Goal: Task Accomplishment & Management: Manage account settings

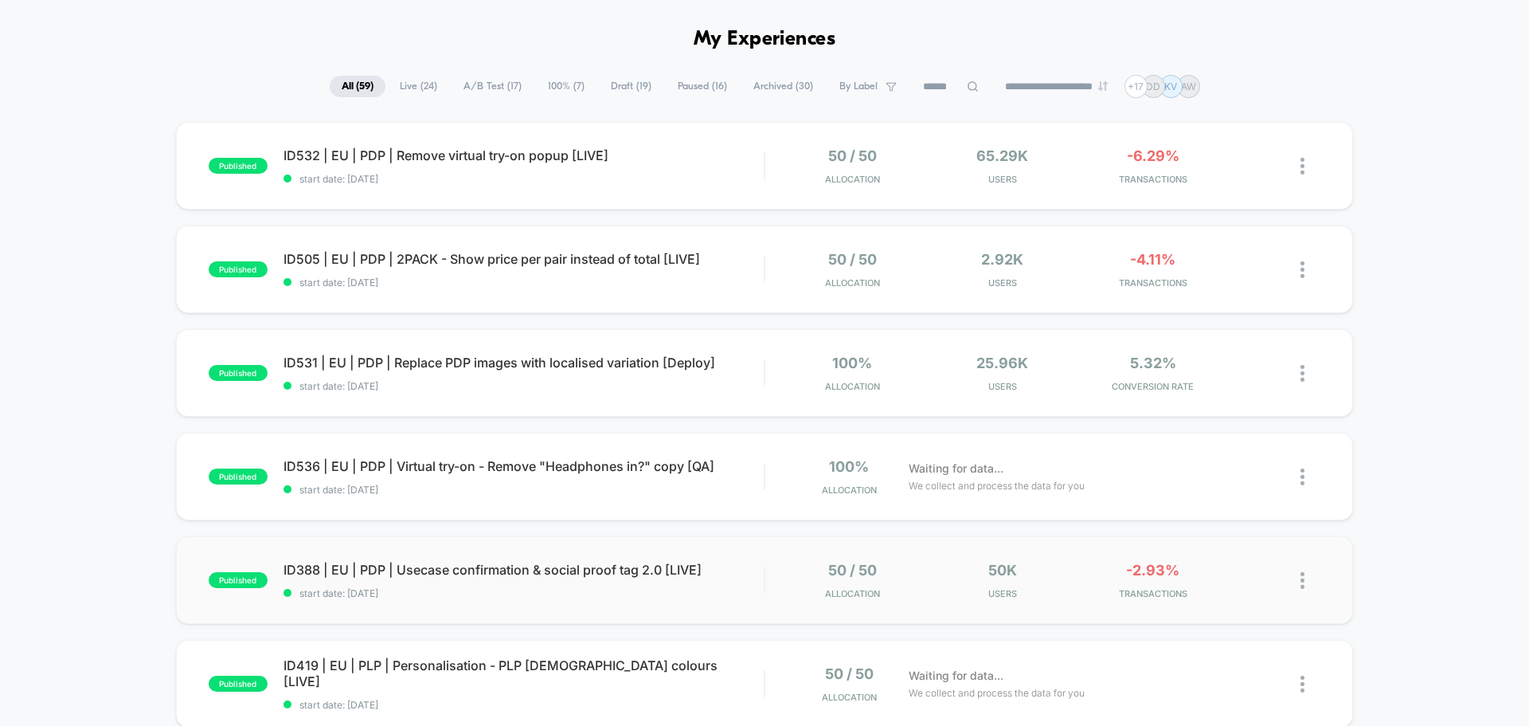
scroll to position [80, 0]
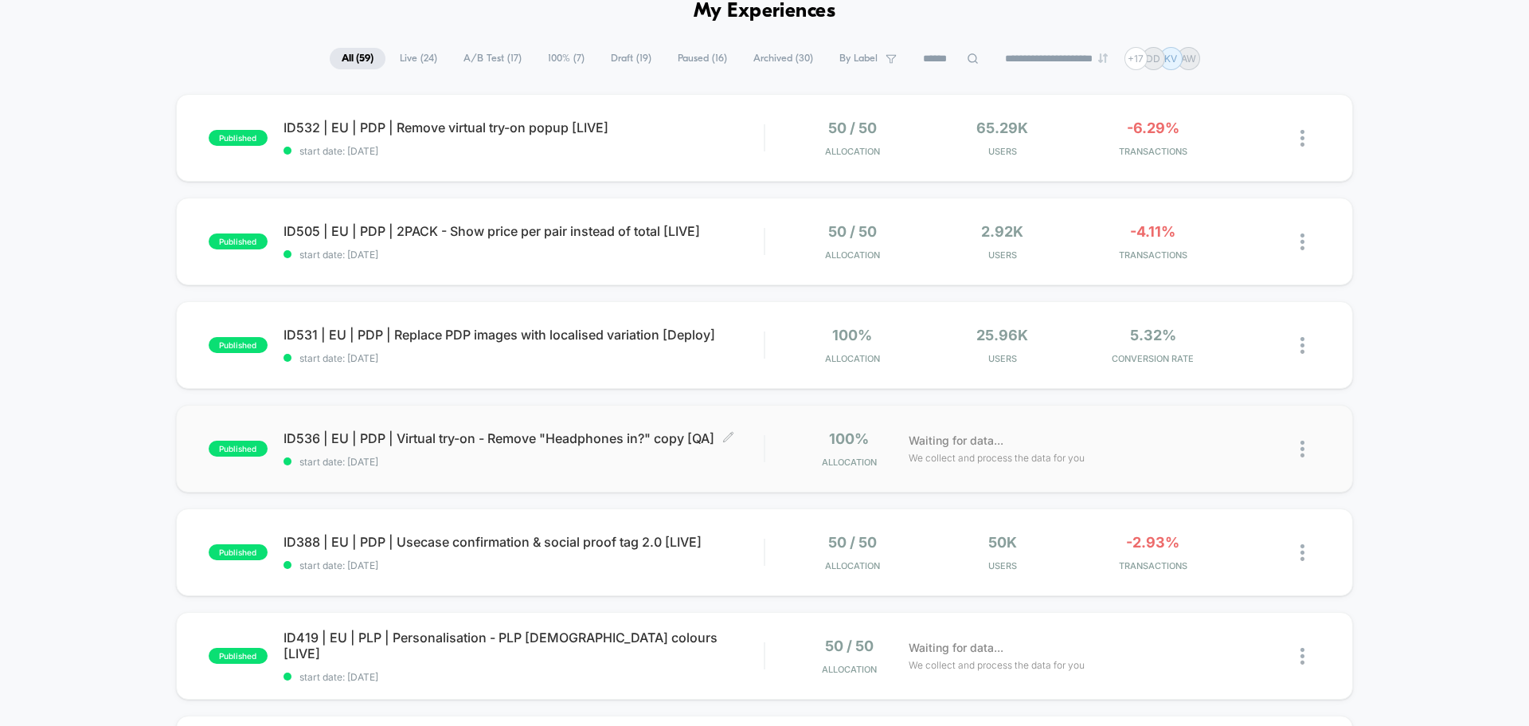
click at [427, 444] on span "ID536 | EU | PDP | Virtual try-on - Remove "Headphones in?" copy [QA] Click to …" at bounding box center [524, 438] width 480 height 16
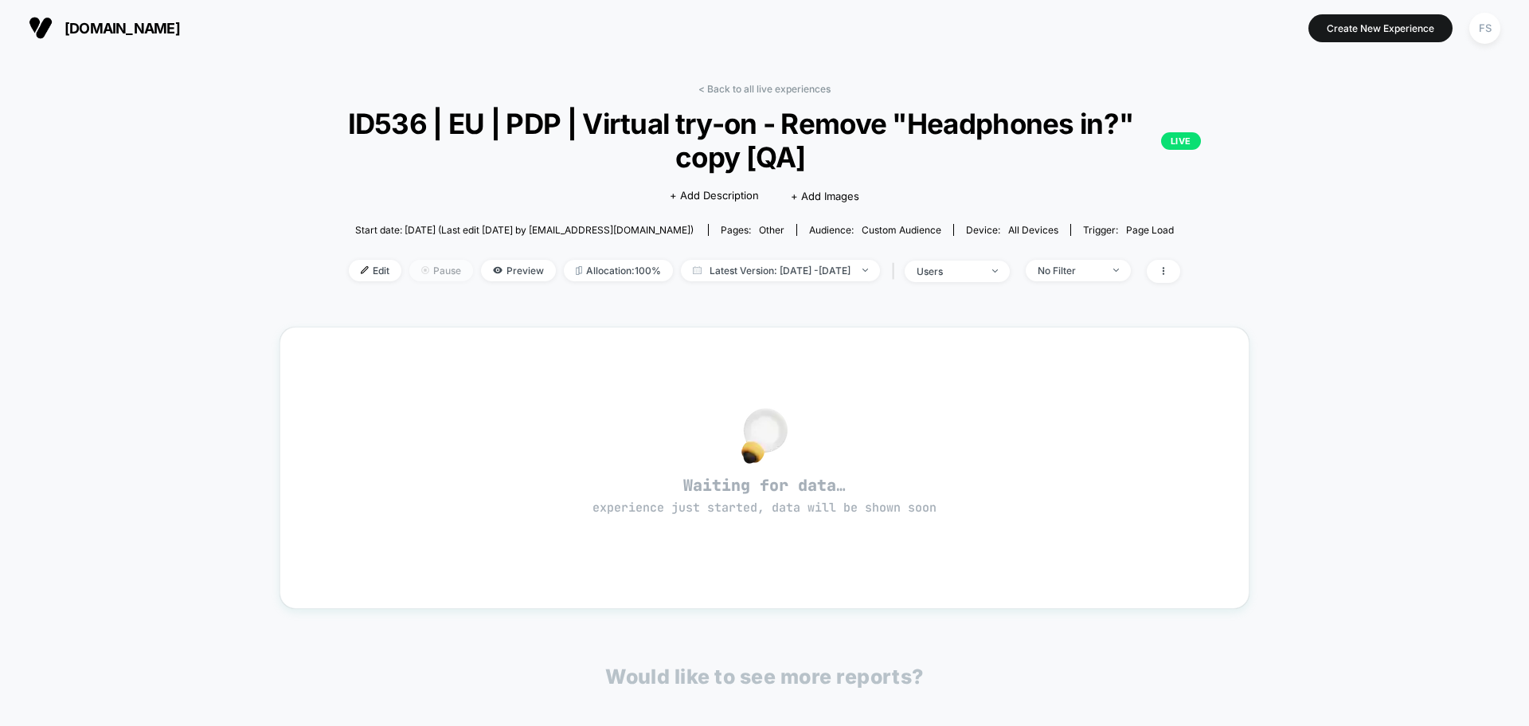
click at [425, 269] on span "Pause" at bounding box center [441, 271] width 64 height 22
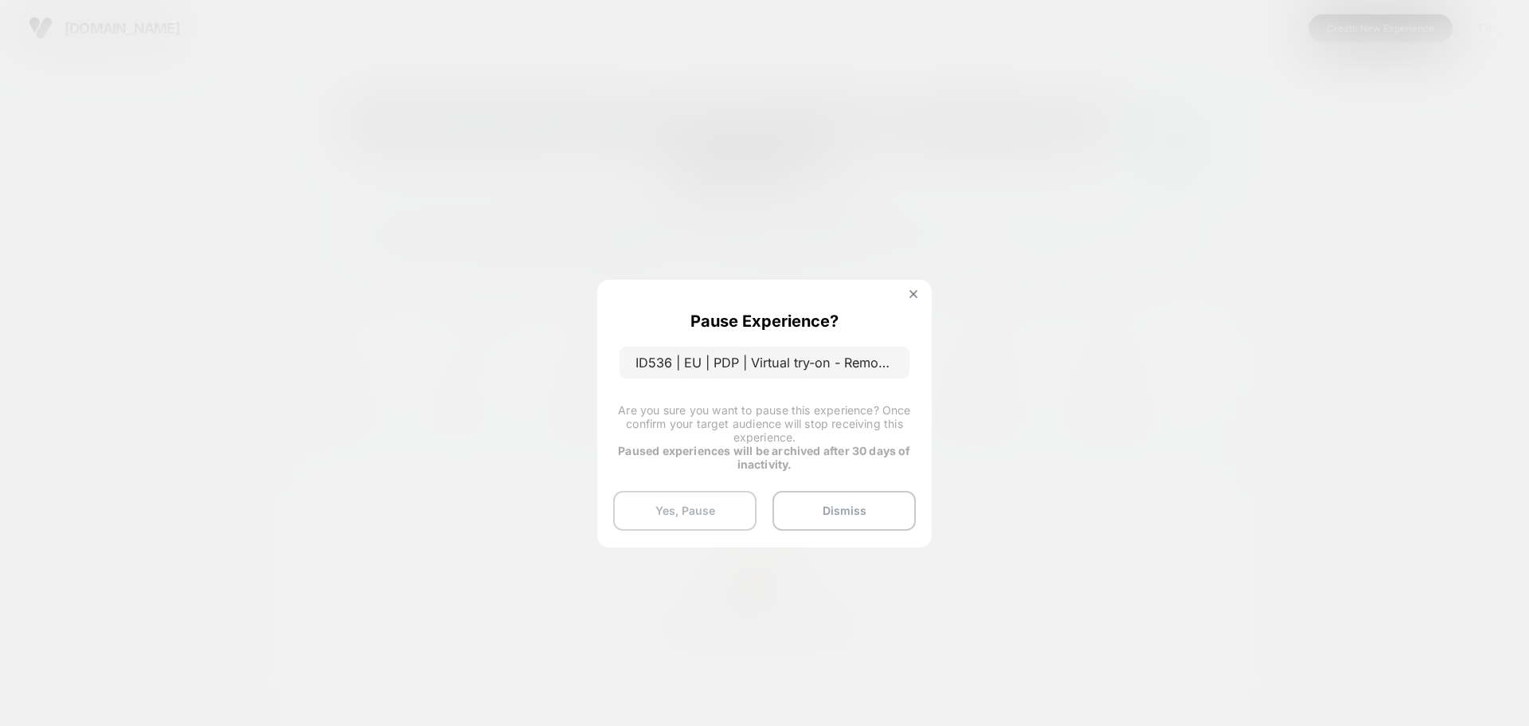
click at [673, 511] on button "Yes, Pause" at bounding box center [684, 511] width 143 height 40
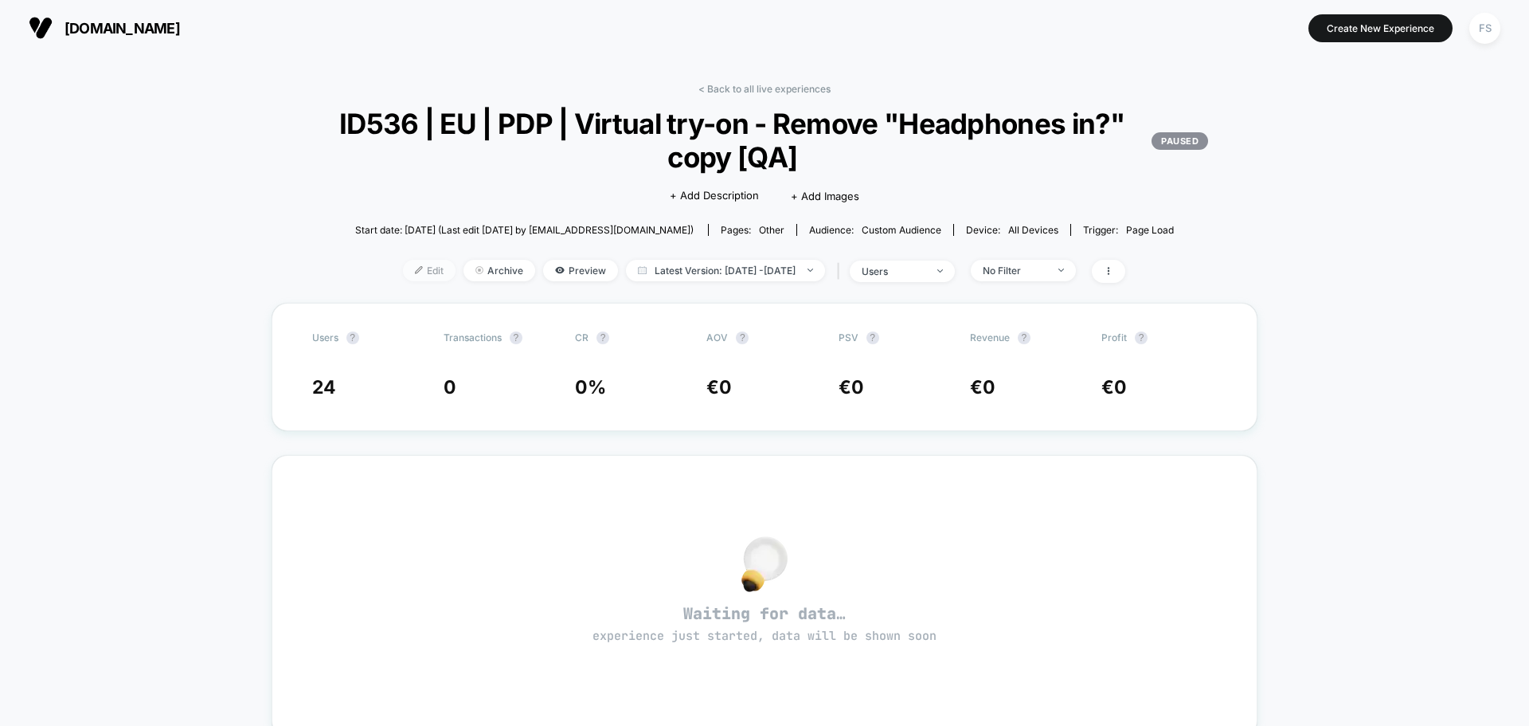
click at [406, 277] on span "Edit" at bounding box center [429, 271] width 53 height 22
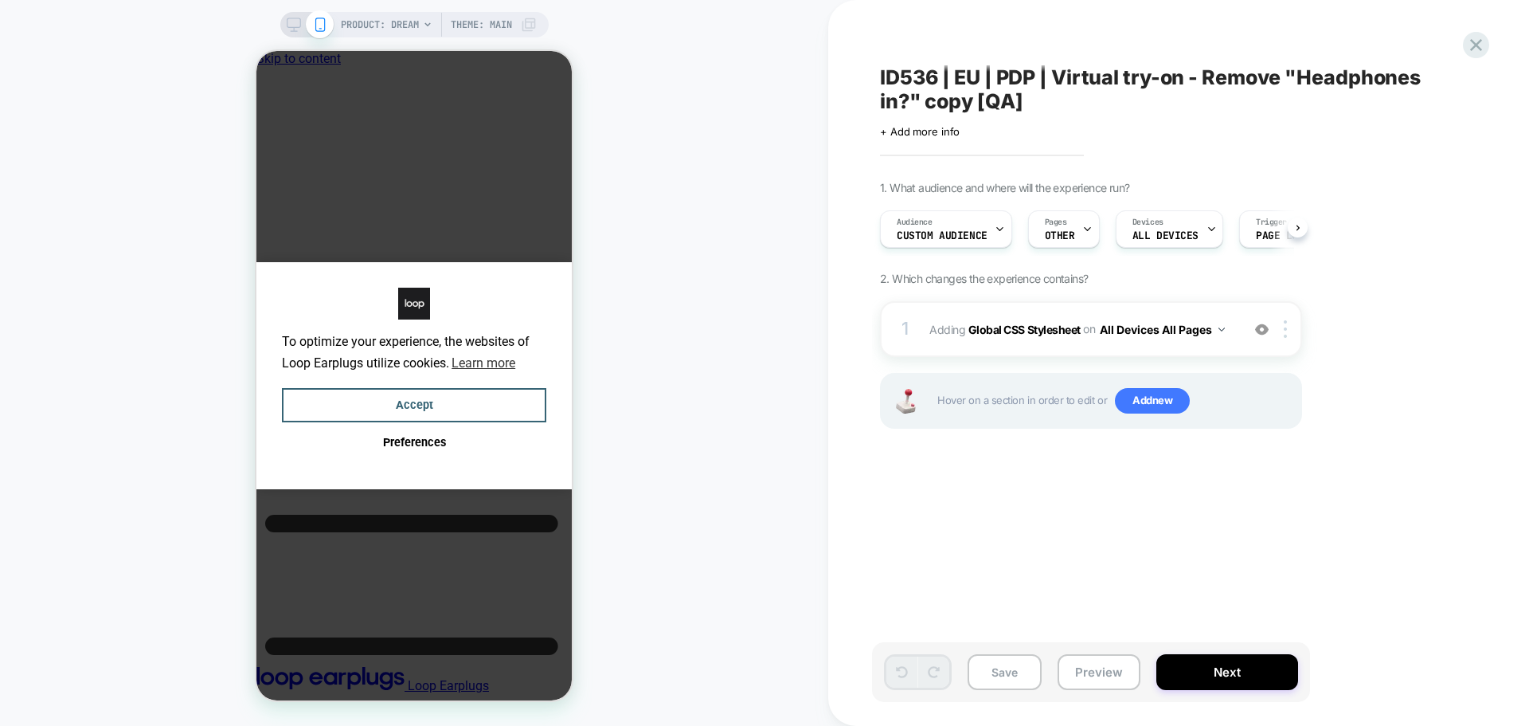
scroll to position [0, 1]
click at [911, 129] on span "+ Add more info" at bounding box center [920, 131] width 80 height 13
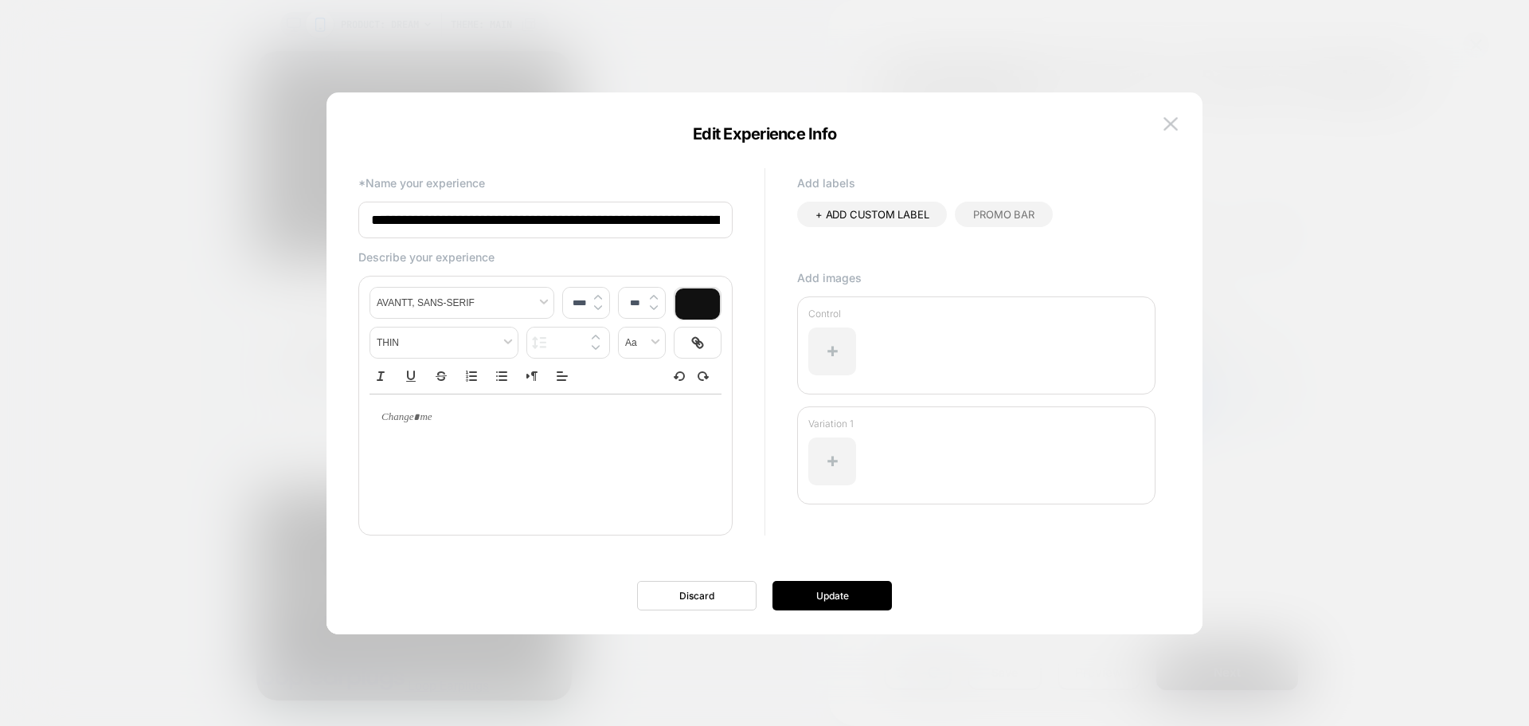
click at [590, 217] on input "**********" at bounding box center [545, 220] width 374 height 37
click at [707, 220] on input "**********" at bounding box center [545, 220] width 374 height 37
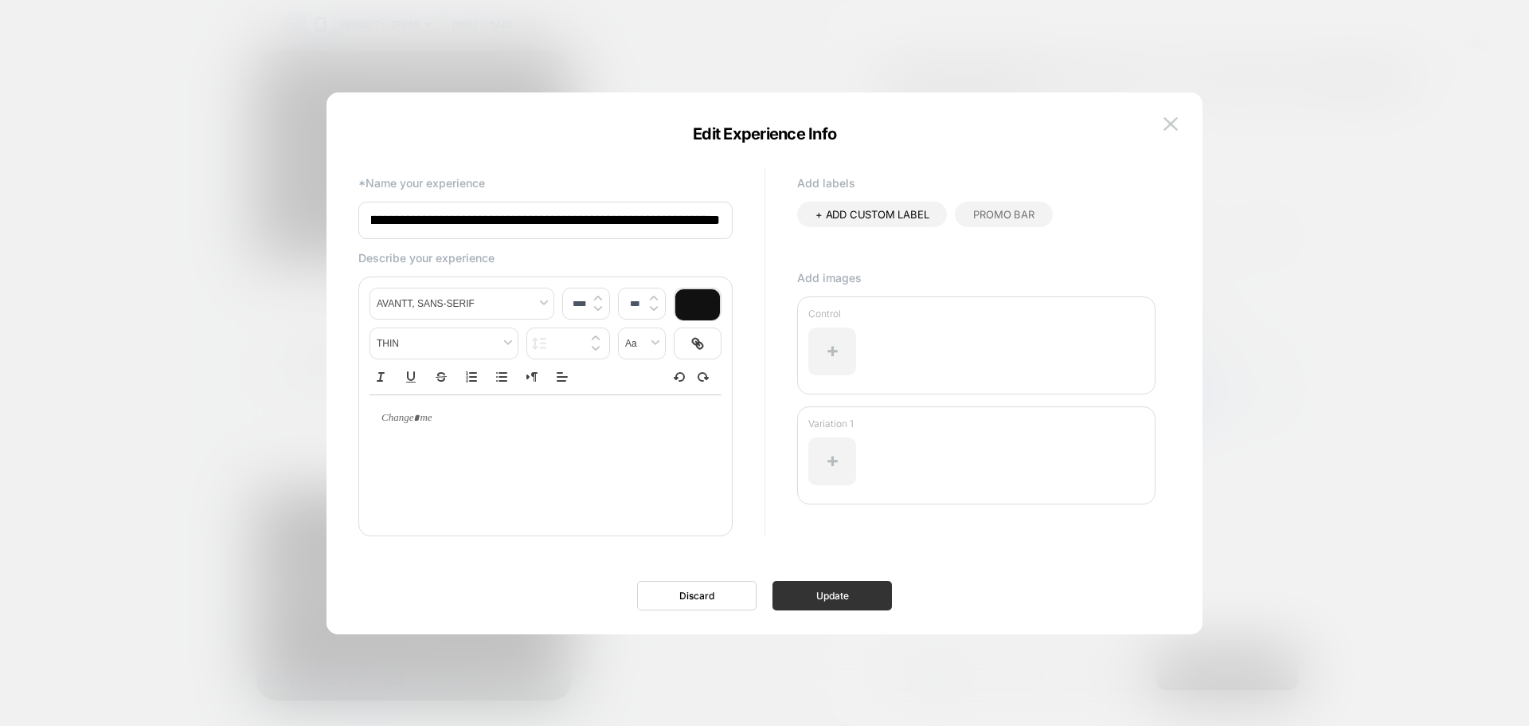
type input "**********"
click at [867, 589] on button "Update" at bounding box center [832, 595] width 119 height 29
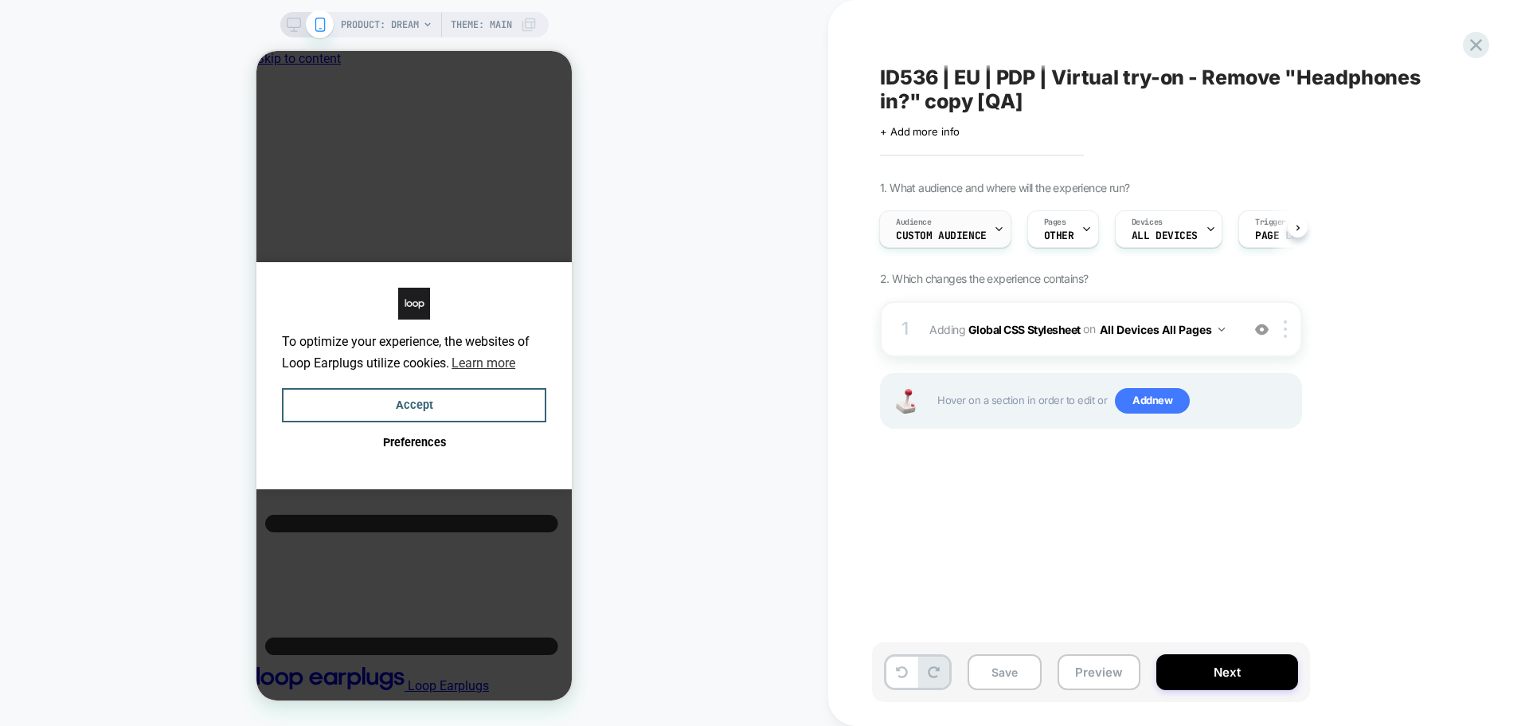
click at [976, 229] on div "Audience Custom Audience" at bounding box center [941, 229] width 123 height 36
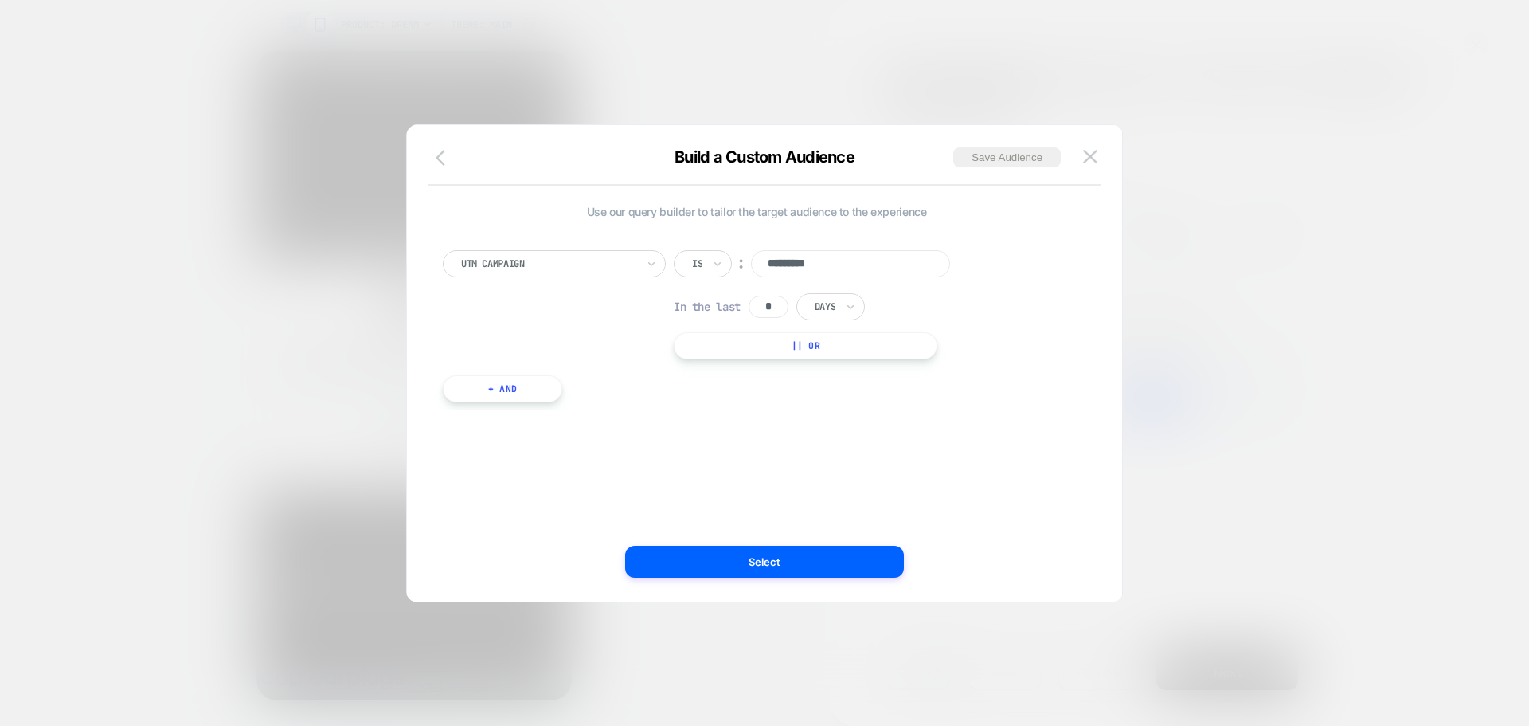
click at [444, 164] on icon "button" at bounding box center [441, 158] width 10 height 16
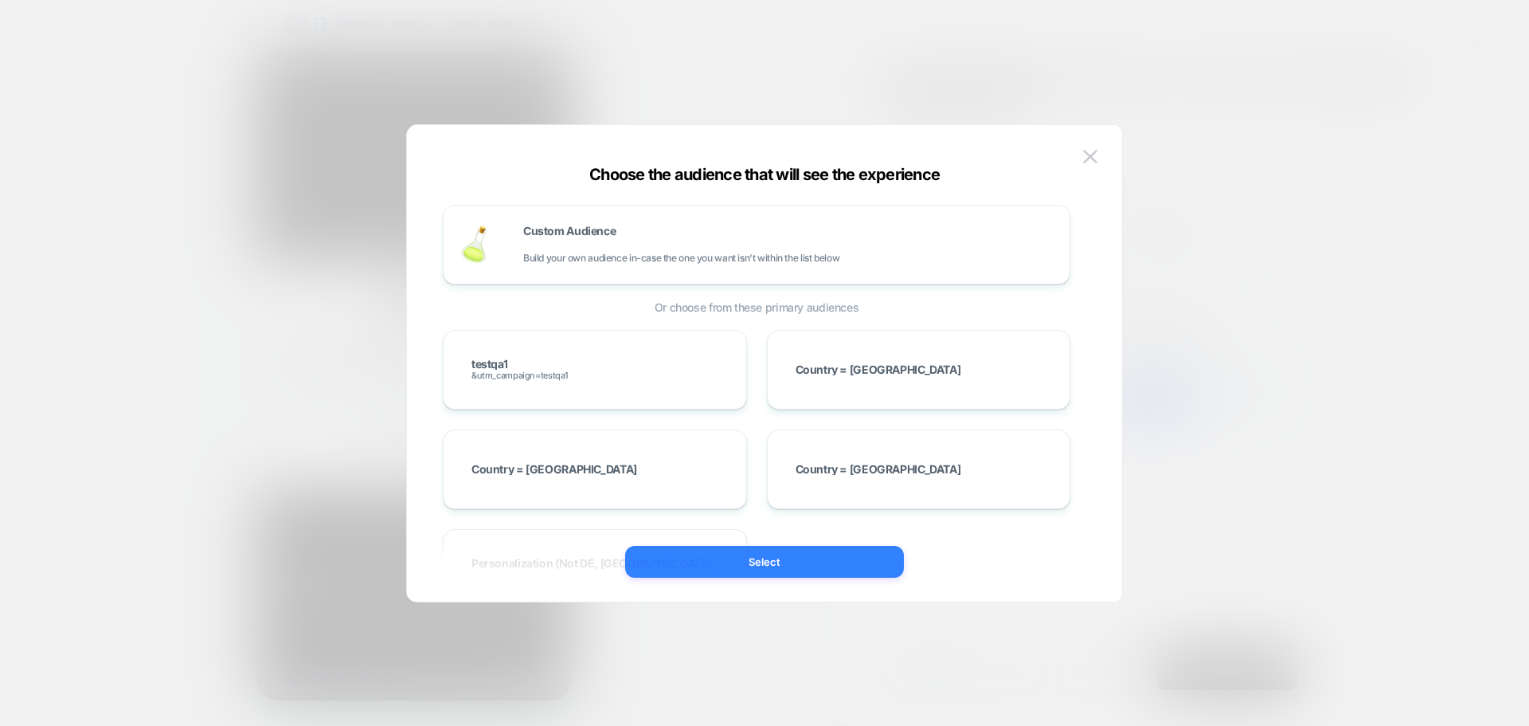
click at [686, 550] on button "Select" at bounding box center [764, 562] width 279 height 32
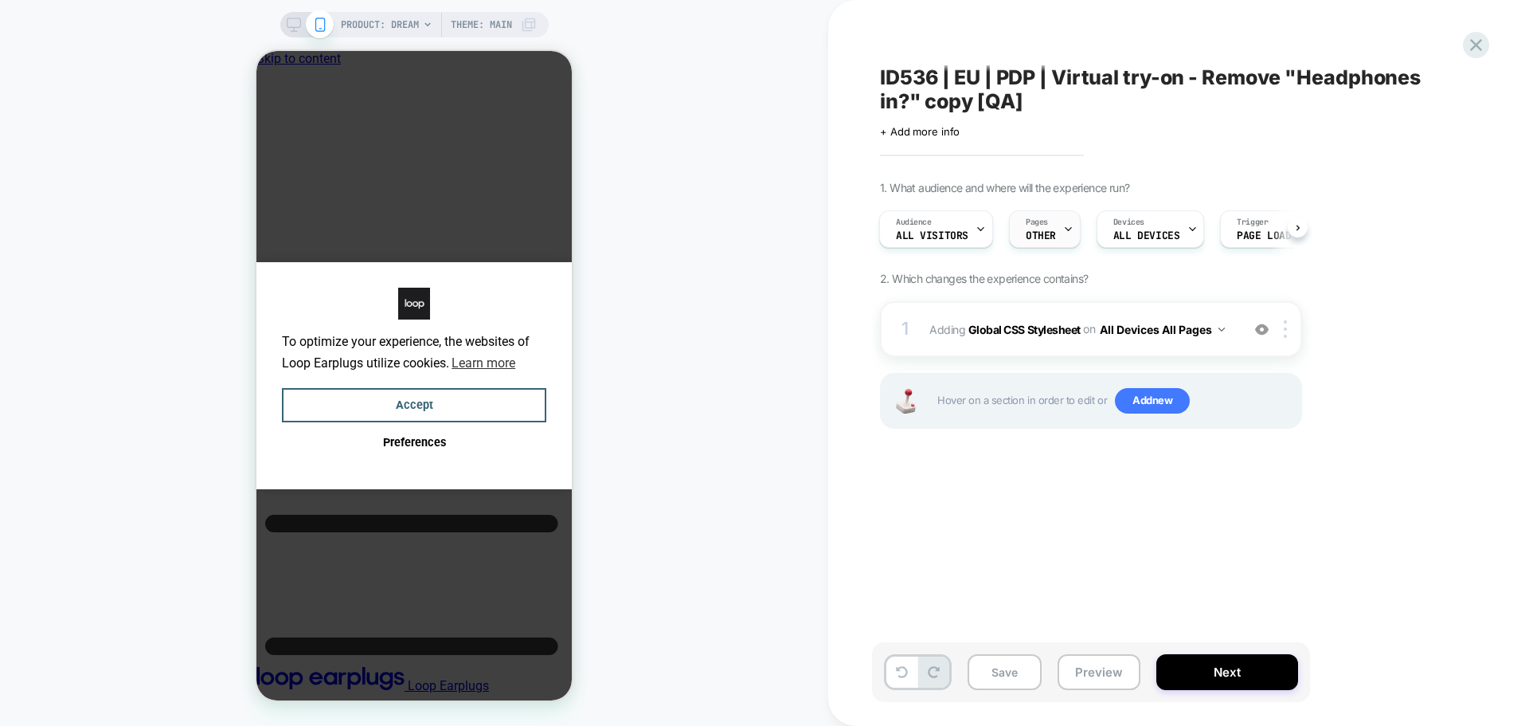
click at [1054, 227] on div "Pages OTHER" at bounding box center [1041, 229] width 62 height 36
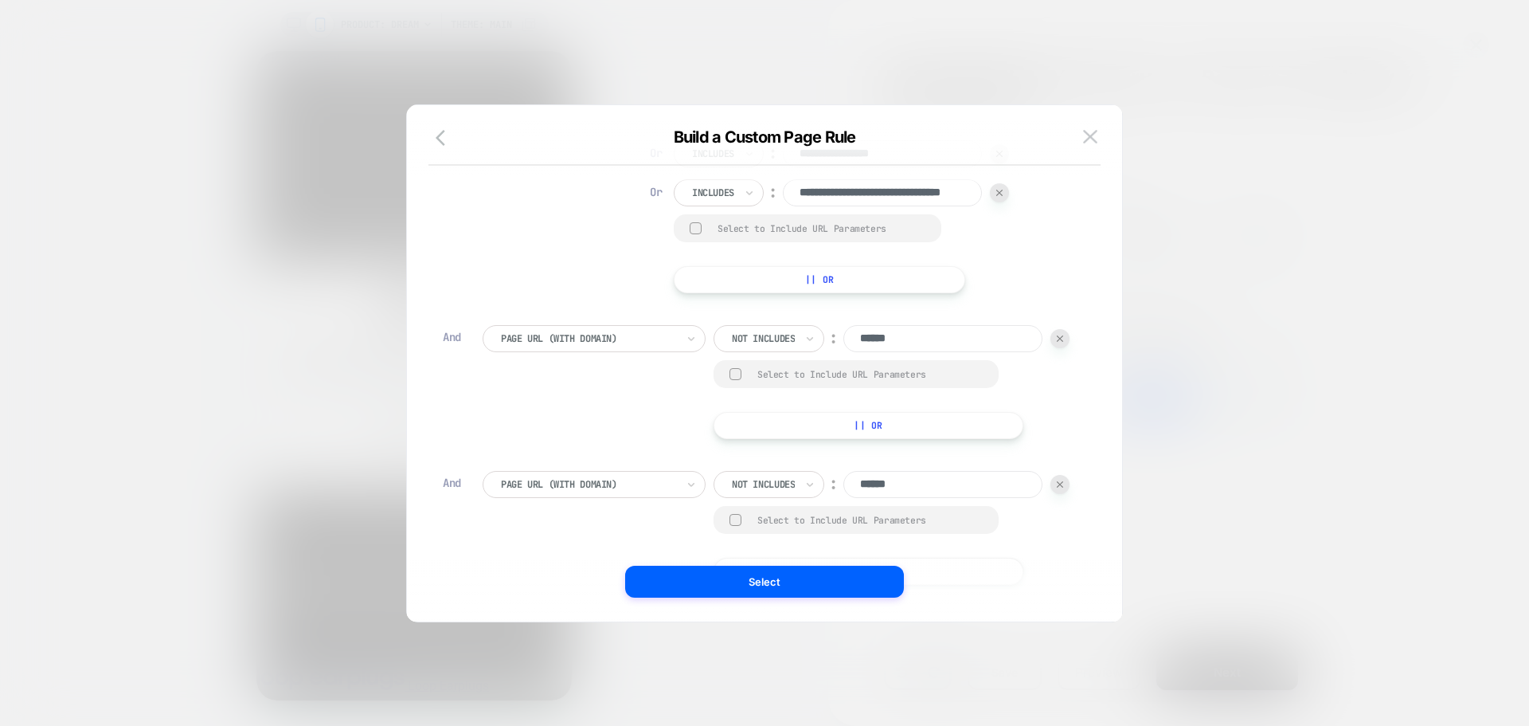
scroll to position [479, 0]
click at [788, 588] on button "Select" at bounding box center [764, 582] width 279 height 32
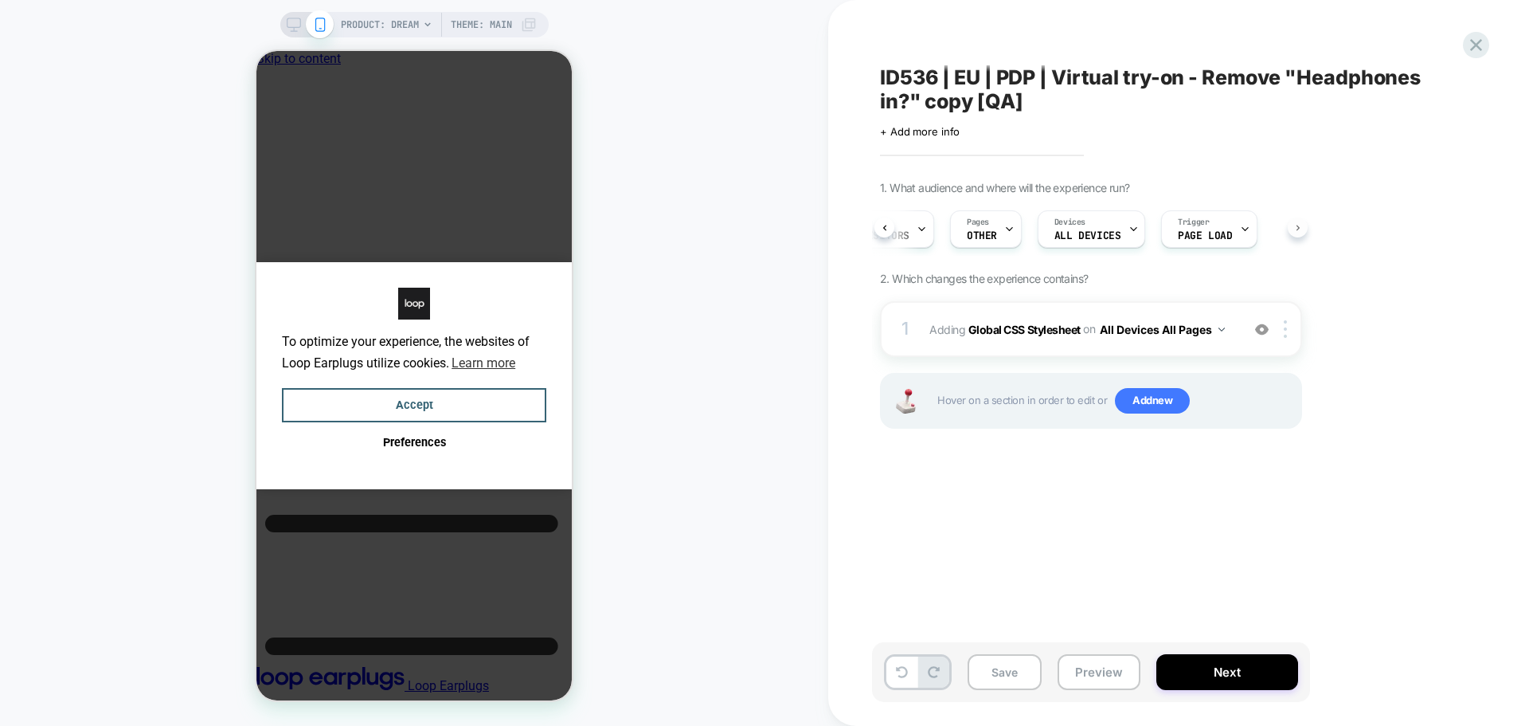
scroll to position [0, 63]
click at [1246, 664] on button "Next" at bounding box center [1228, 672] width 142 height 36
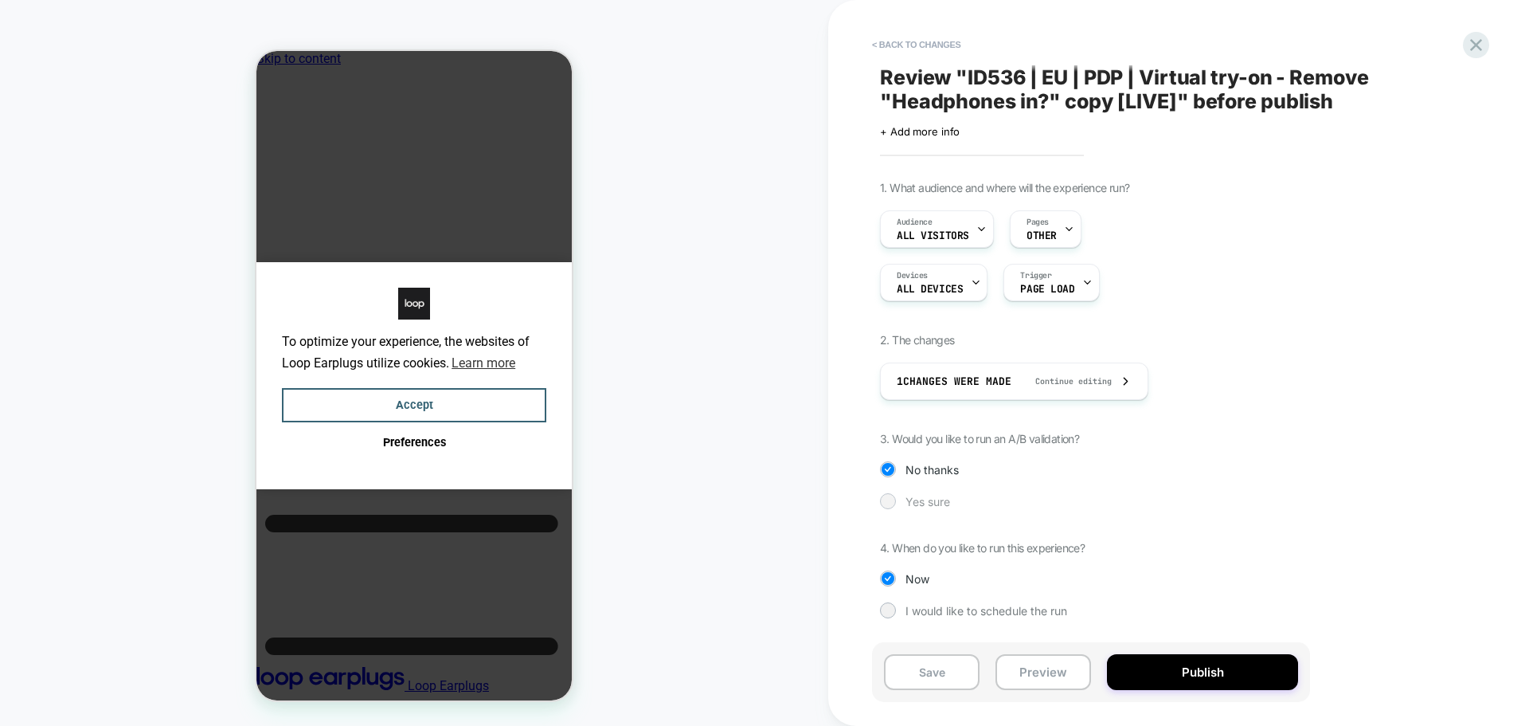
click at [886, 497] on div at bounding box center [888, 501] width 12 height 12
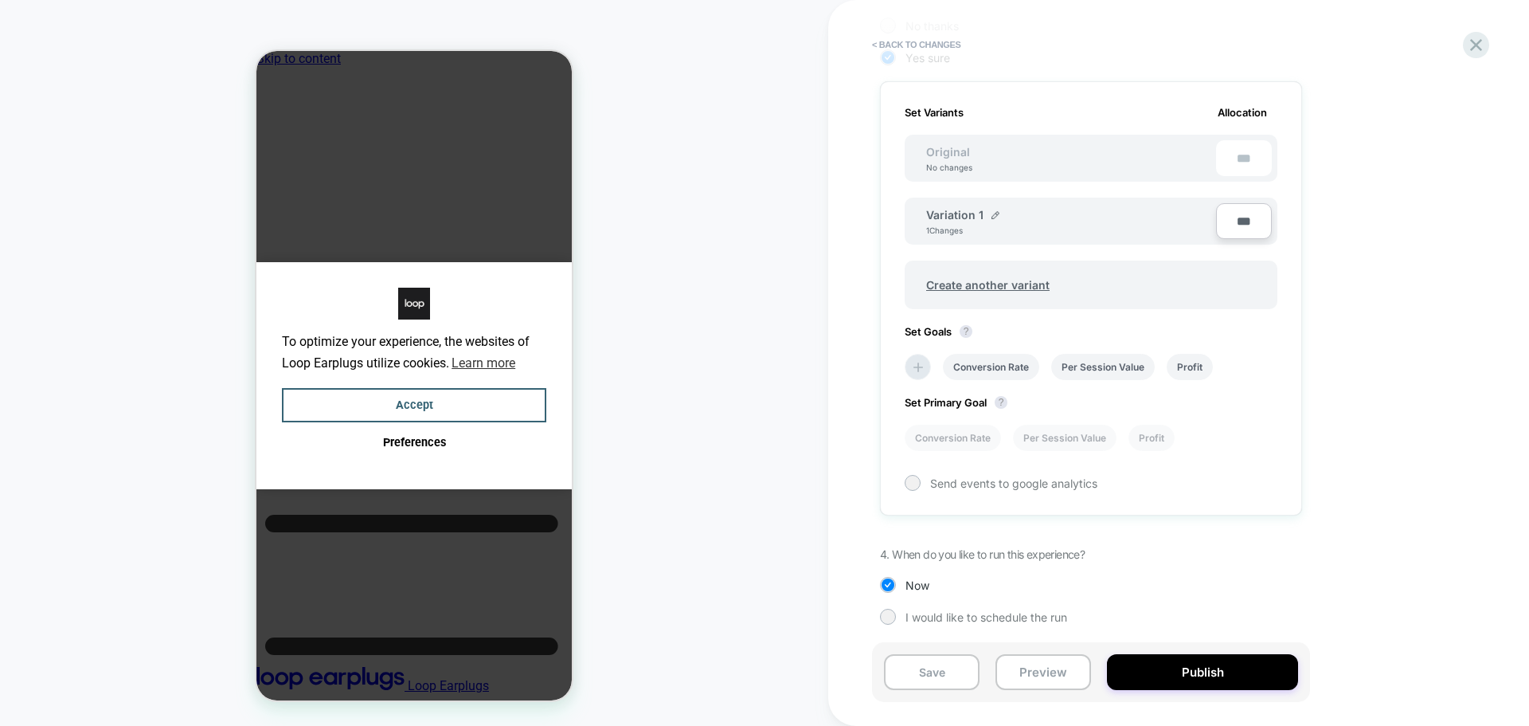
scroll to position [446, 0]
click at [923, 373] on li at bounding box center [918, 364] width 26 height 26
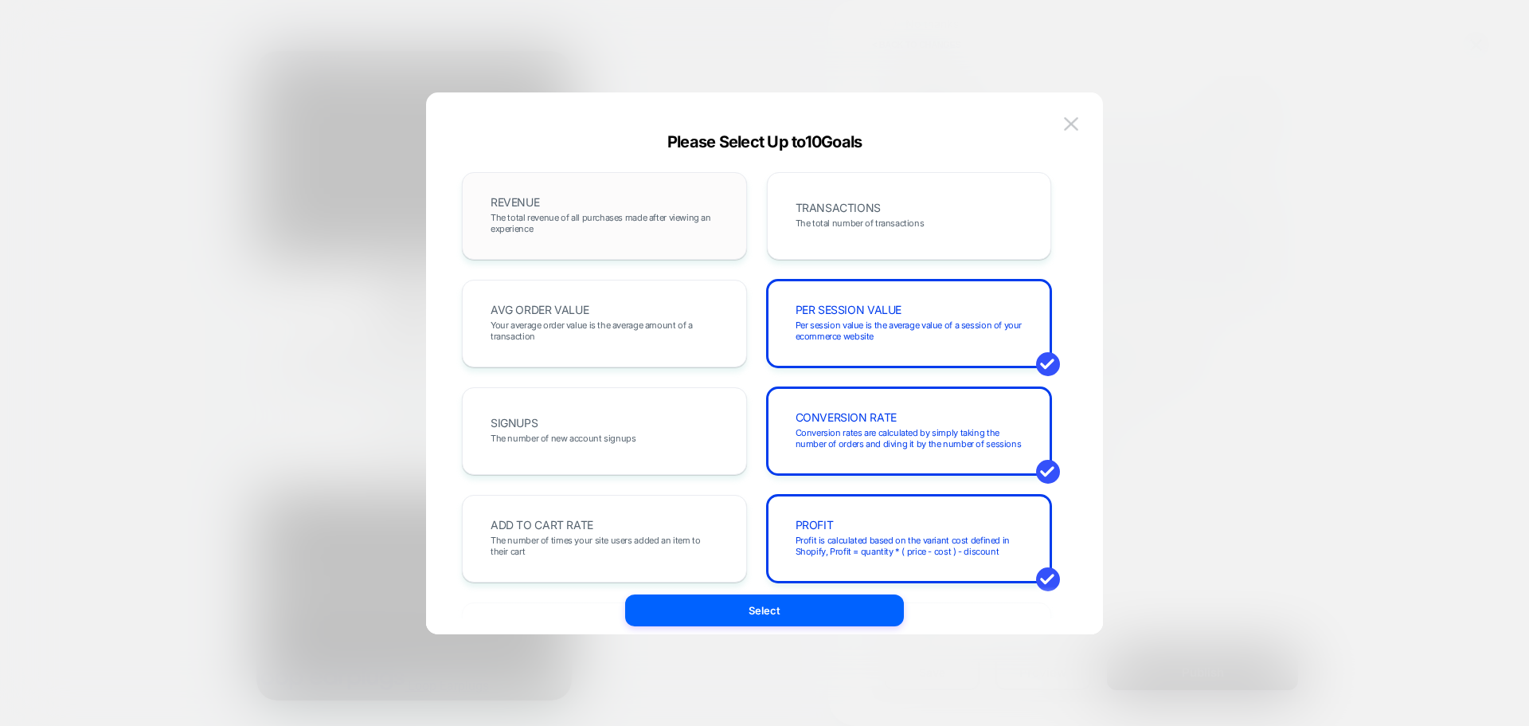
click at [584, 231] on span "The total revenue of all purchases made after viewing an experience" at bounding box center [605, 223] width 228 height 22
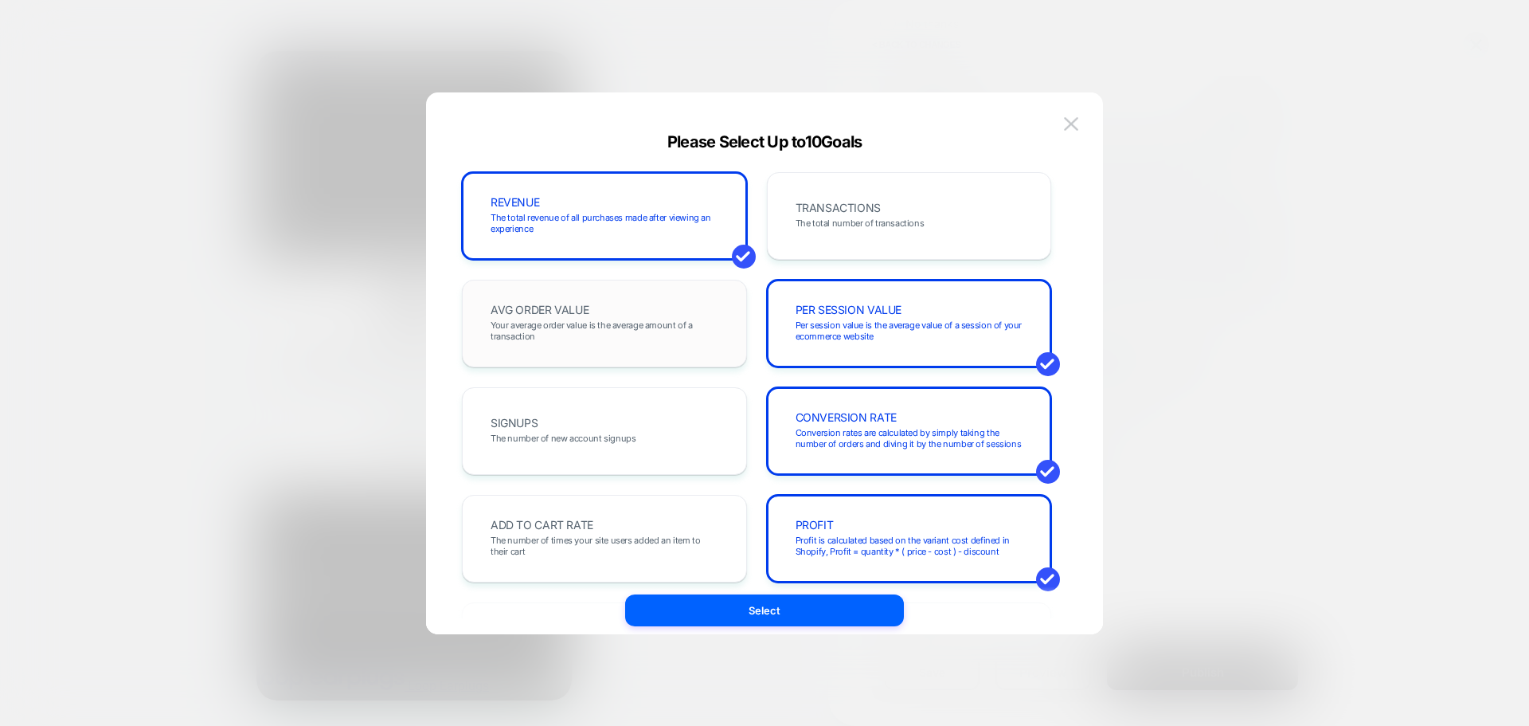
click at [569, 324] on span "Your average order value is the average amount of a transaction" at bounding box center [605, 330] width 228 height 22
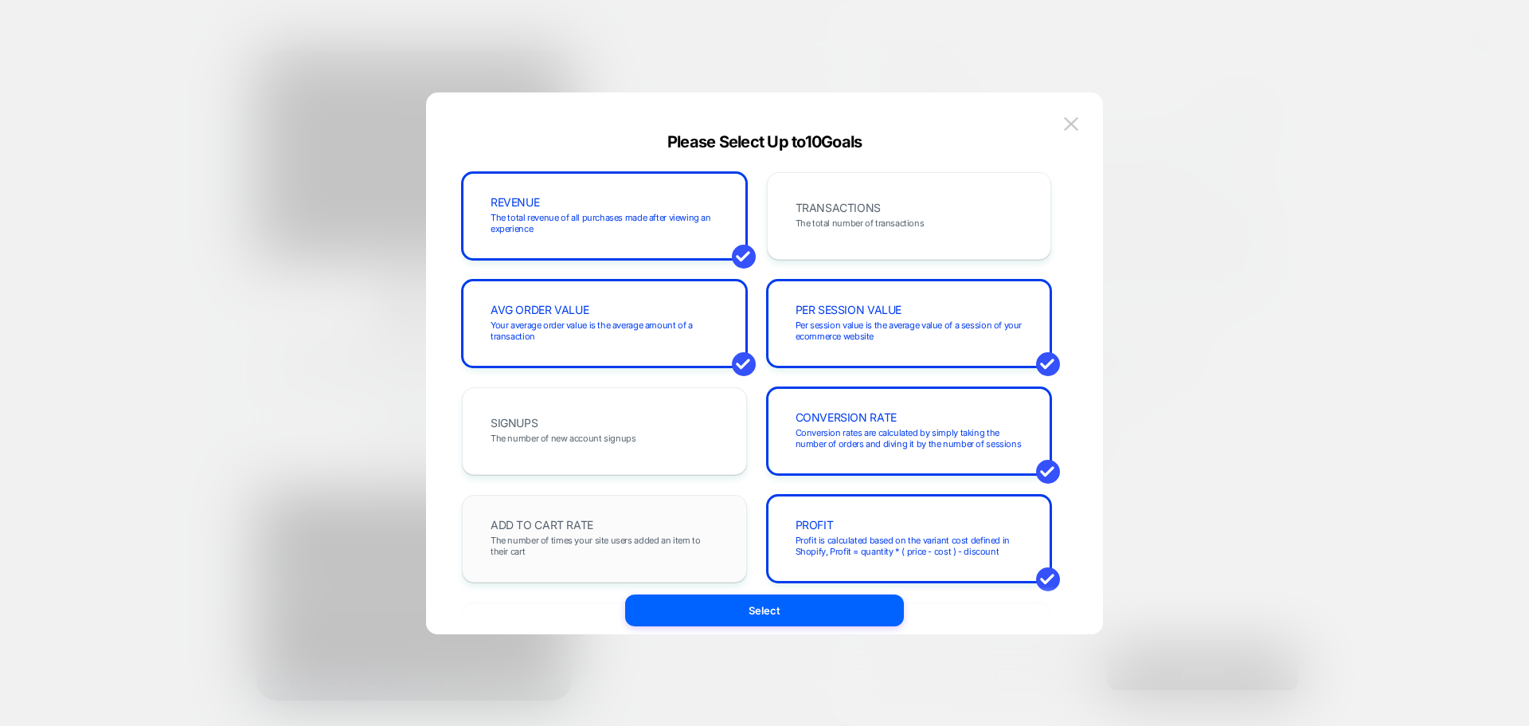
click at [580, 514] on div "ADD TO CART RATE The number of times your site users added an item to their cart" at bounding box center [605, 538] width 252 height 54
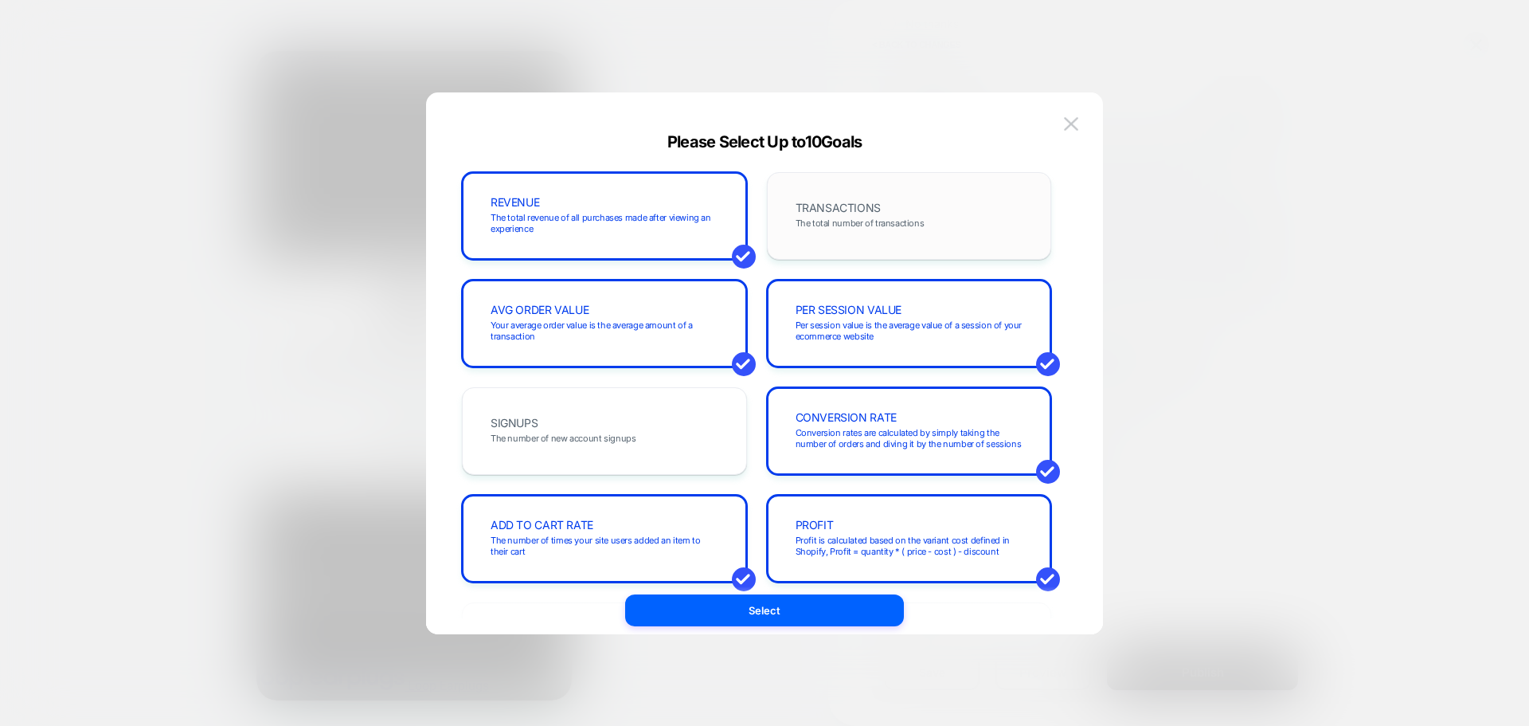
click at [864, 242] on div "TRANSACTIONS The total number of transactions" at bounding box center [910, 216] width 252 height 54
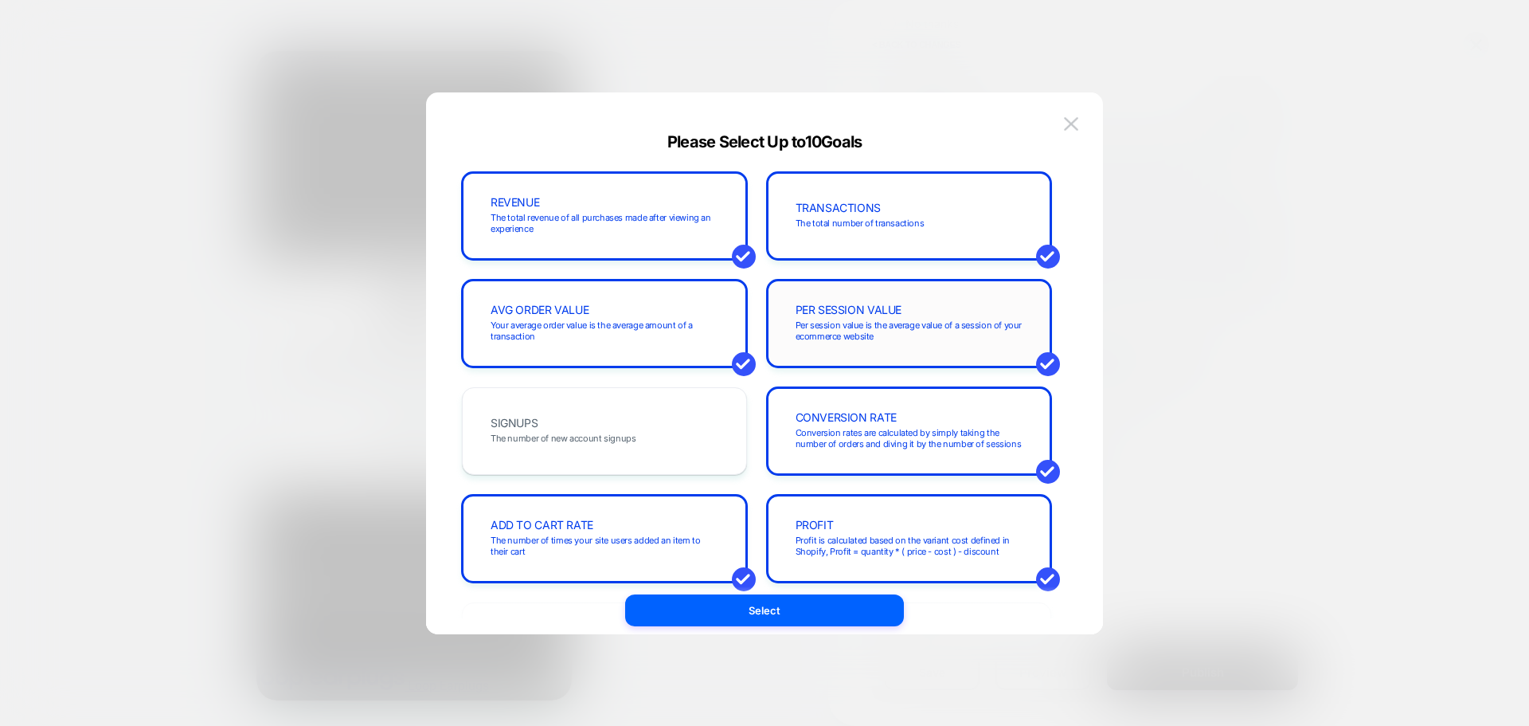
click at [891, 311] on span "PER SESSION VALUE" at bounding box center [849, 309] width 107 height 11
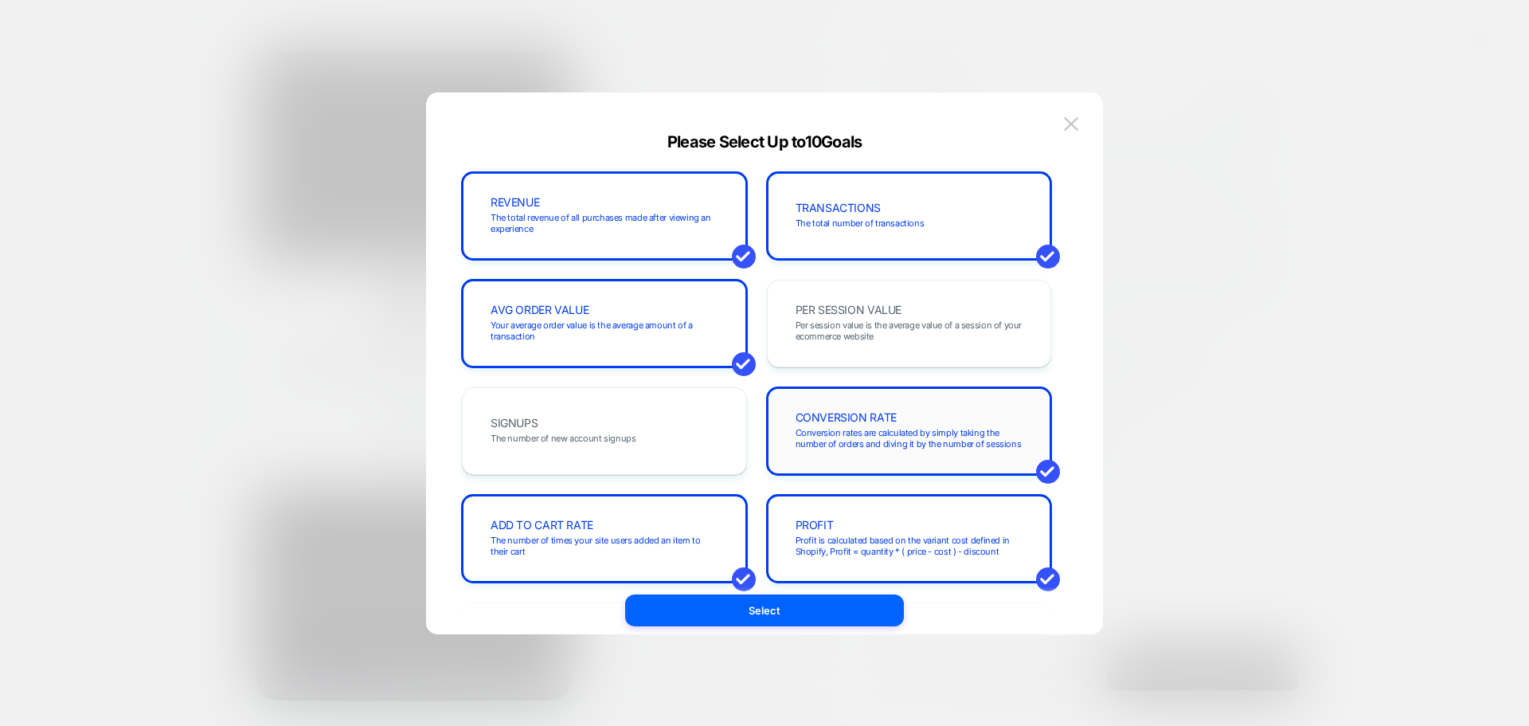
click at [886, 419] on span "CONVERSION RATE" at bounding box center [846, 417] width 101 height 11
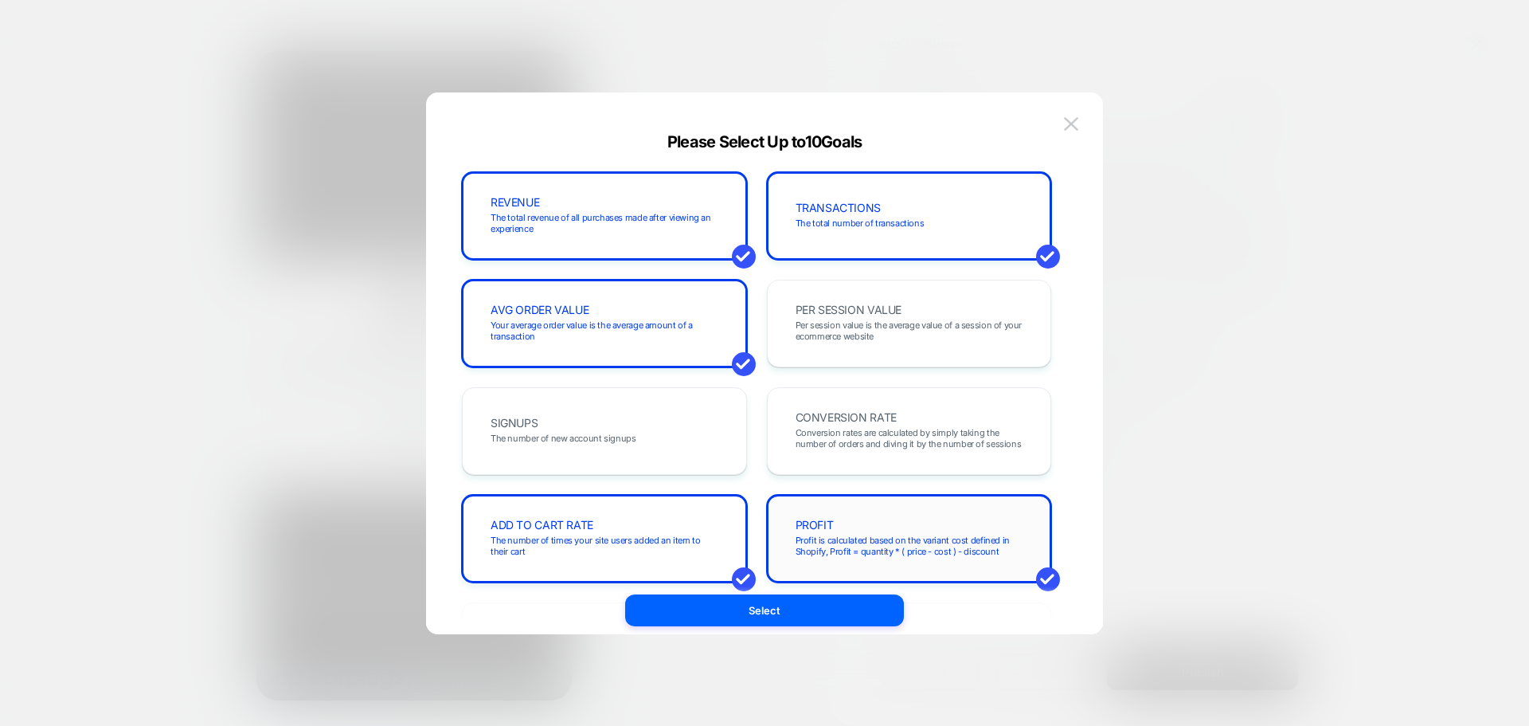
click at [889, 531] on div "PROFIT Profit is calculated based on the variant cost defined in Shopify, Profi…" at bounding box center [910, 538] width 252 height 54
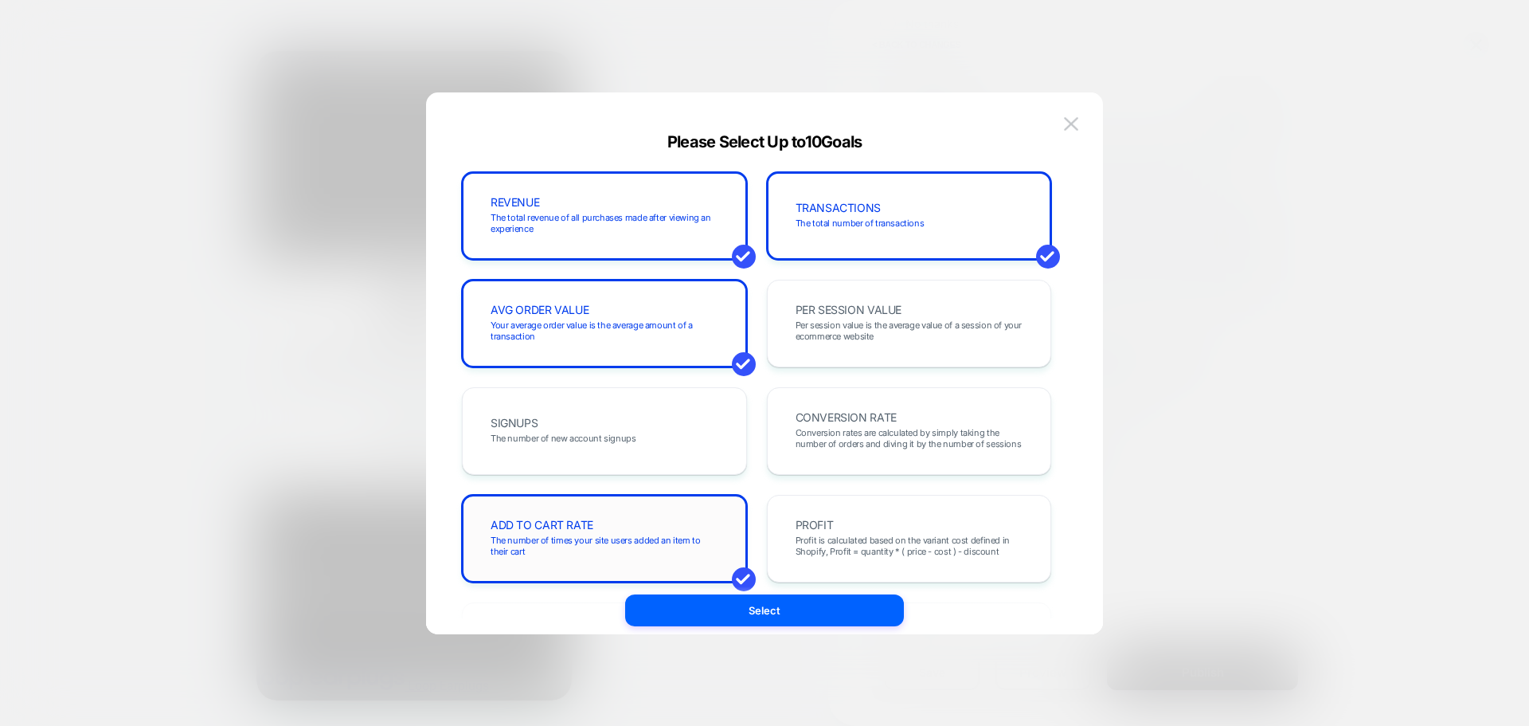
drag, startPoint x: 662, startPoint y: 561, endPoint x: 660, endPoint y: 550, distance: 11.3
click at [661, 562] on div "ADD TO CART RATE The number of times your site users added an item to their cart" at bounding box center [605, 538] width 252 height 54
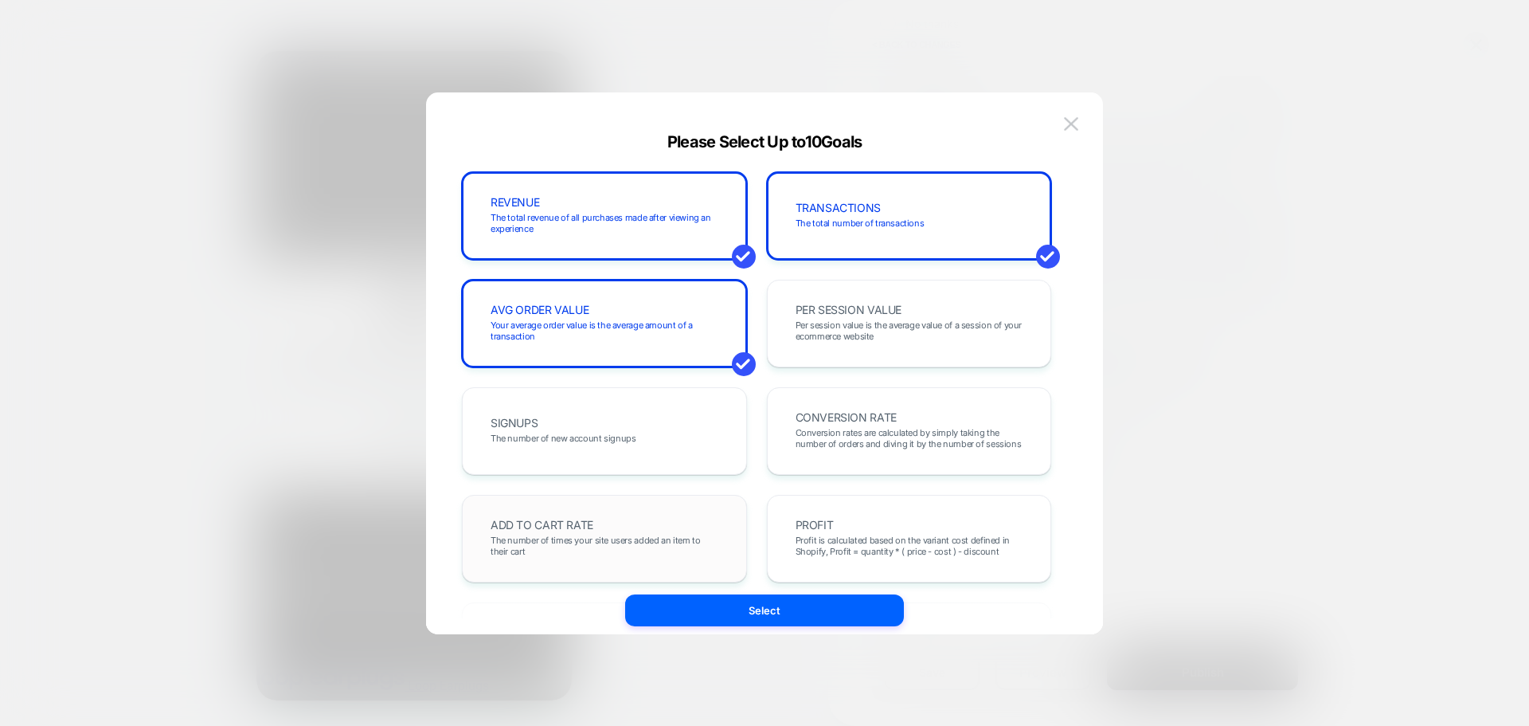
click at [660, 547] on span "The number of times your site users added an item to their cart" at bounding box center [605, 546] width 228 height 22
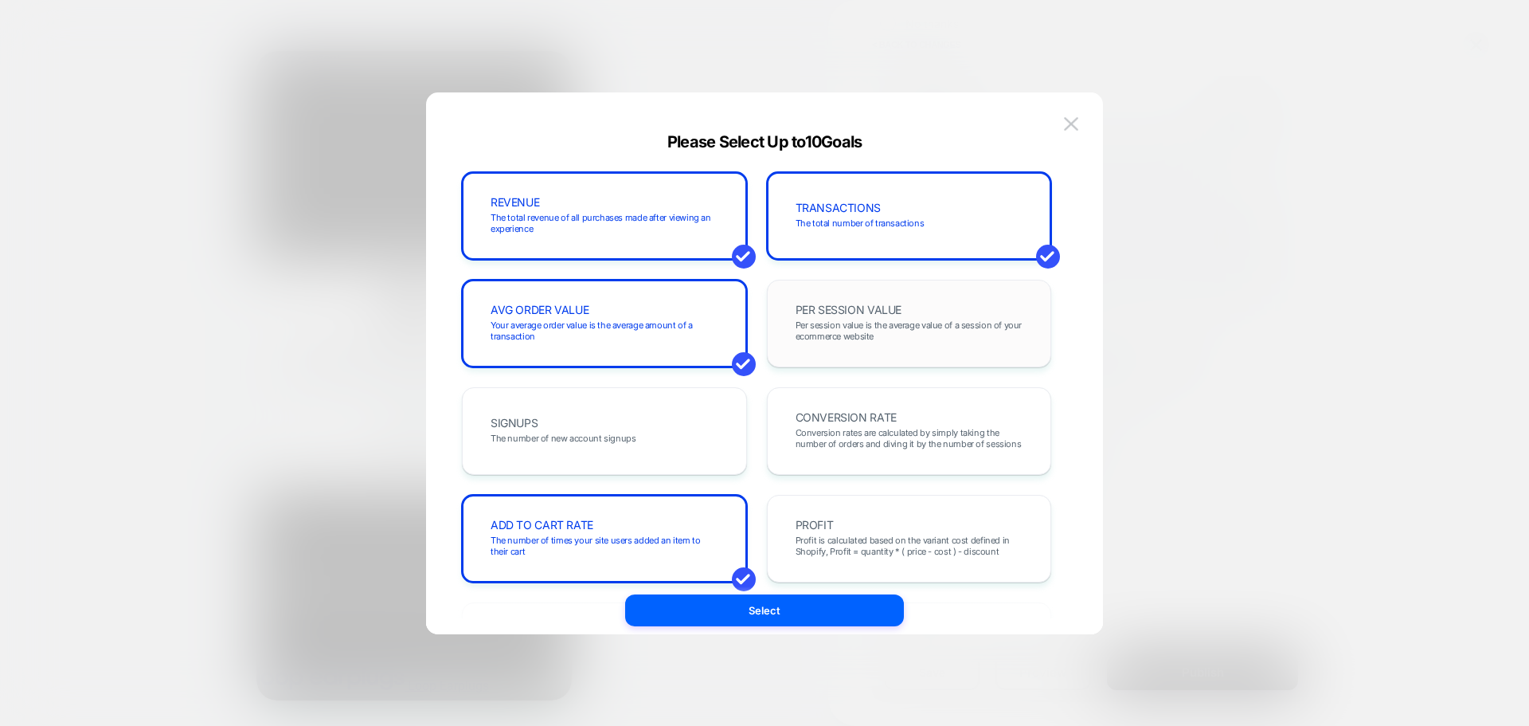
click at [810, 335] on span "Per session value is the average value of a session of your ecommerce website" at bounding box center [910, 330] width 228 height 22
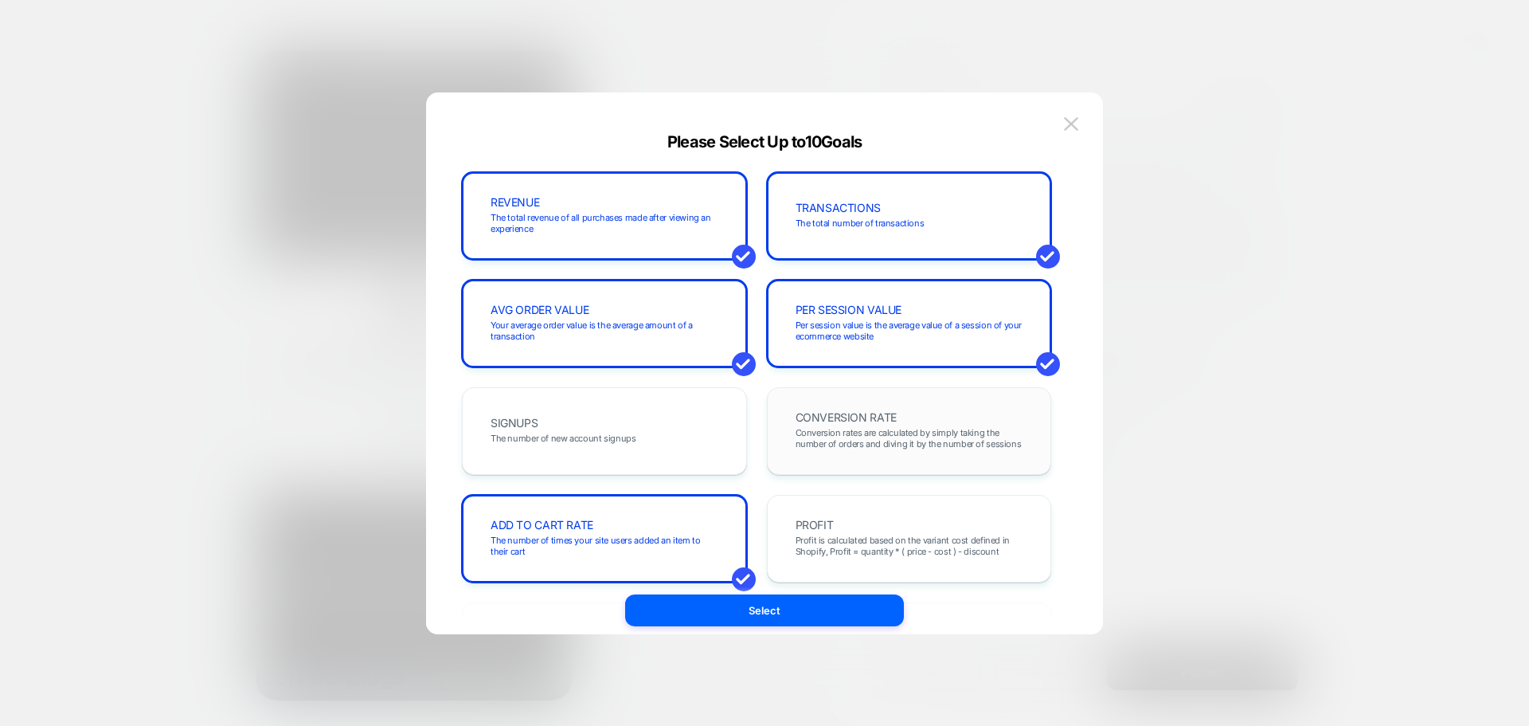
click at [828, 395] on div "CONVERSION RATE Conversion rates are calculated by simply taking the number of …" at bounding box center [909, 431] width 285 height 88
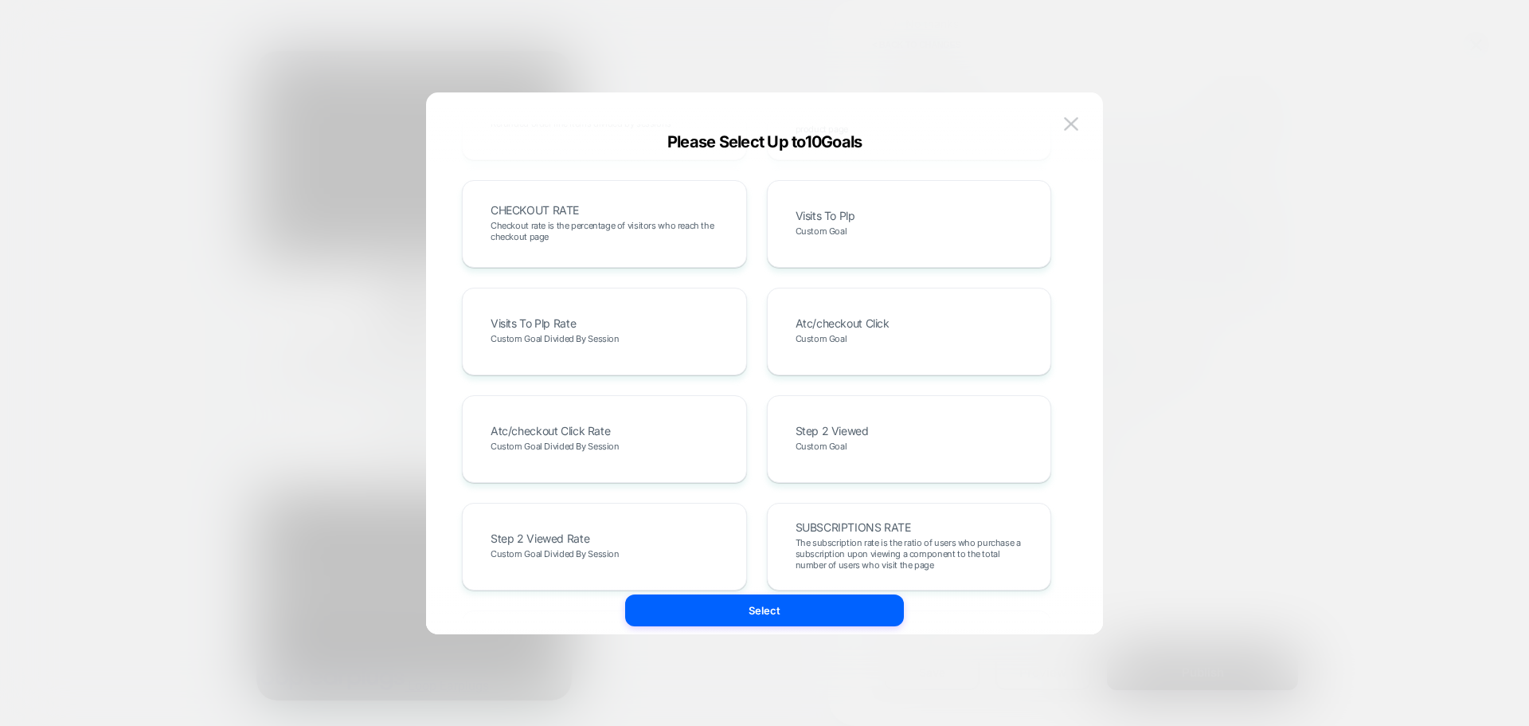
scroll to position [478, 0]
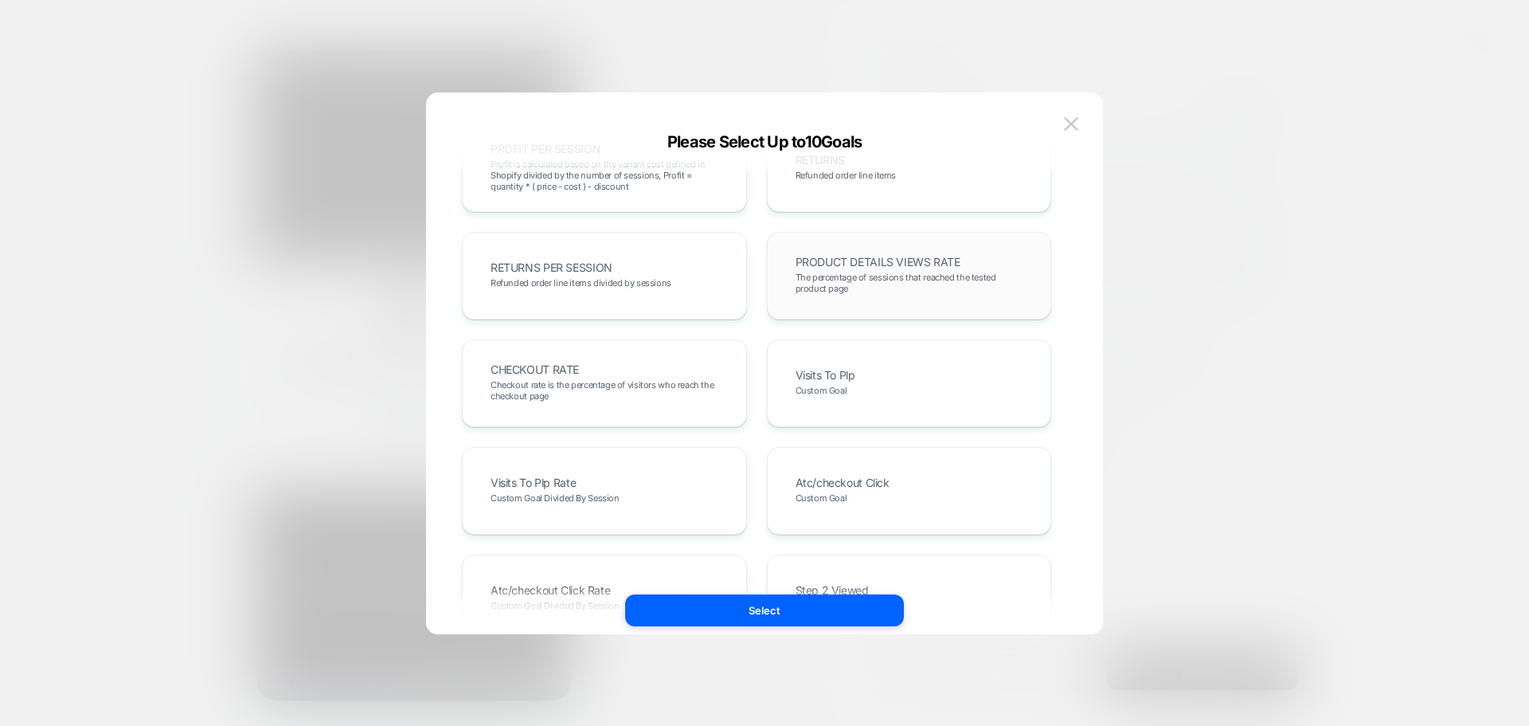
click at [840, 271] on div "PRODUCT DETAILS VIEWS RATE The percentage of sessions that reached the tested p…" at bounding box center [910, 276] width 252 height 54
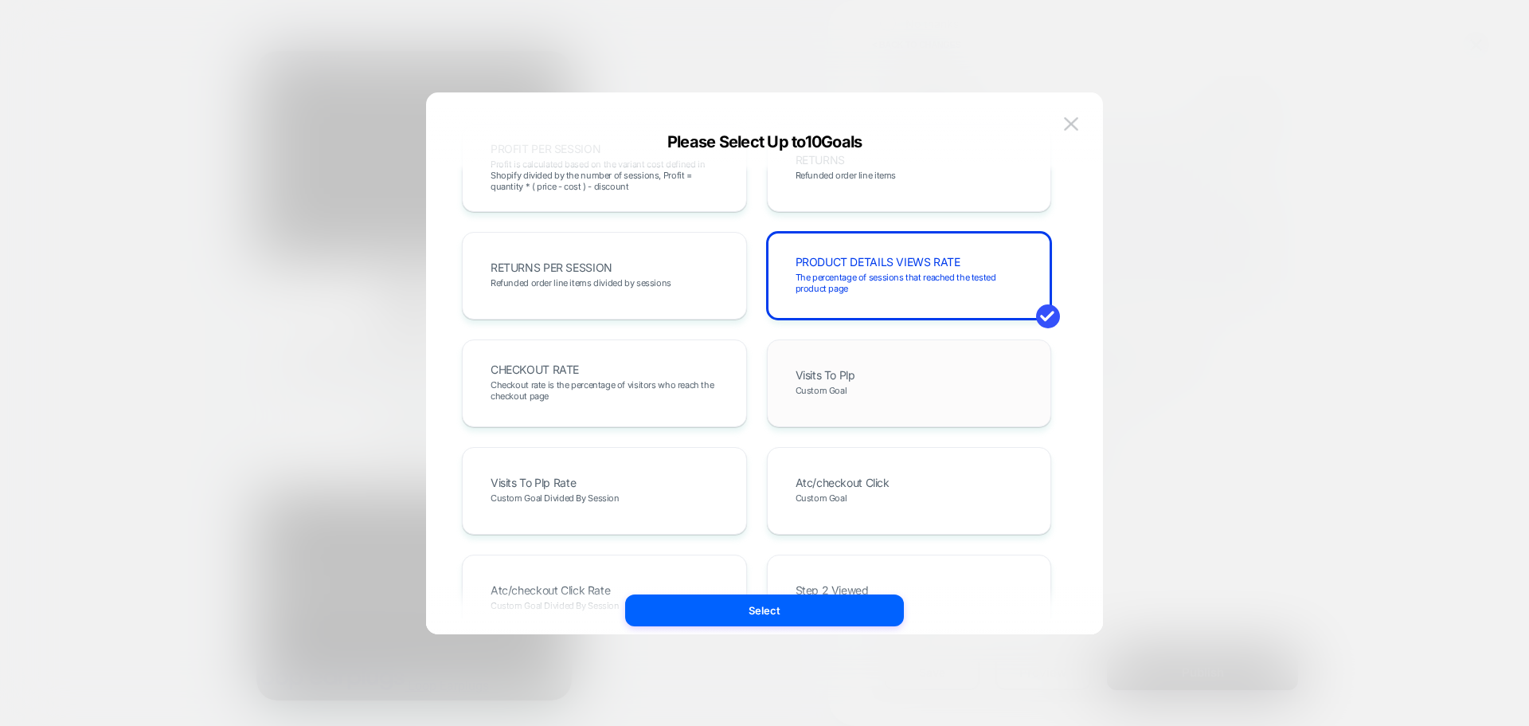
click at [850, 343] on div "Visits To Plp Custom Goal" at bounding box center [909, 383] width 285 height 88
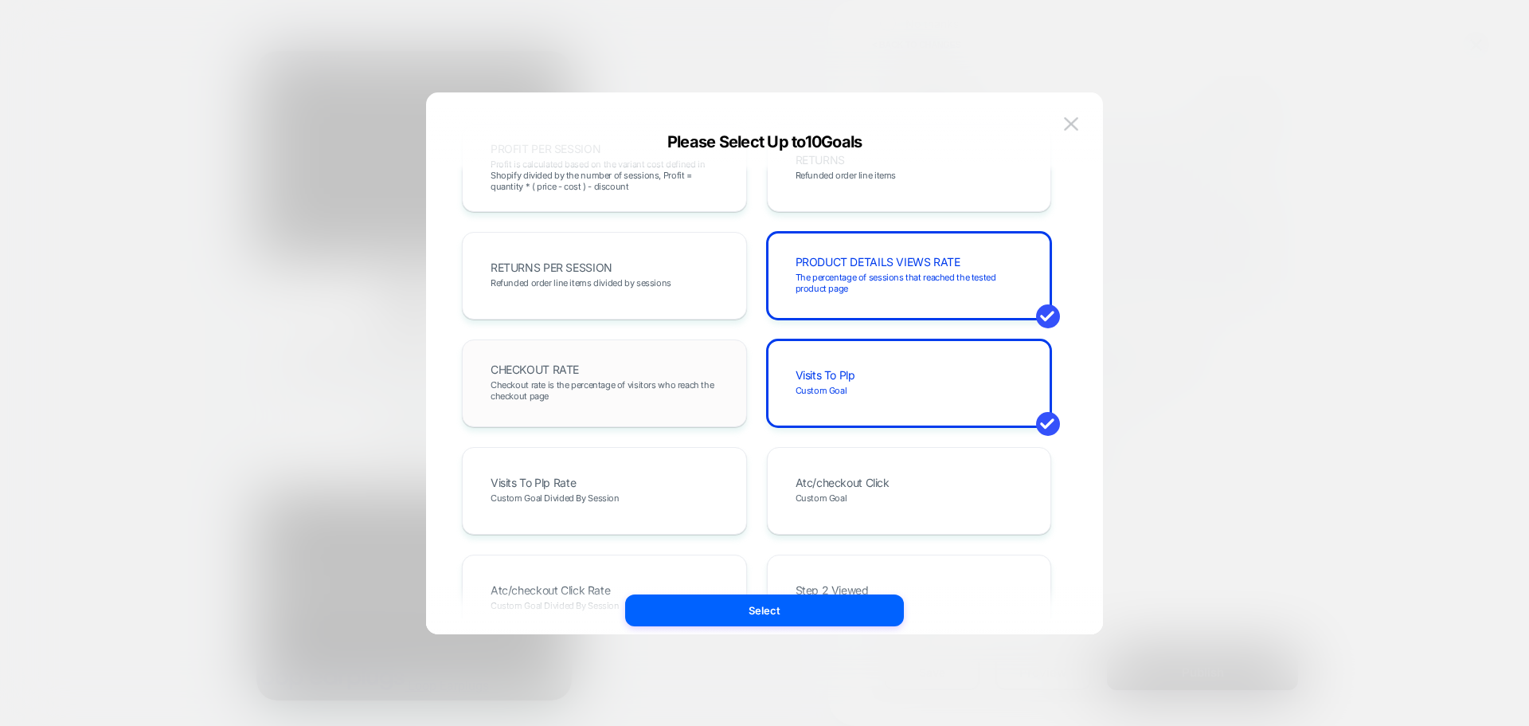
click at [660, 377] on div "CHECKOUT RATE Checkout rate is the percentage of visitors who reach the checkou…" at bounding box center [605, 383] width 252 height 54
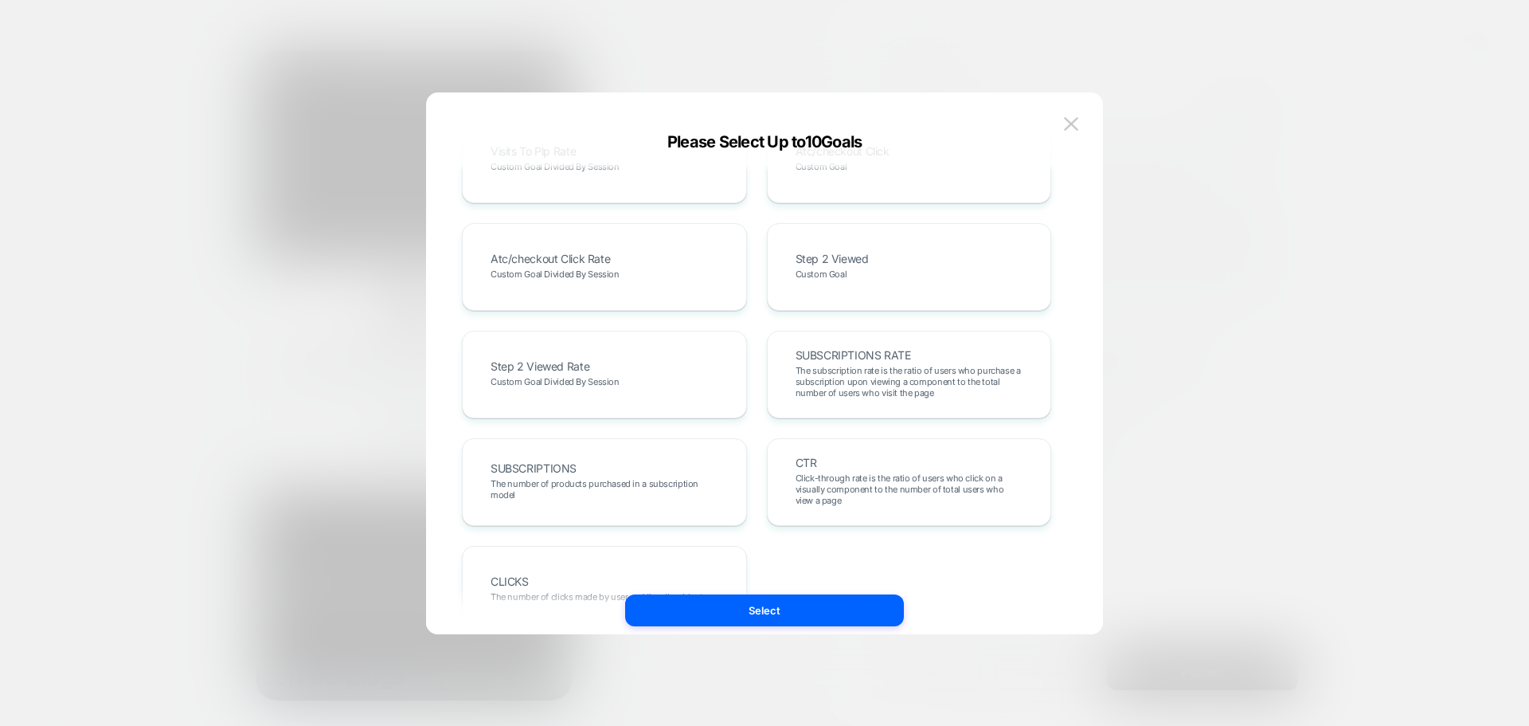
scroll to position [872, 0]
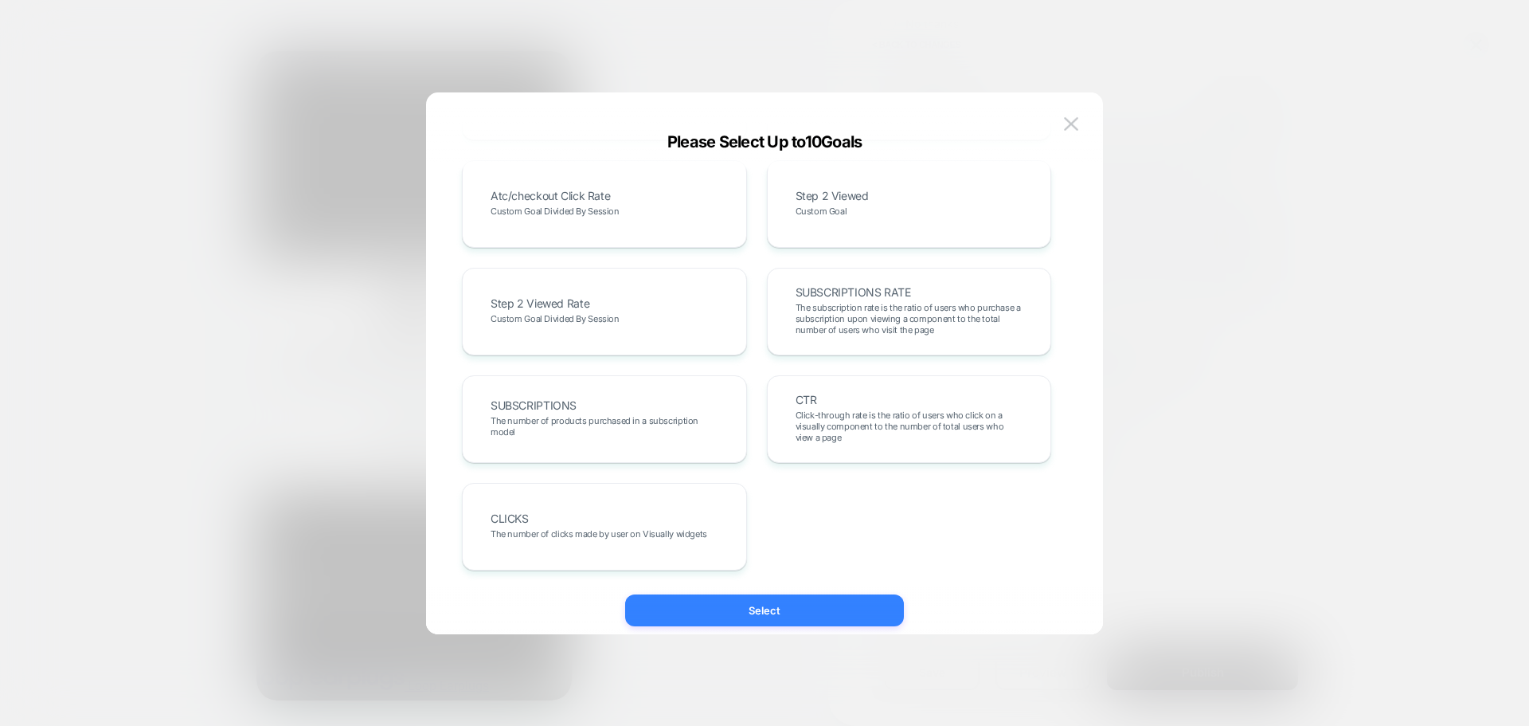
click at [726, 605] on button "Select" at bounding box center [764, 610] width 279 height 32
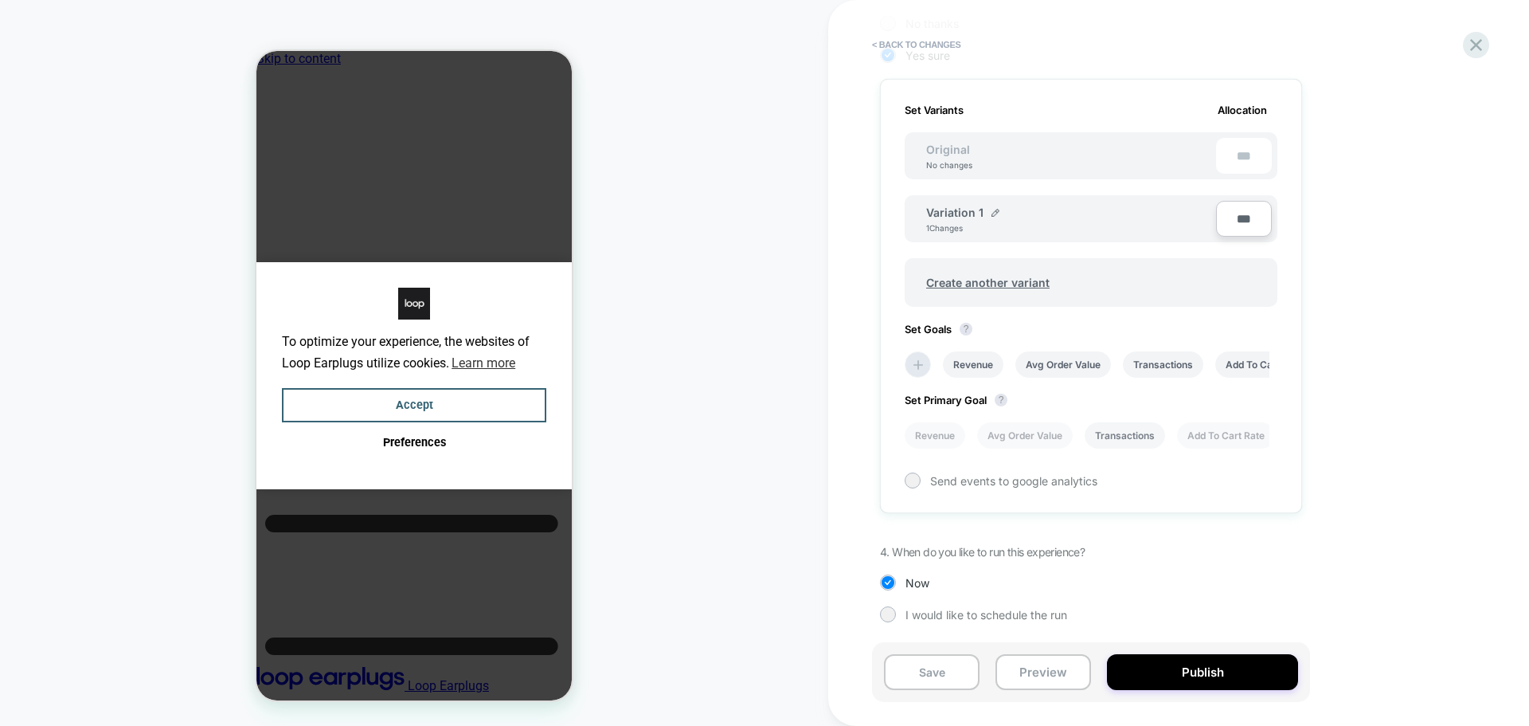
click at [1118, 425] on li "Transactions" at bounding box center [1125, 435] width 80 height 26
click at [1157, 658] on button "Publish" at bounding box center [1202, 672] width 191 height 36
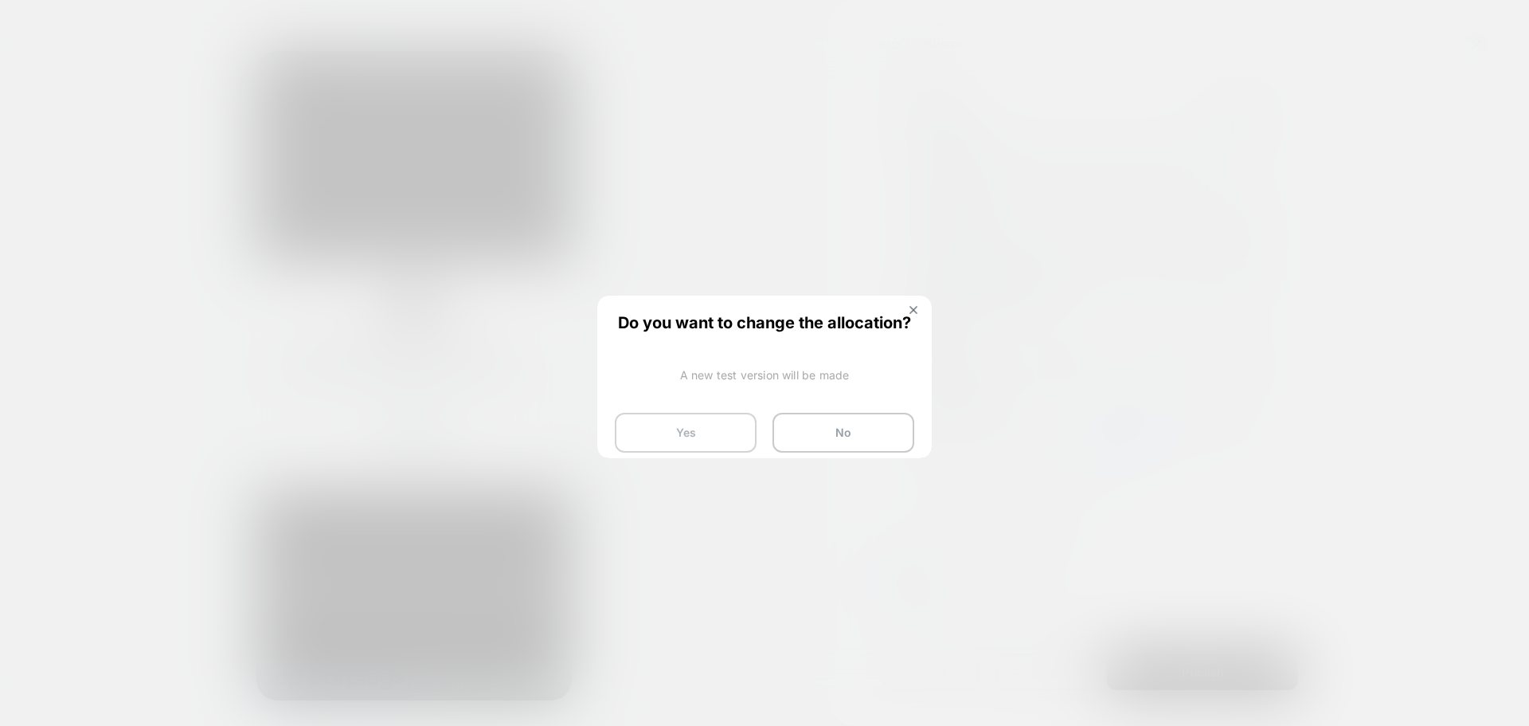
click at [644, 433] on button "Yes" at bounding box center [686, 433] width 142 height 40
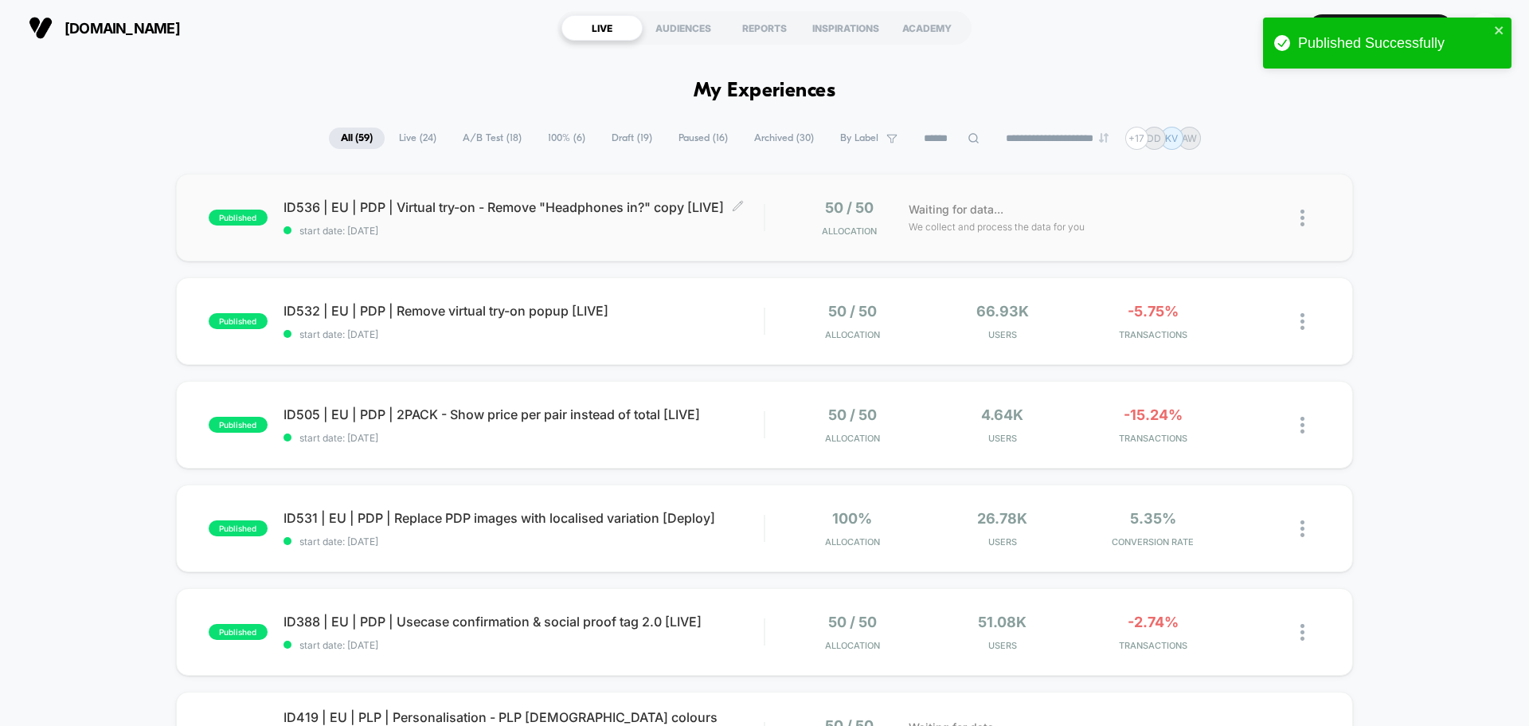
click at [500, 229] on span "start date: [DATE]" at bounding box center [524, 231] width 480 height 12
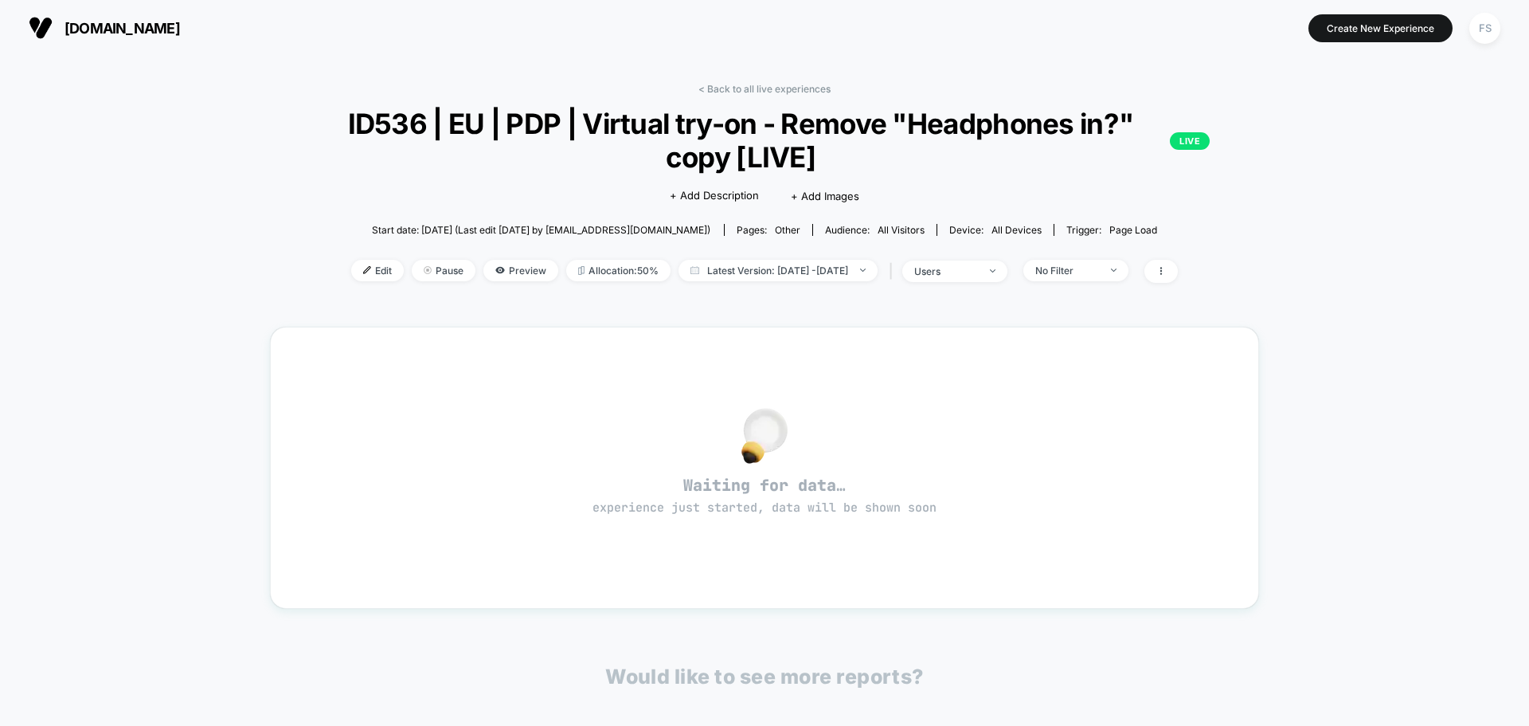
click at [1295, 277] on div "< Back to all live experiences ID536 | EU | PDP | Virtual try-on - Remove "Head…" at bounding box center [764, 475] width 1529 height 839
click at [1498, 24] on div "FS" at bounding box center [1485, 28] width 31 height 31
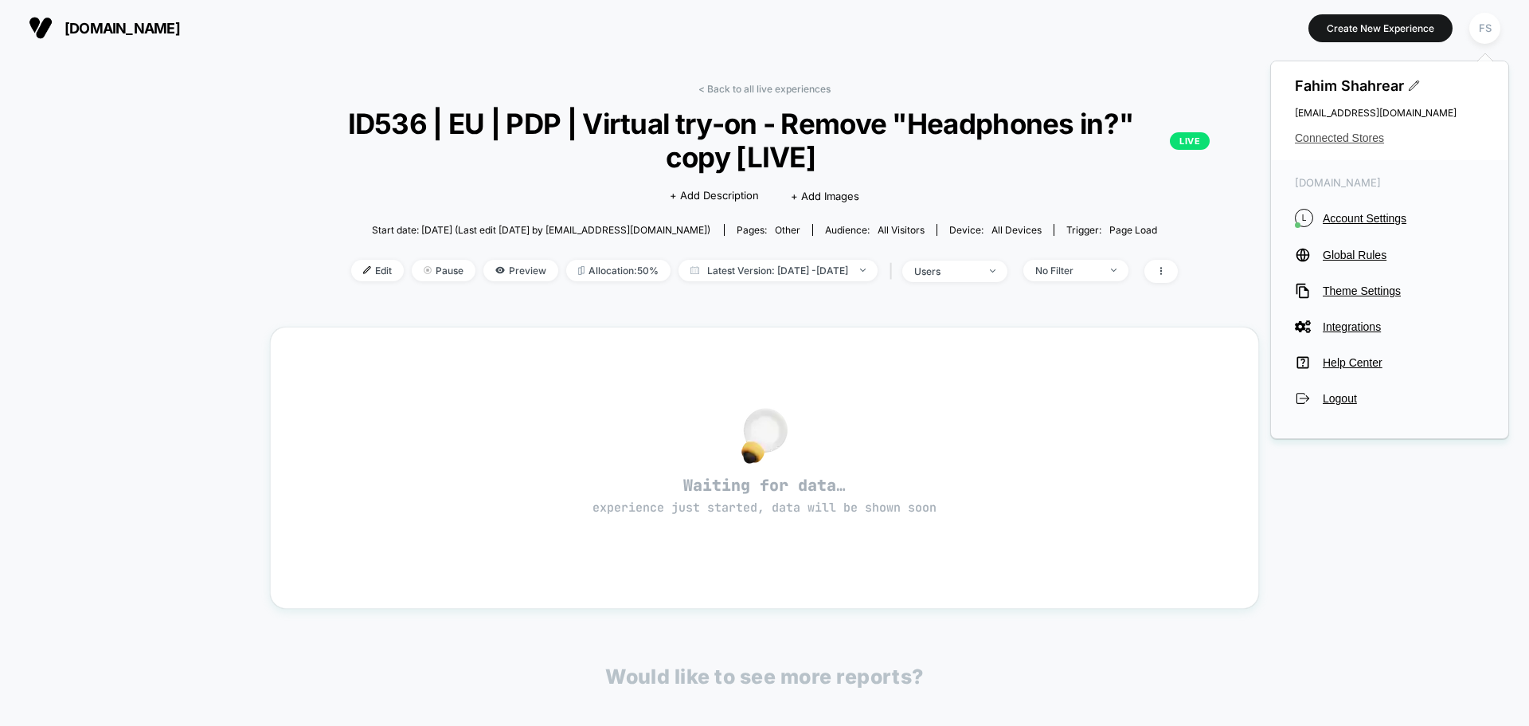
click at [1347, 139] on span "Connected Stores" at bounding box center [1390, 137] width 190 height 13
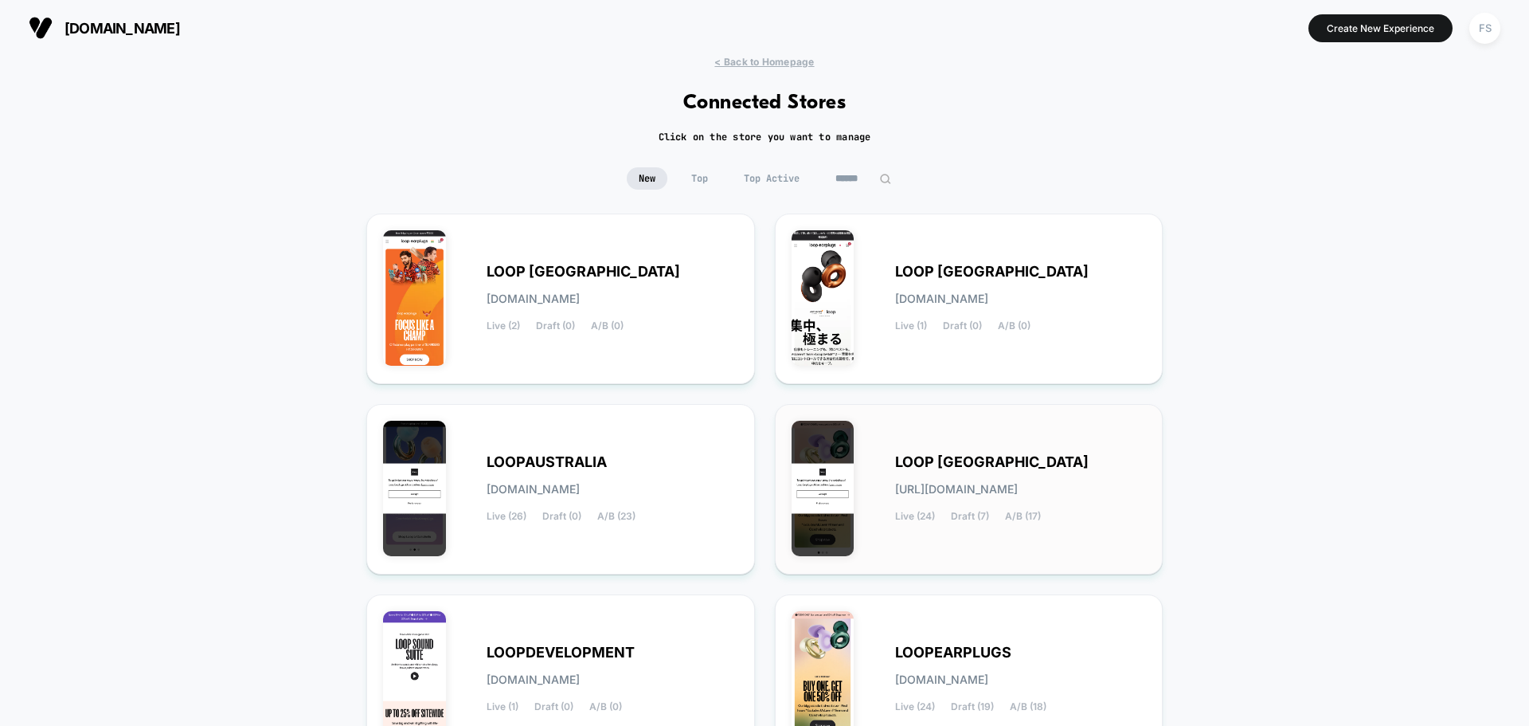
click at [922, 456] on span "LOOP [GEOGRAPHIC_DATA]" at bounding box center [992, 461] width 194 height 11
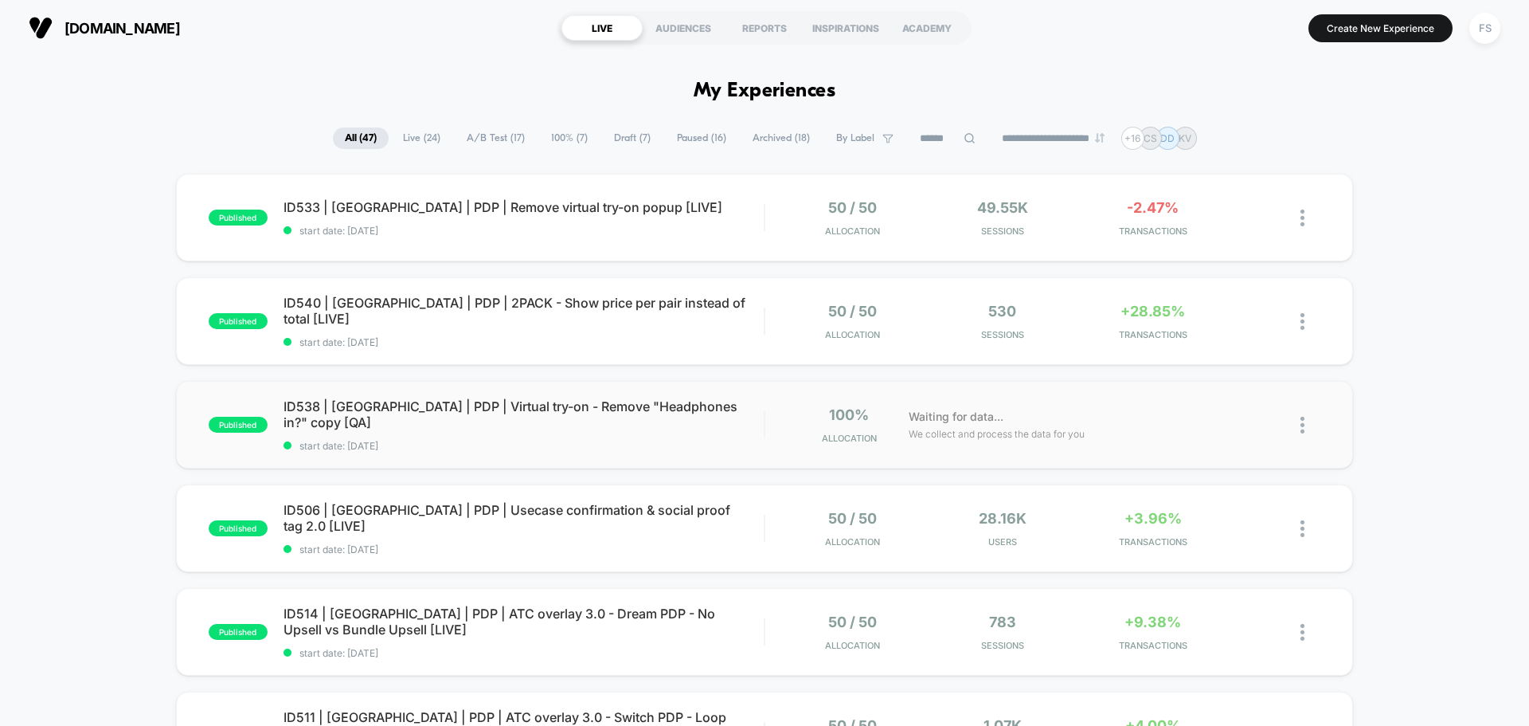
click at [366, 444] on div "published ID538 | [GEOGRAPHIC_DATA] | PDP | Virtual try-on - Remove "Headphones…" at bounding box center [764, 425] width 1177 height 88
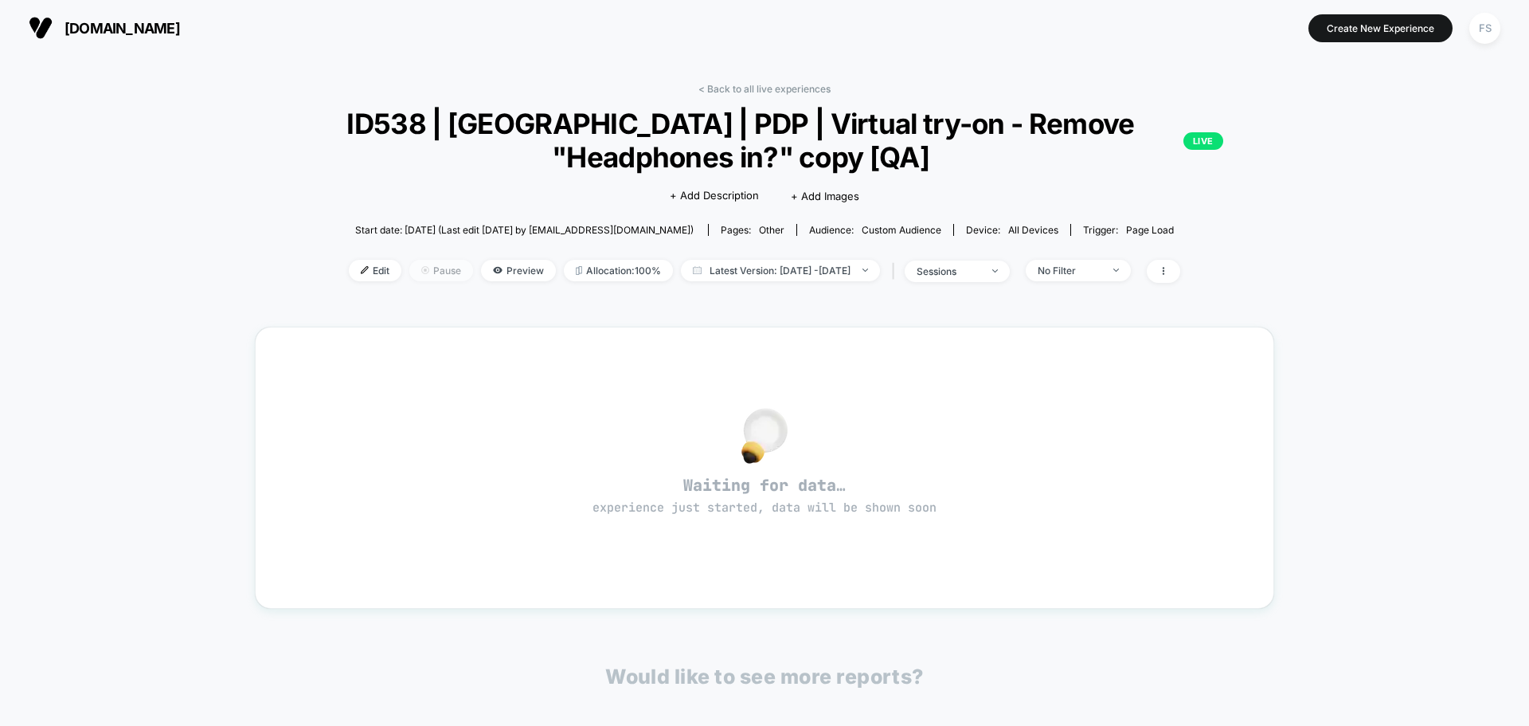
click at [417, 268] on span "Pause" at bounding box center [441, 271] width 64 height 22
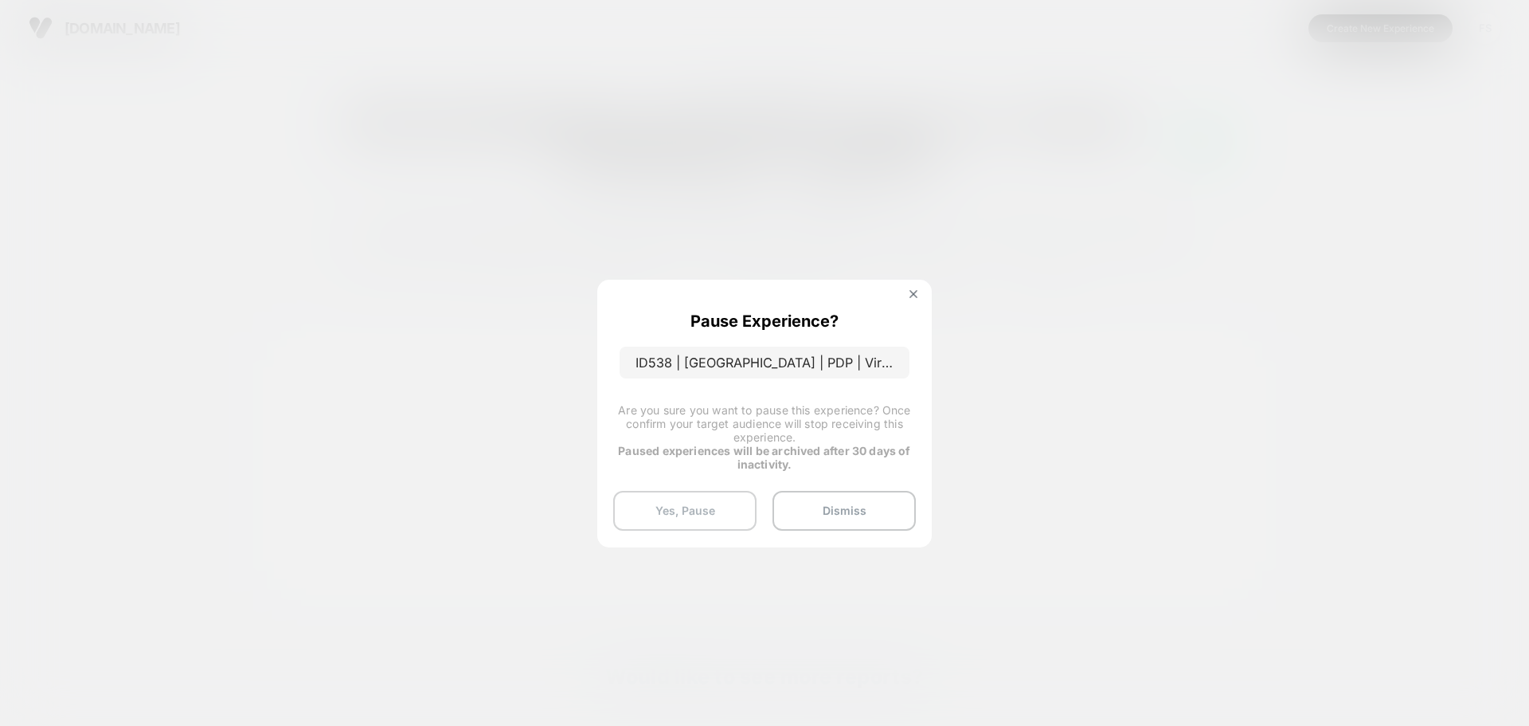
click at [659, 505] on button "Yes, Pause" at bounding box center [684, 511] width 143 height 40
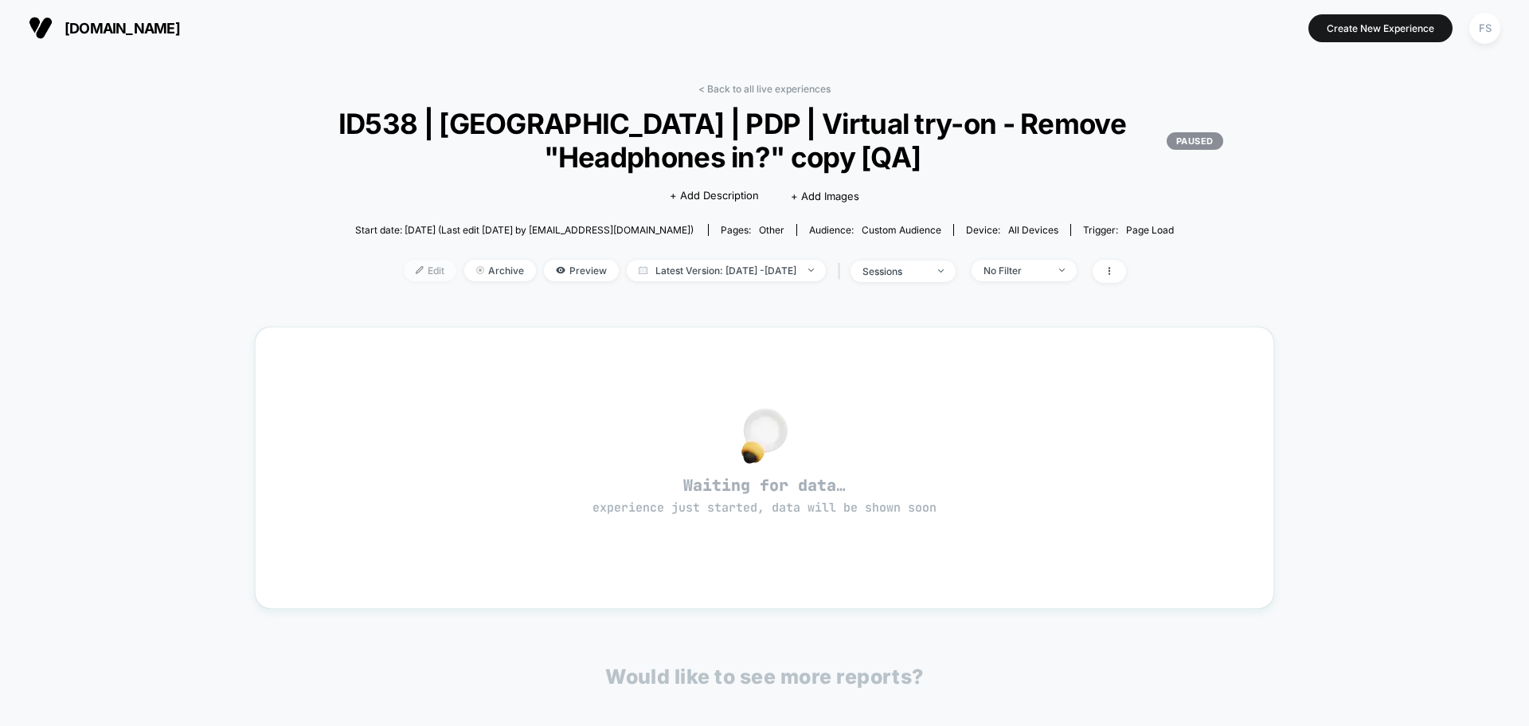
click at [407, 275] on span "Edit" at bounding box center [430, 271] width 53 height 22
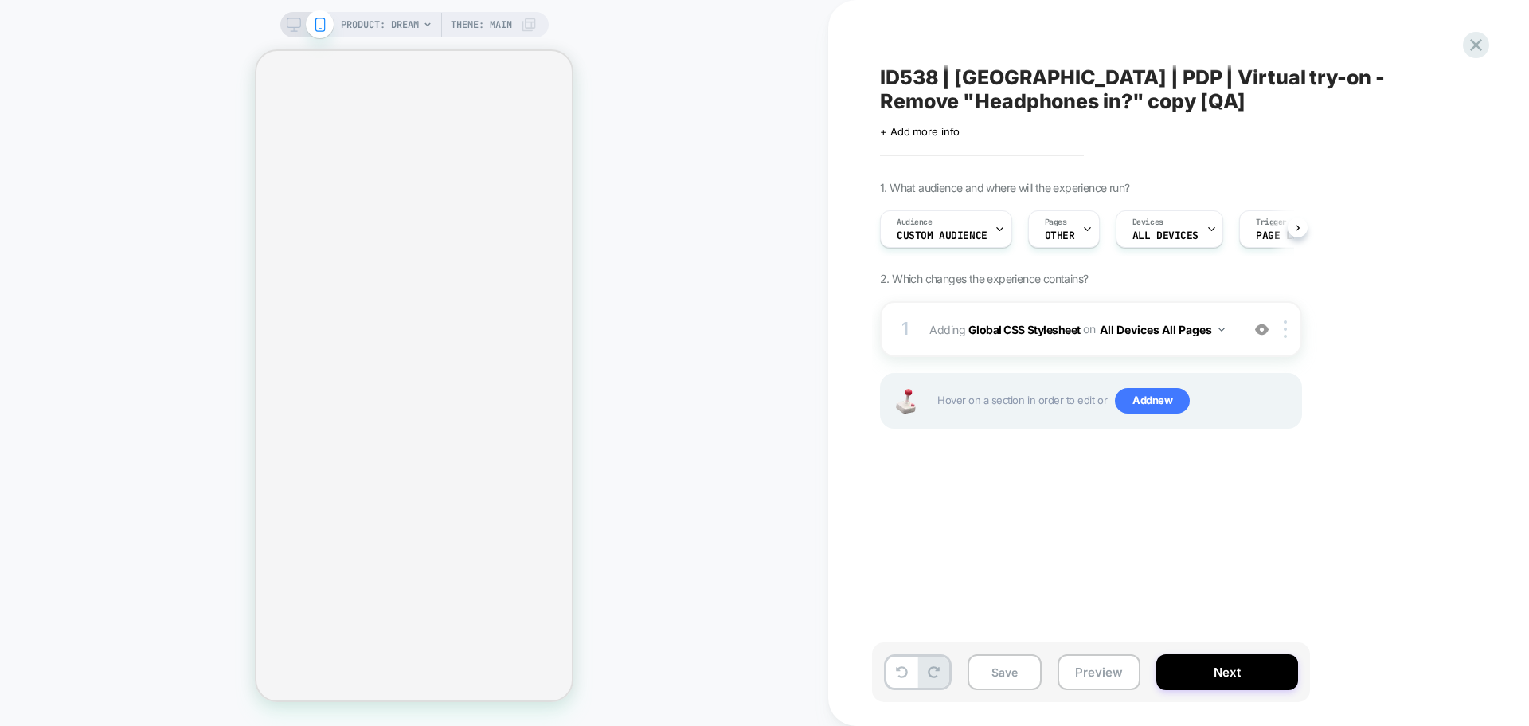
scroll to position [0, 1]
click at [942, 137] on span "+ Add more info" at bounding box center [920, 131] width 80 height 13
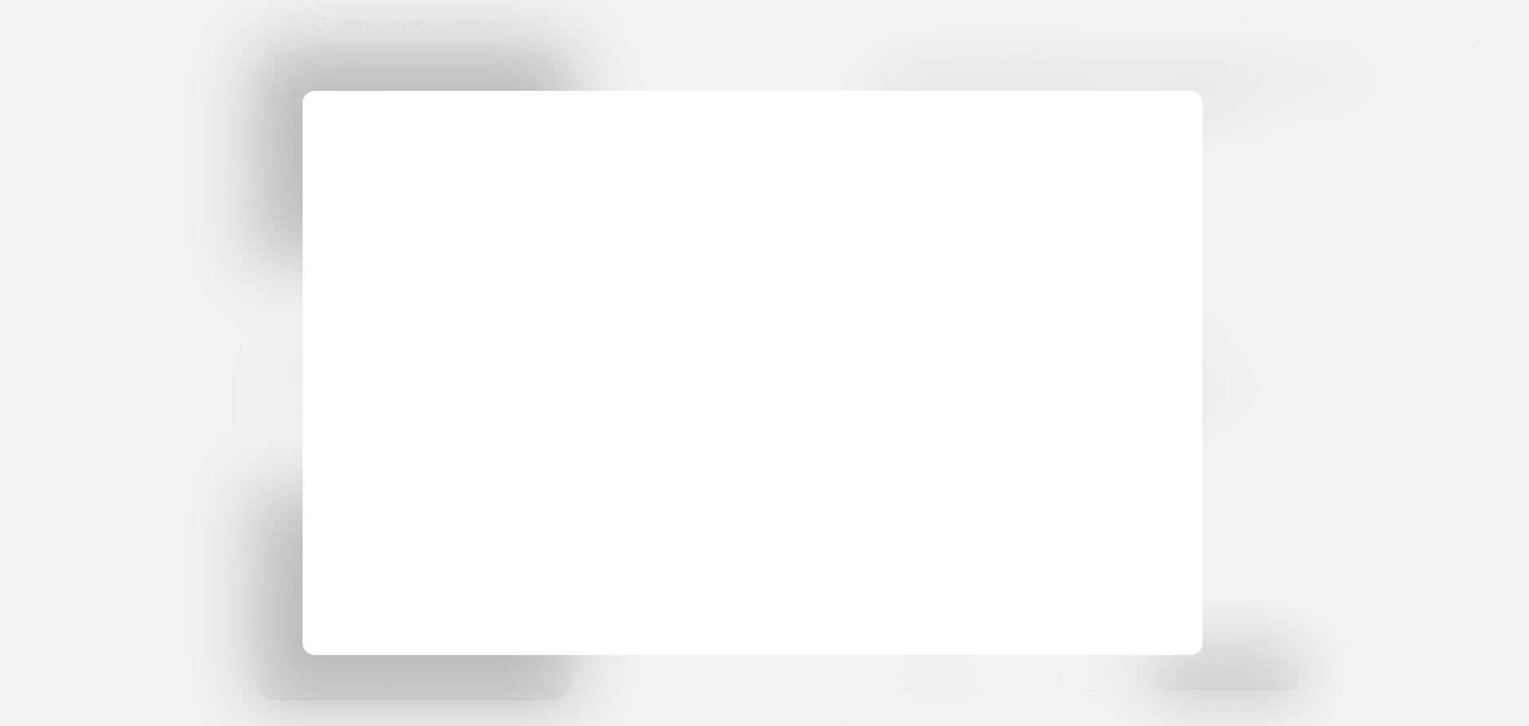
scroll to position [0, 12]
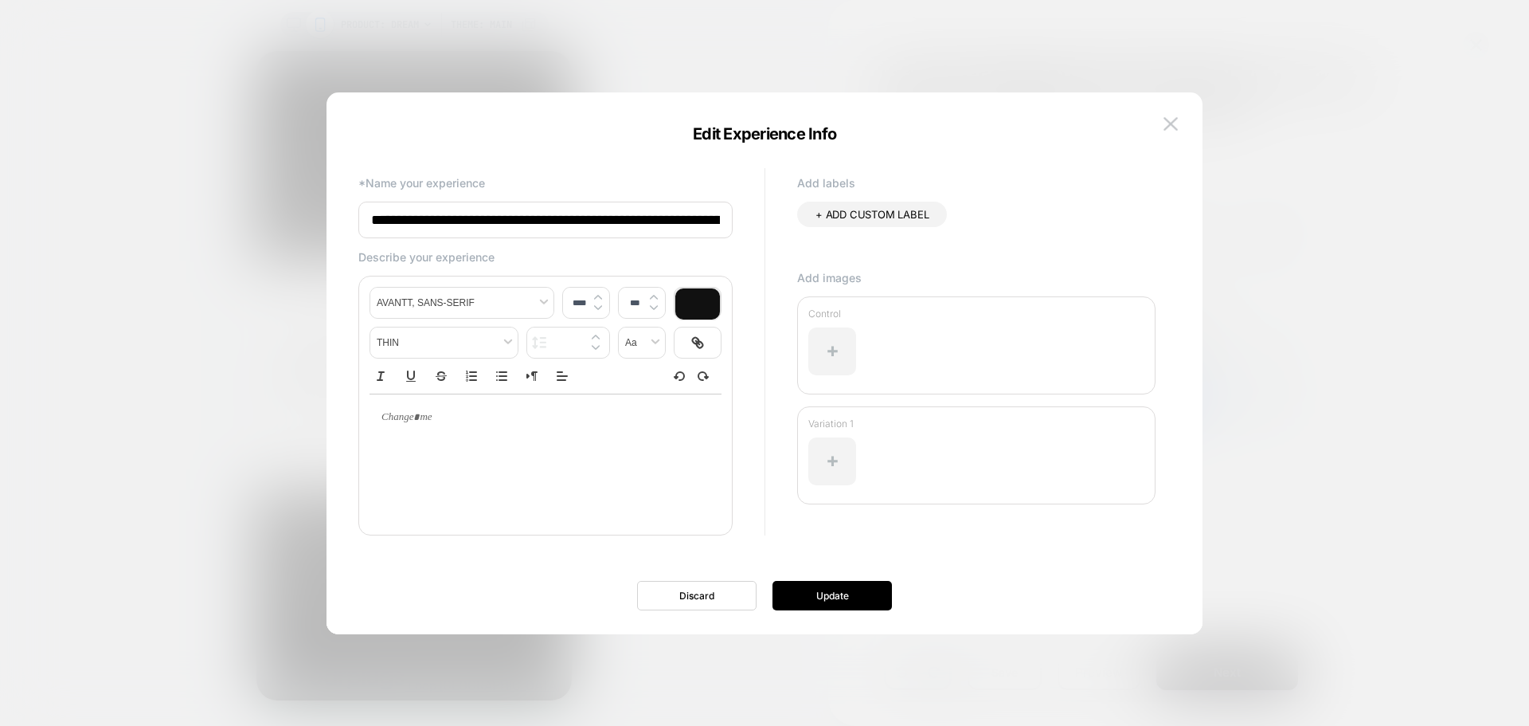
click at [715, 222] on input "**********" at bounding box center [545, 220] width 374 height 37
click at [701, 222] on input "**********" at bounding box center [545, 220] width 374 height 37
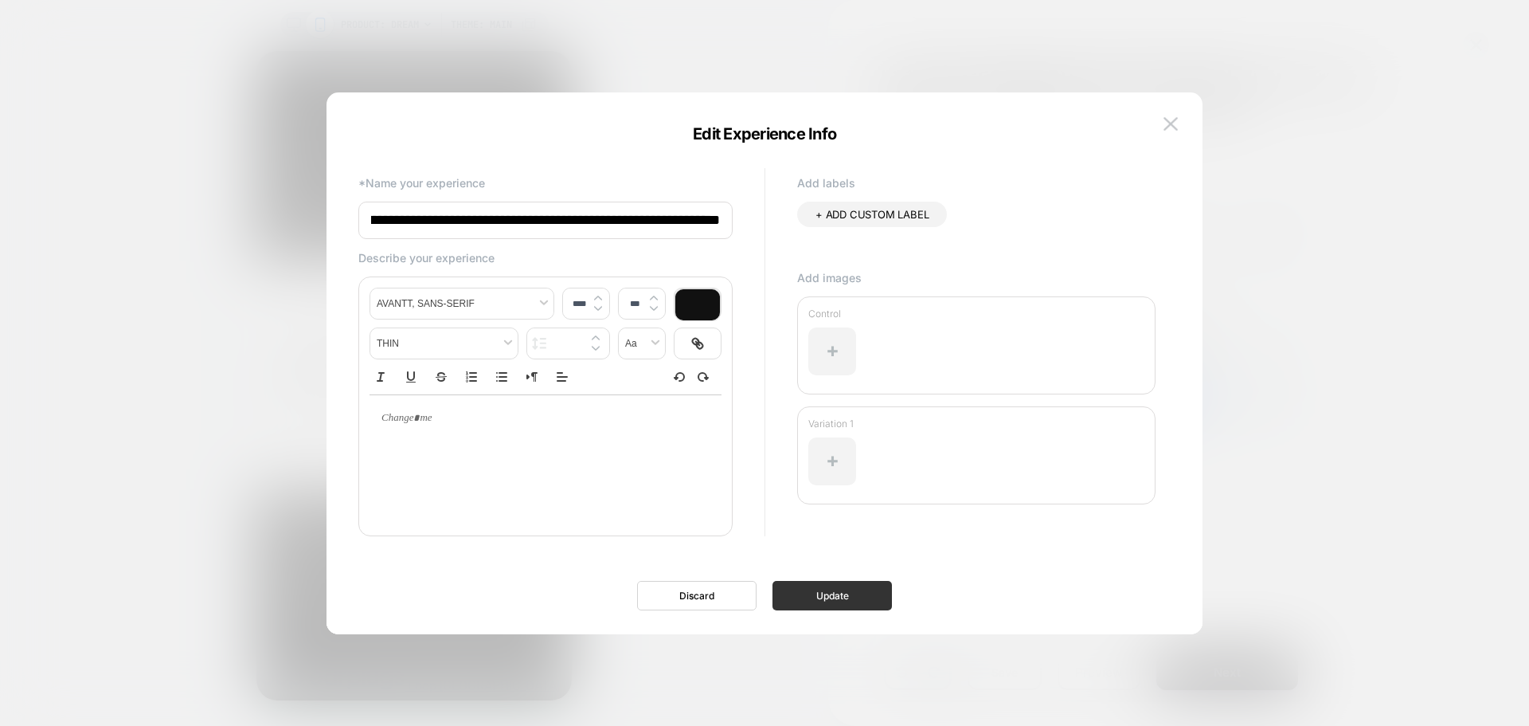
type input "**********"
click at [864, 592] on button "Update" at bounding box center [832, 595] width 119 height 29
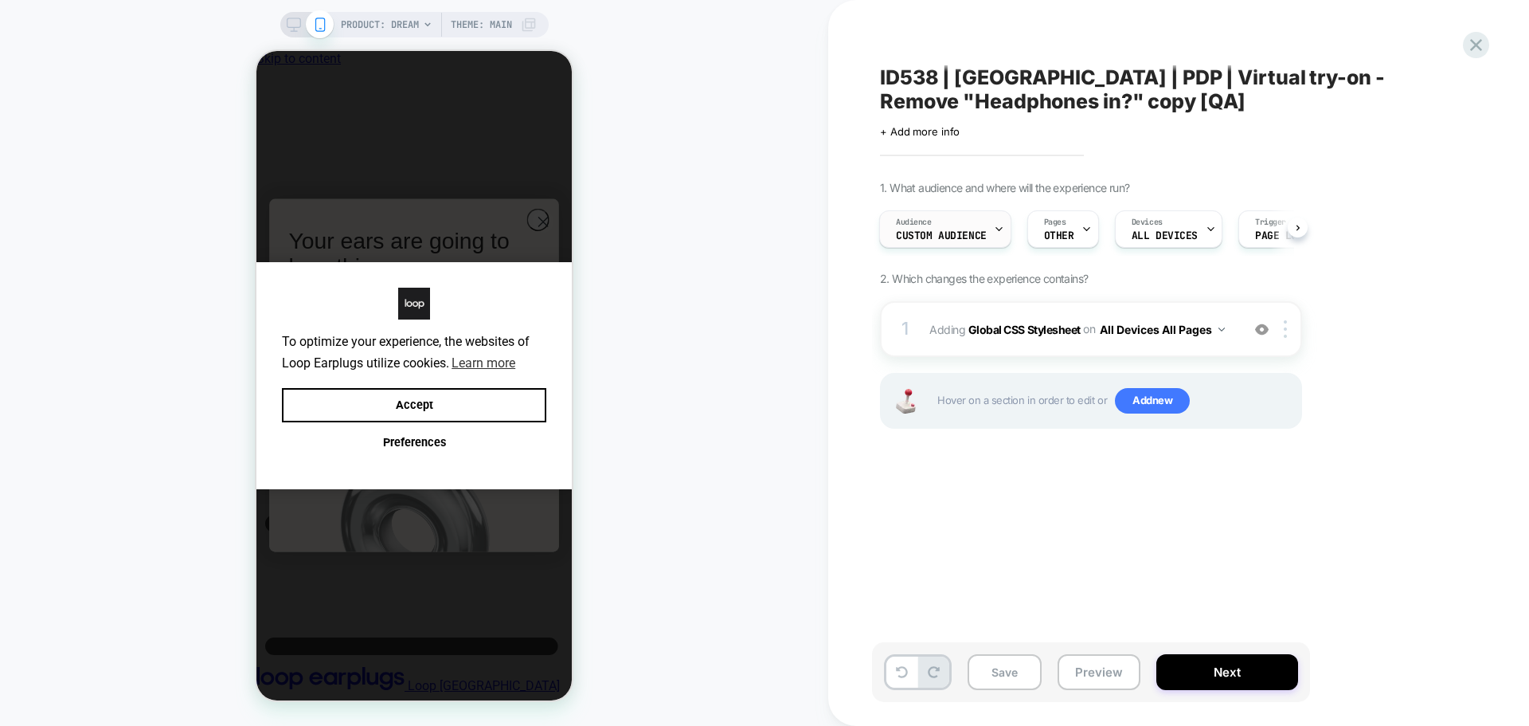
click at [979, 240] on span "Custom Audience" at bounding box center [941, 235] width 91 height 11
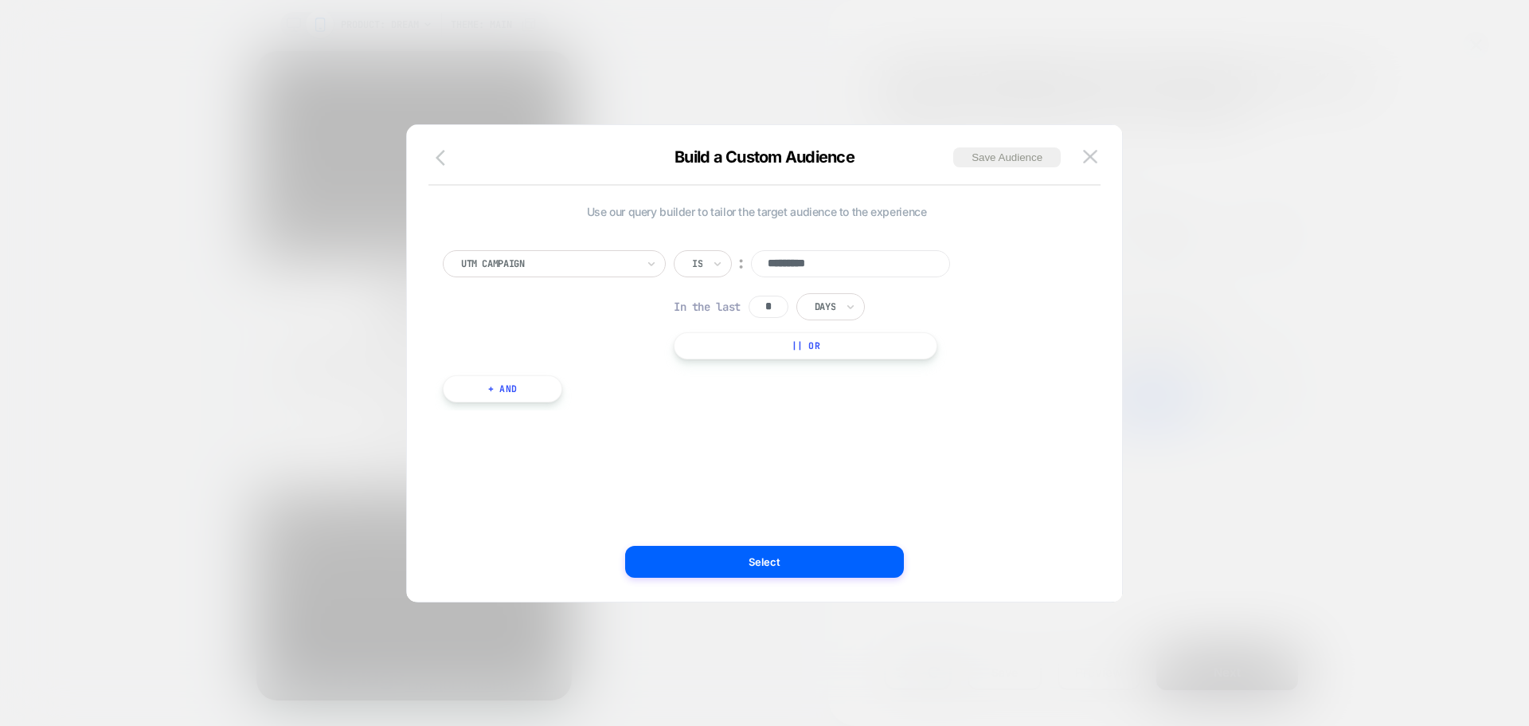
click at [437, 151] on icon "button" at bounding box center [445, 157] width 19 height 19
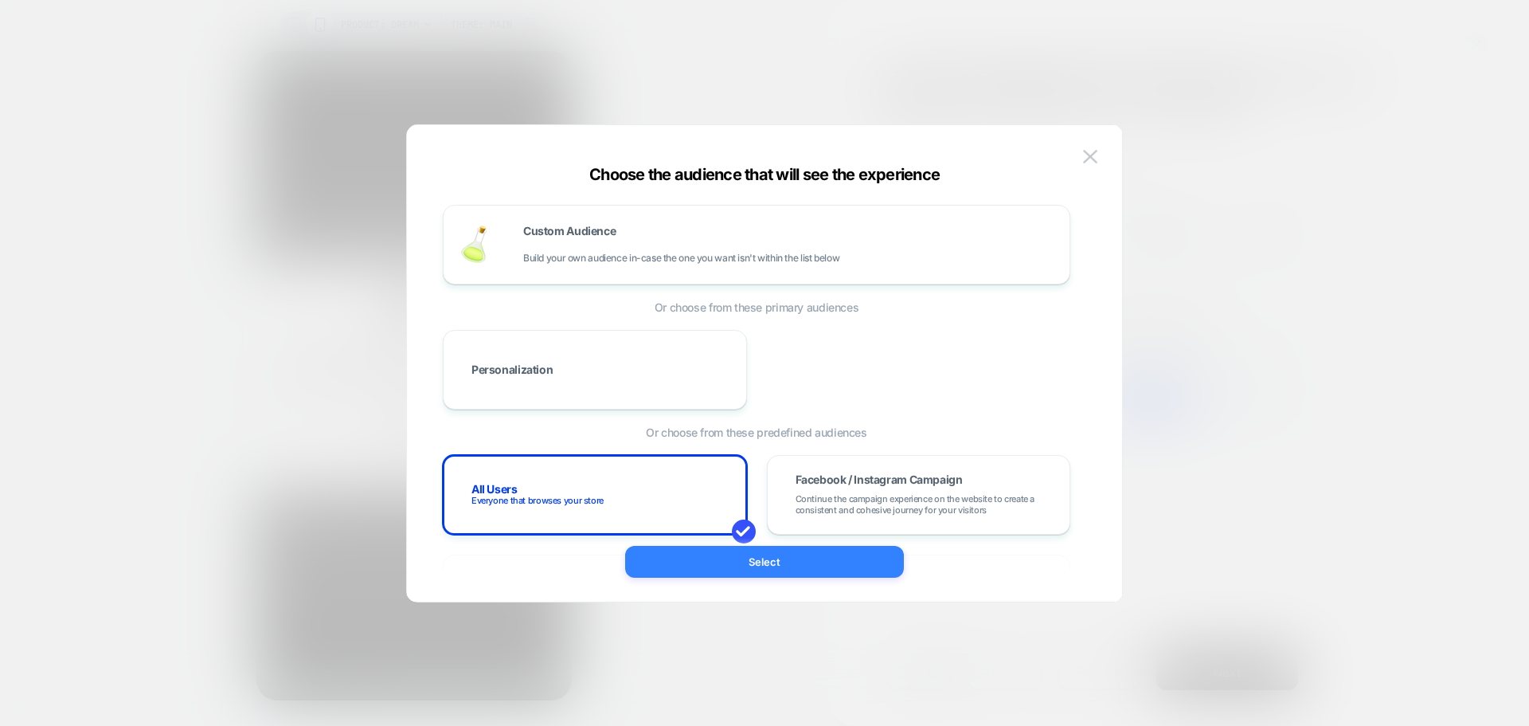
click at [743, 558] on button "Select" at bounding box center [764, 562] width 279 height 32
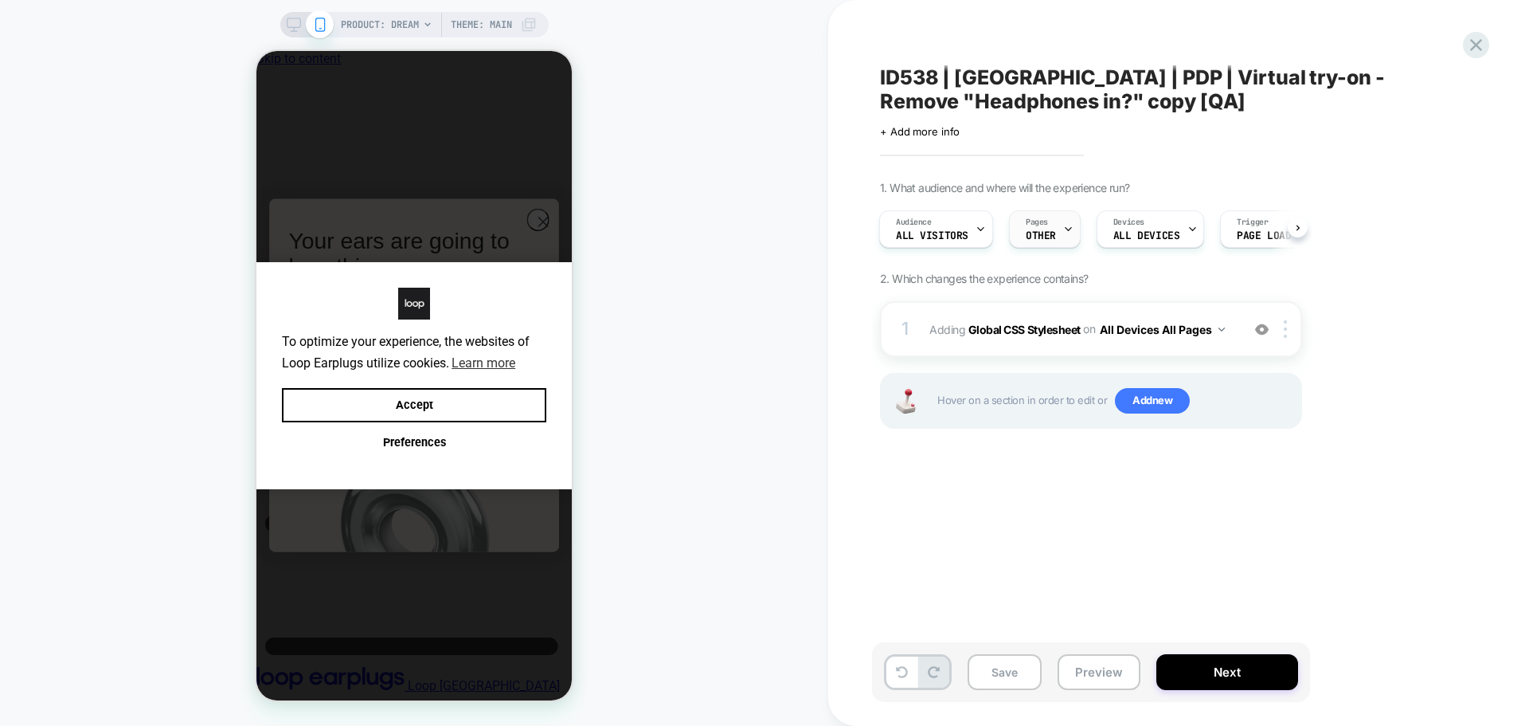
click at [1067, 226] on icon at bounding box center [1068, 229] width 10 height 10
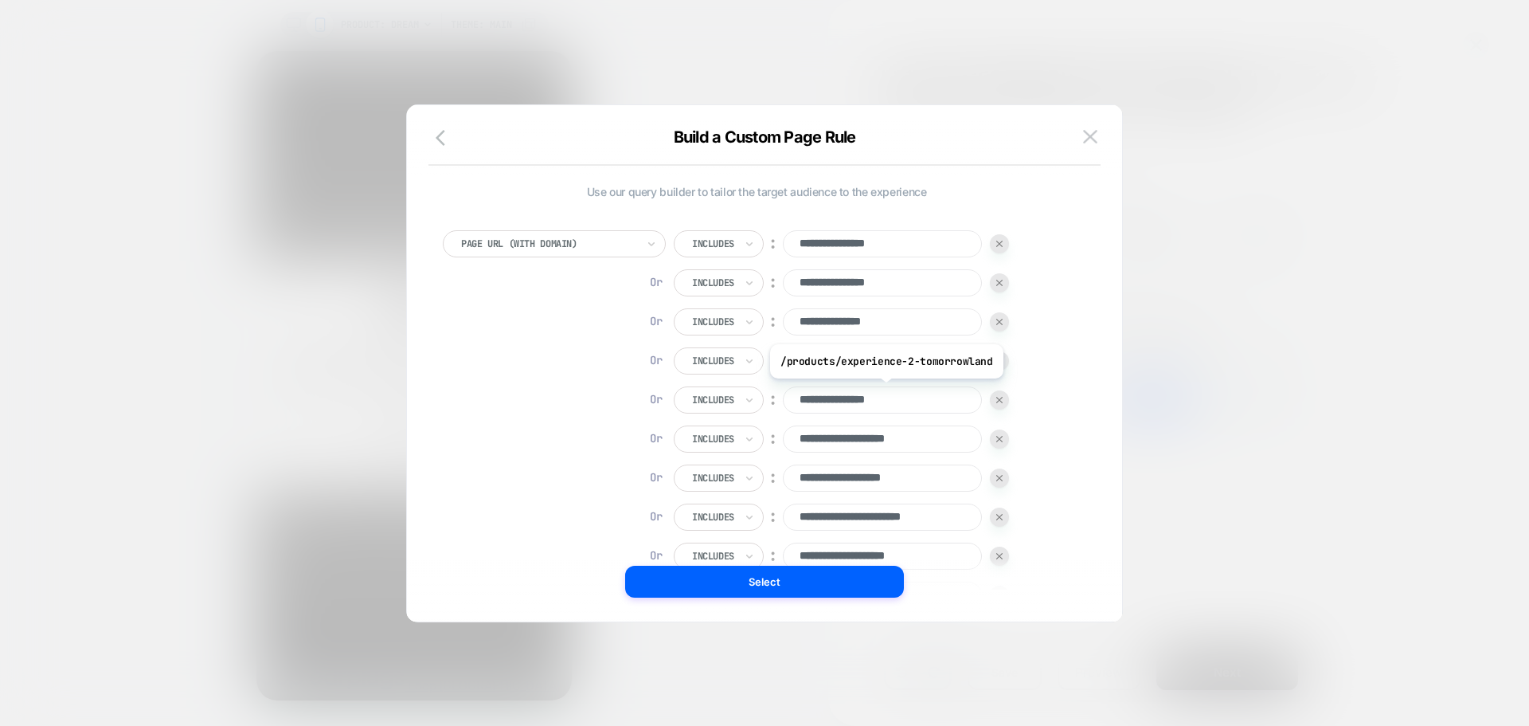
click at [1053, 387] on div "**********" at bounding box center [757, 501] width 628 height 543
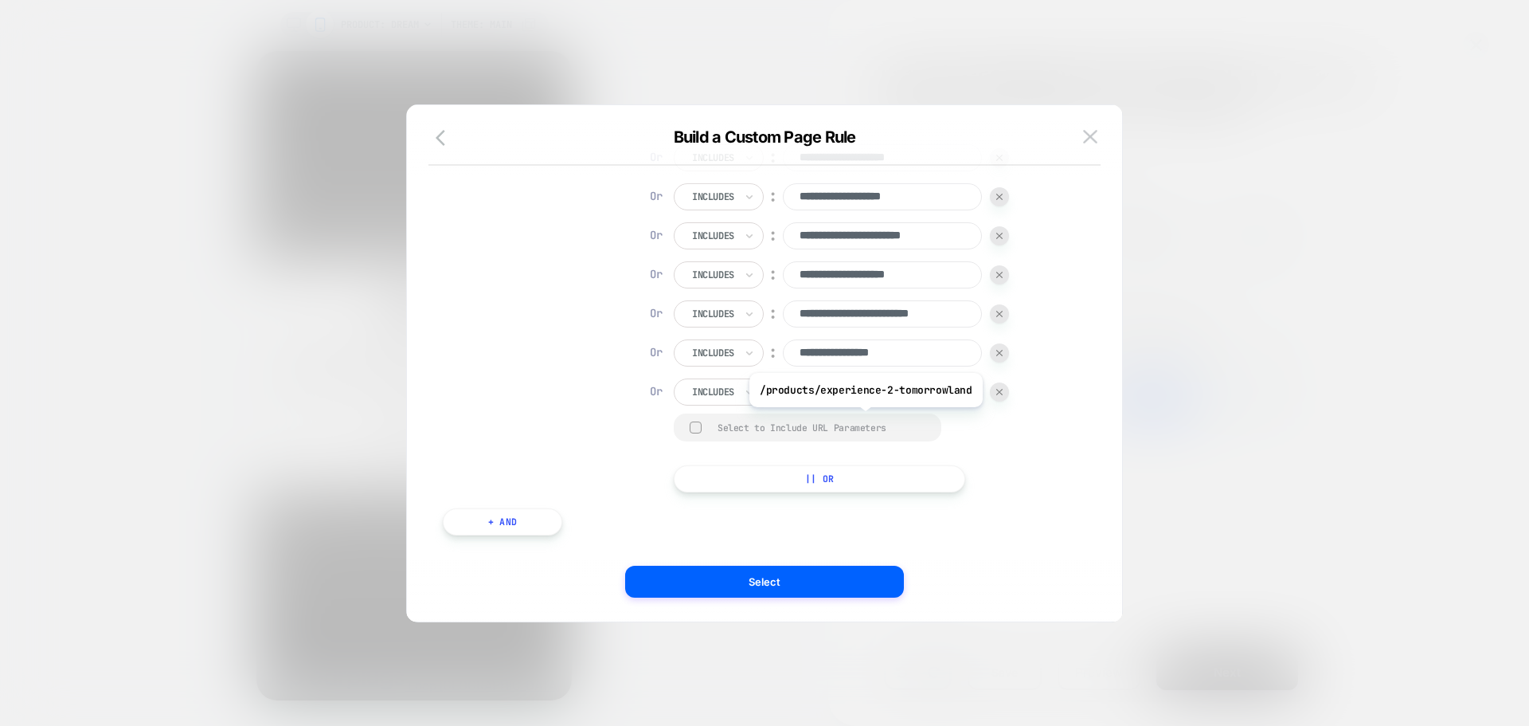
scroll to position [291, 0]
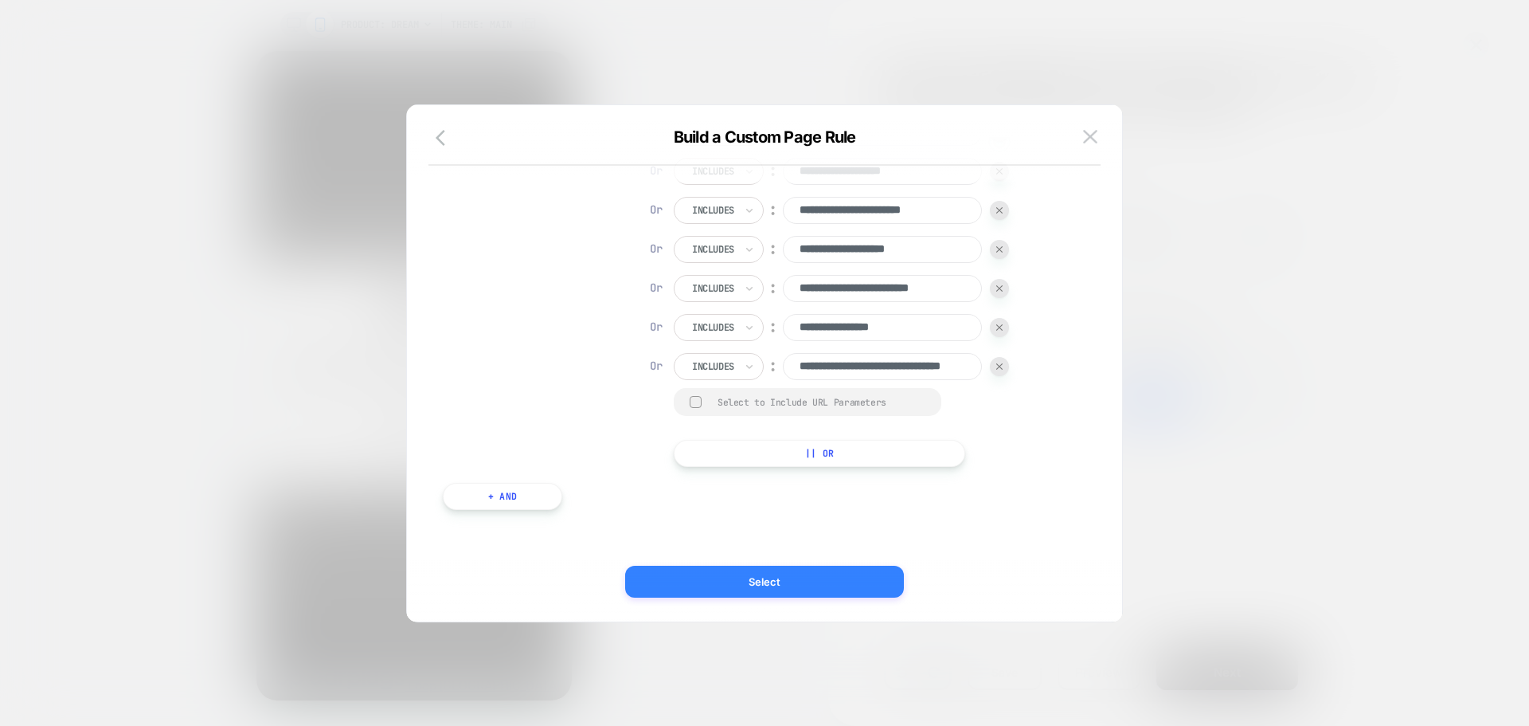
click at [864, 585] on button "Select" at bounding box center [764, 582] width 279 height 32
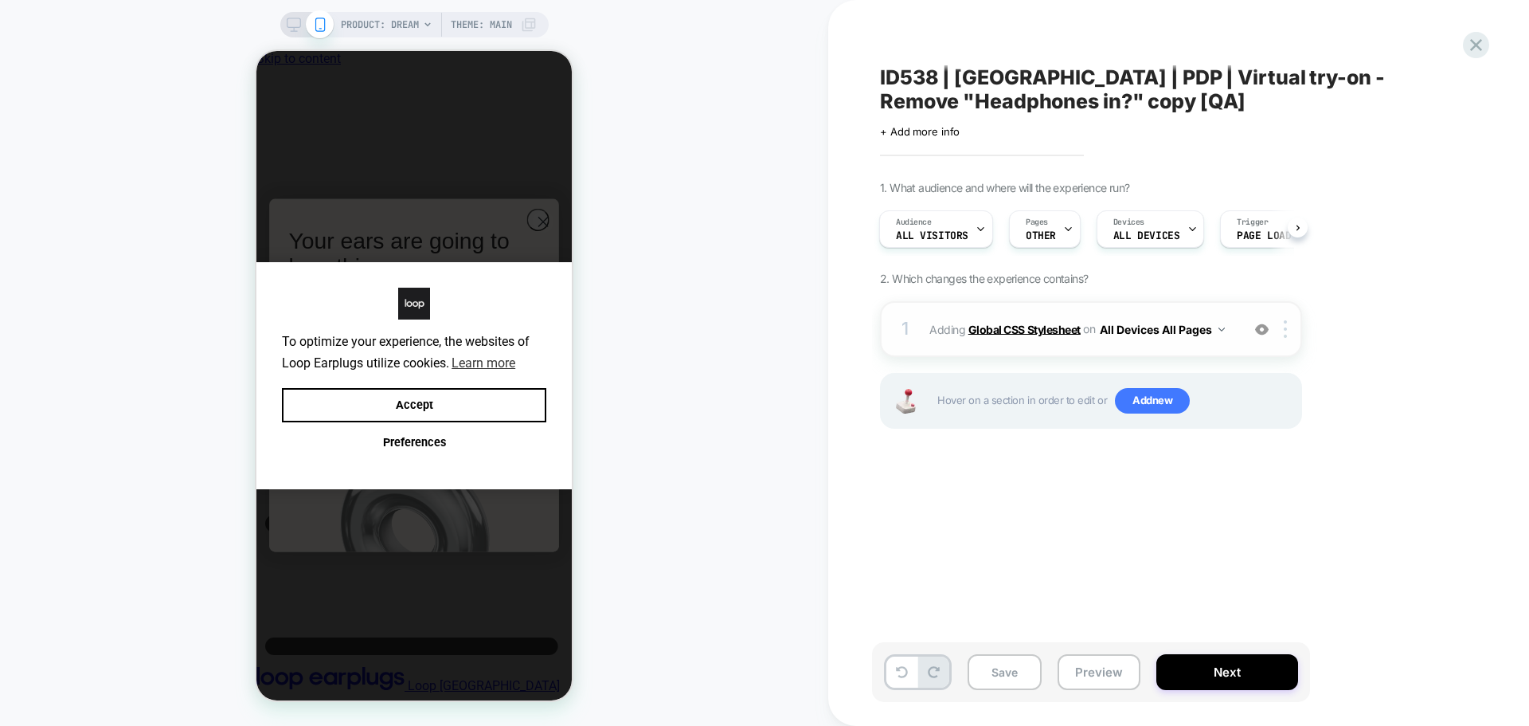
click at [1041, 330] on b "Global CSS Stylesheet" at bounding box center [1025, 329] width 112 height 14
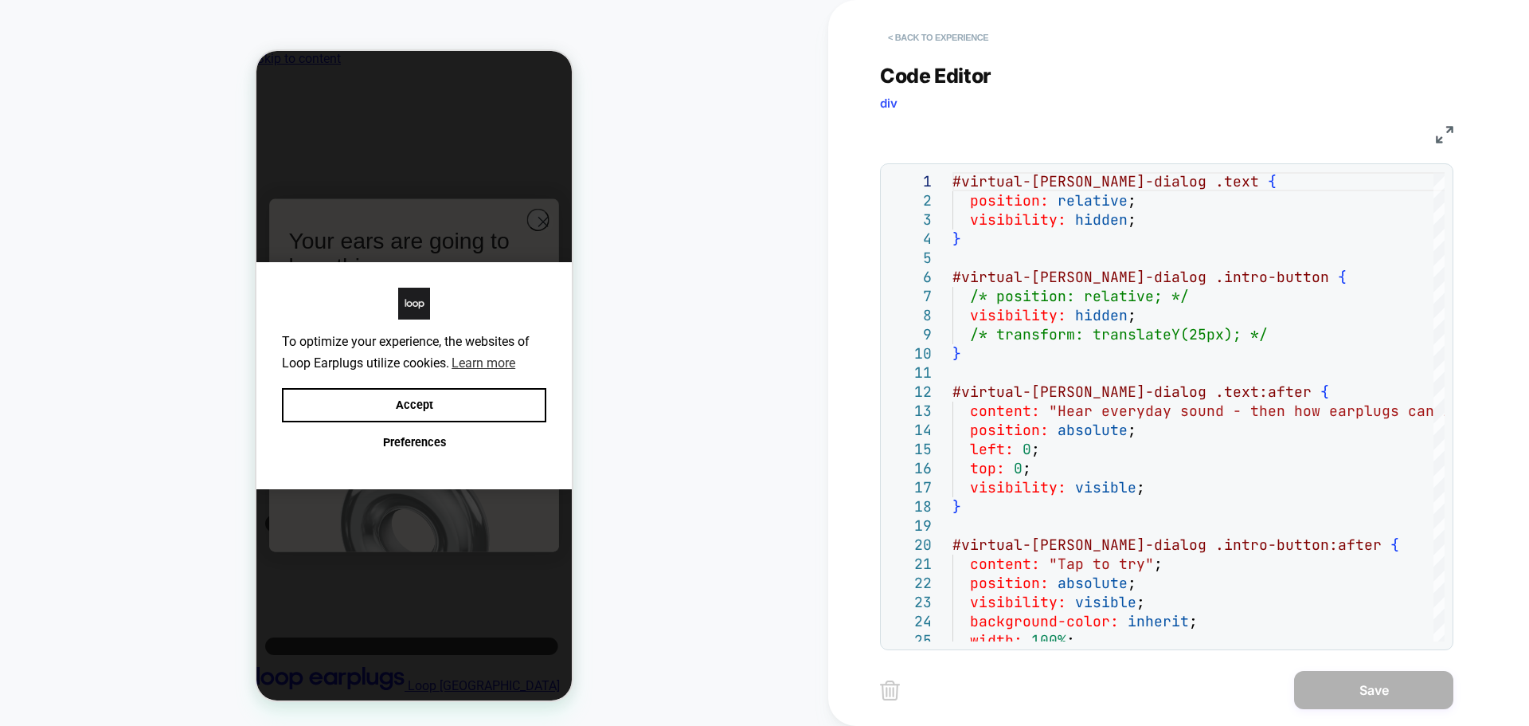
click at [919, 30] on button "< Back to experience" at bounding box center [938, 37] width 116 height 25
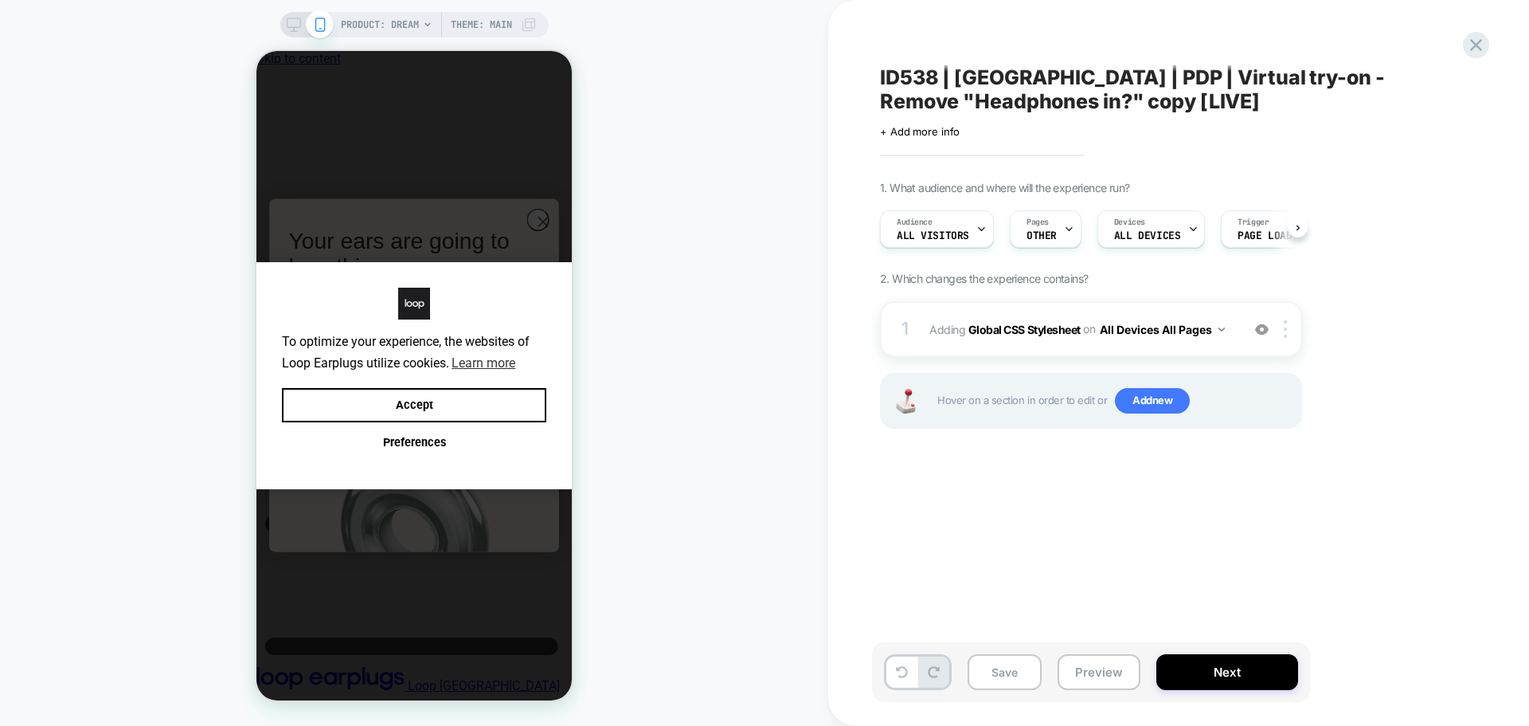
scroll to position [0, 1]
click at [1033, 337] on span "Adding Global CSS Stylesheet on All Devices All Pages" at bounding box center [1081, 329] width 303 height 23
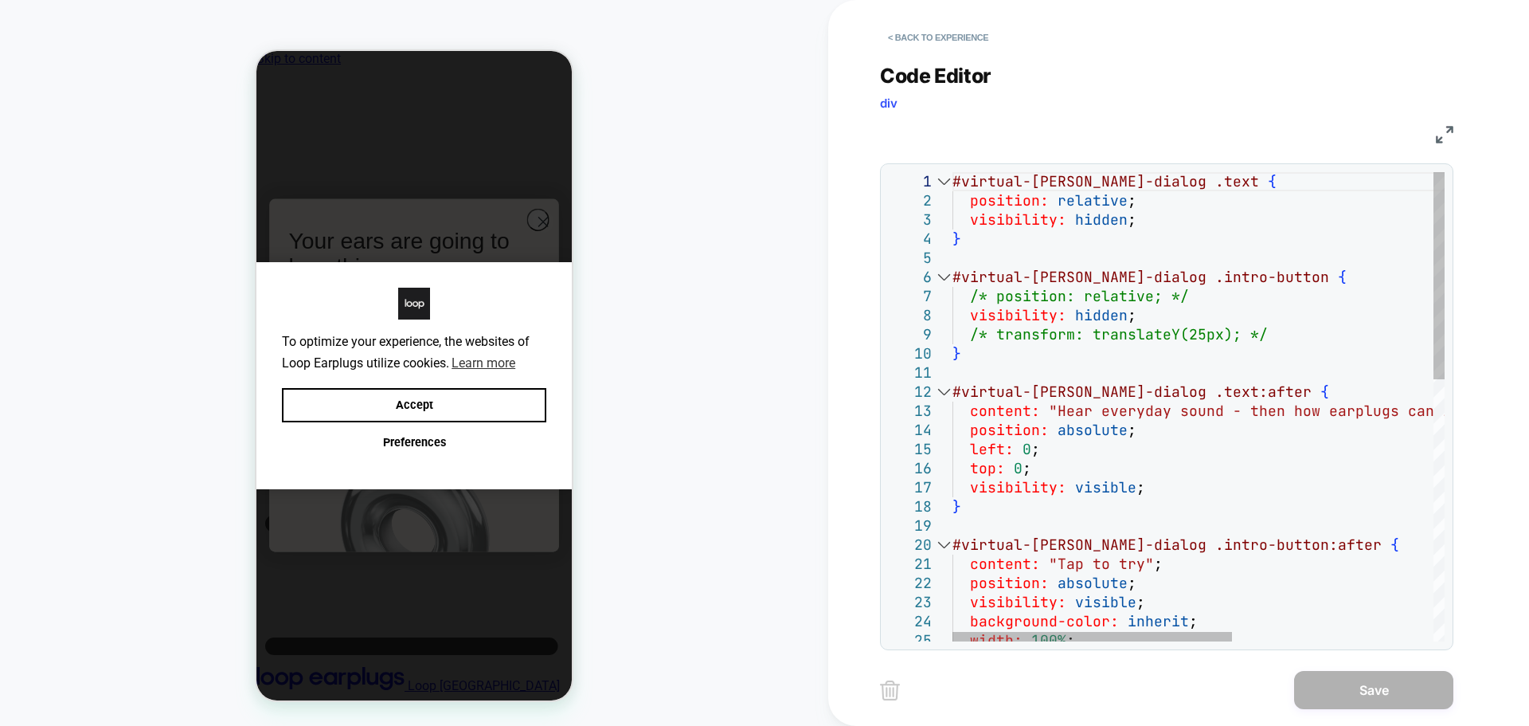
scroll to position [0, 0]
click at [953, 293] on div "#virtual-[PERSON_NAME]-dialog .text { position: relative ; visibility: hidden ;…" at bounding box center [1375, 703] width 845 height 1062
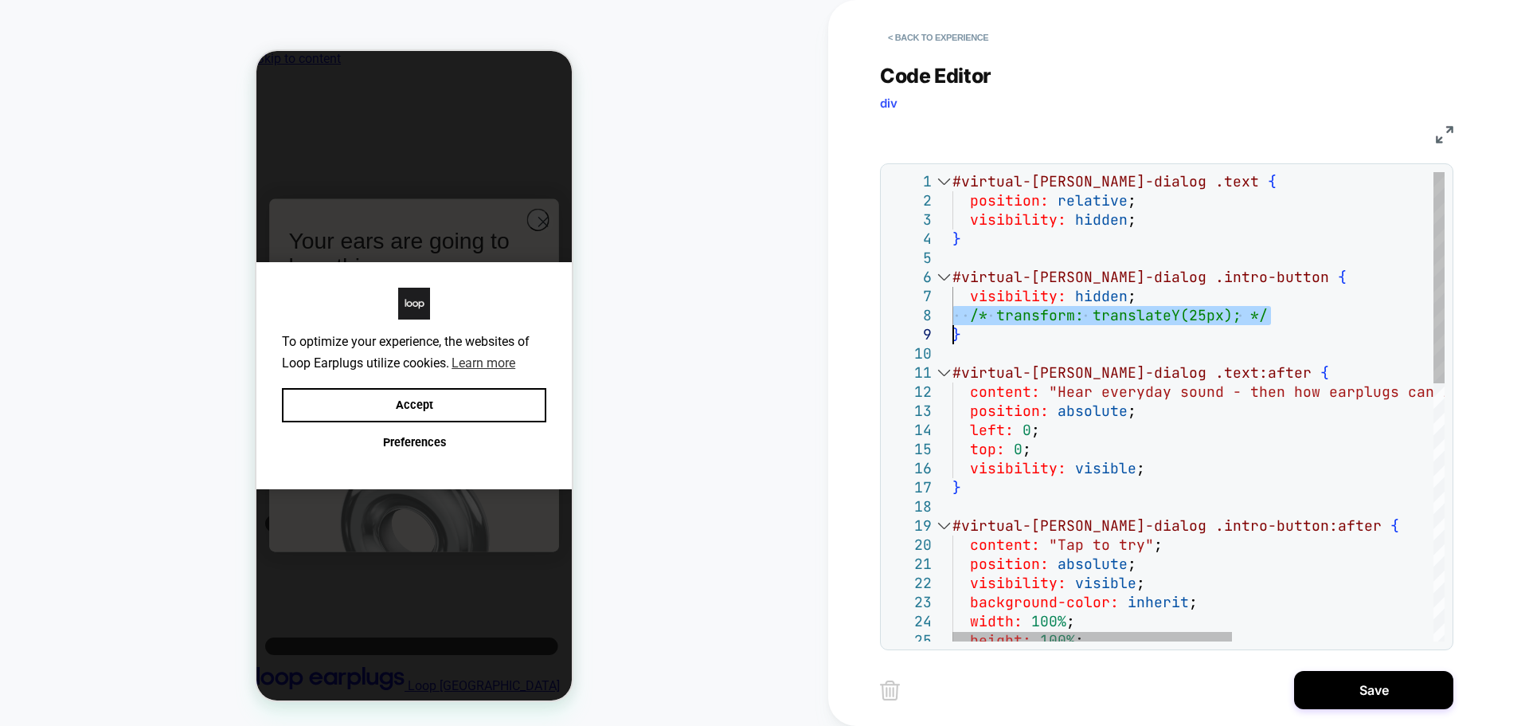
click at [953, 312] on div "#virtual-[PERSON_NAME]-dialog .text { position: relative ; visibility: hidden ;…" at bounding box center [1375, 693] width 845 height 1043
type textarea "**********"
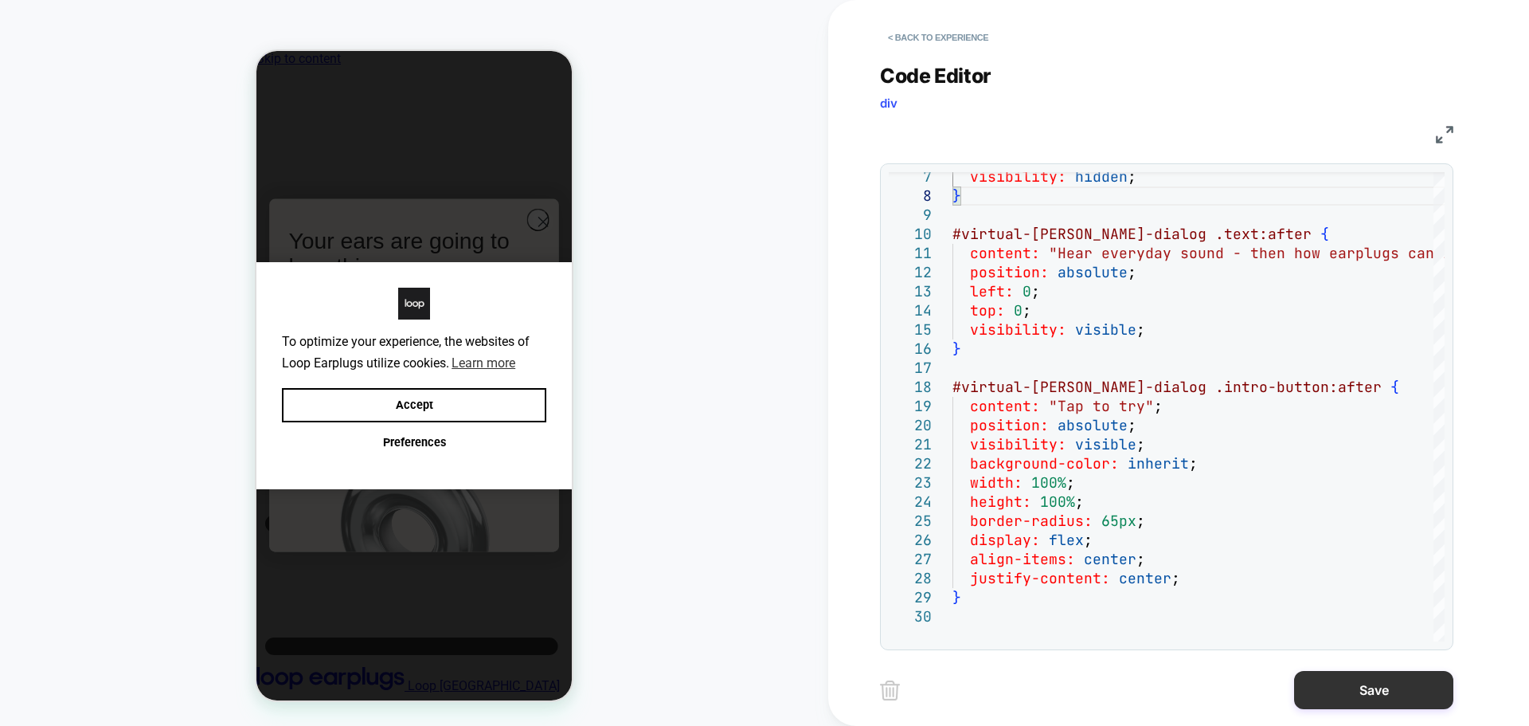
click at [1330, 685] on button "Save" at bounding box center [1373, 690] width 159 height 38
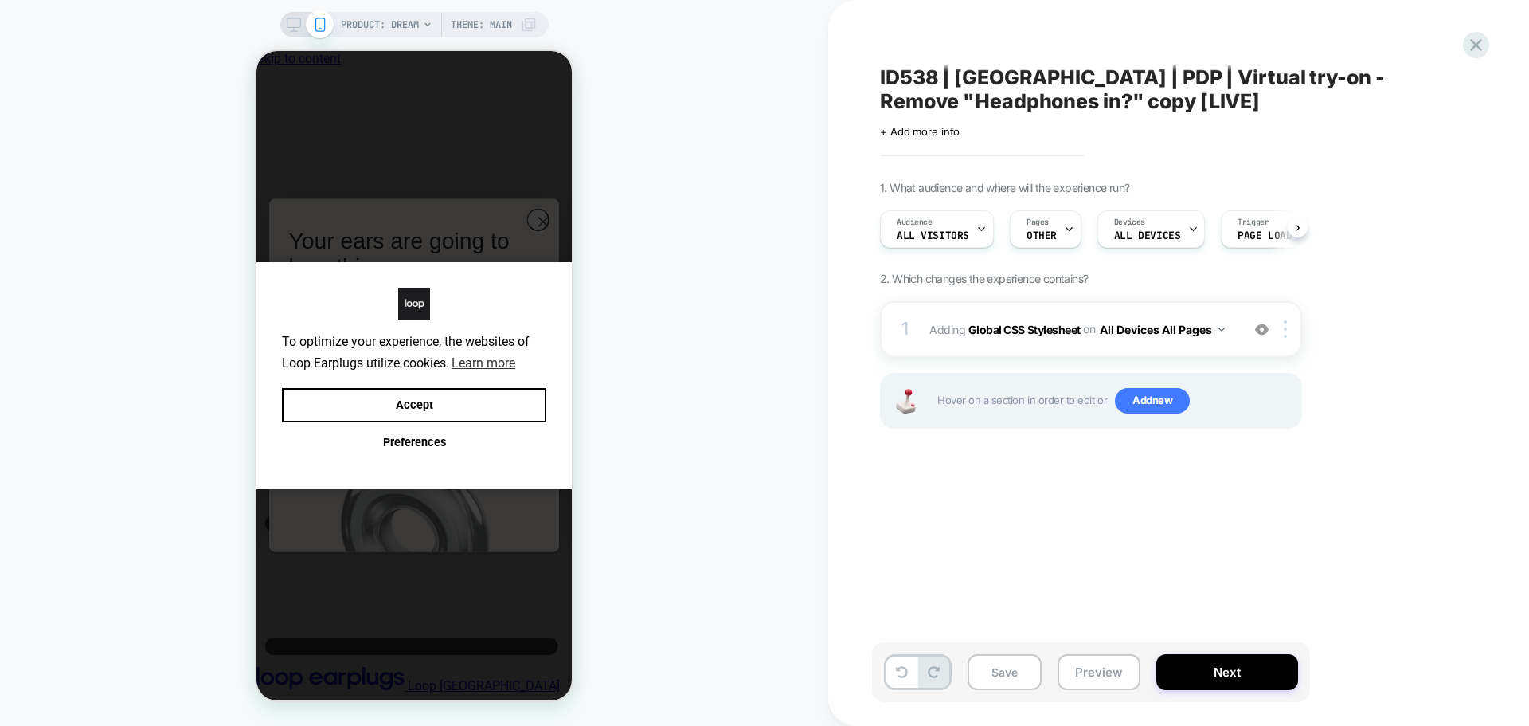
scroll to position [0, 1]
click at [1221, 672] on button "Next" at bounding box center [1228, 672] width 142 height 36
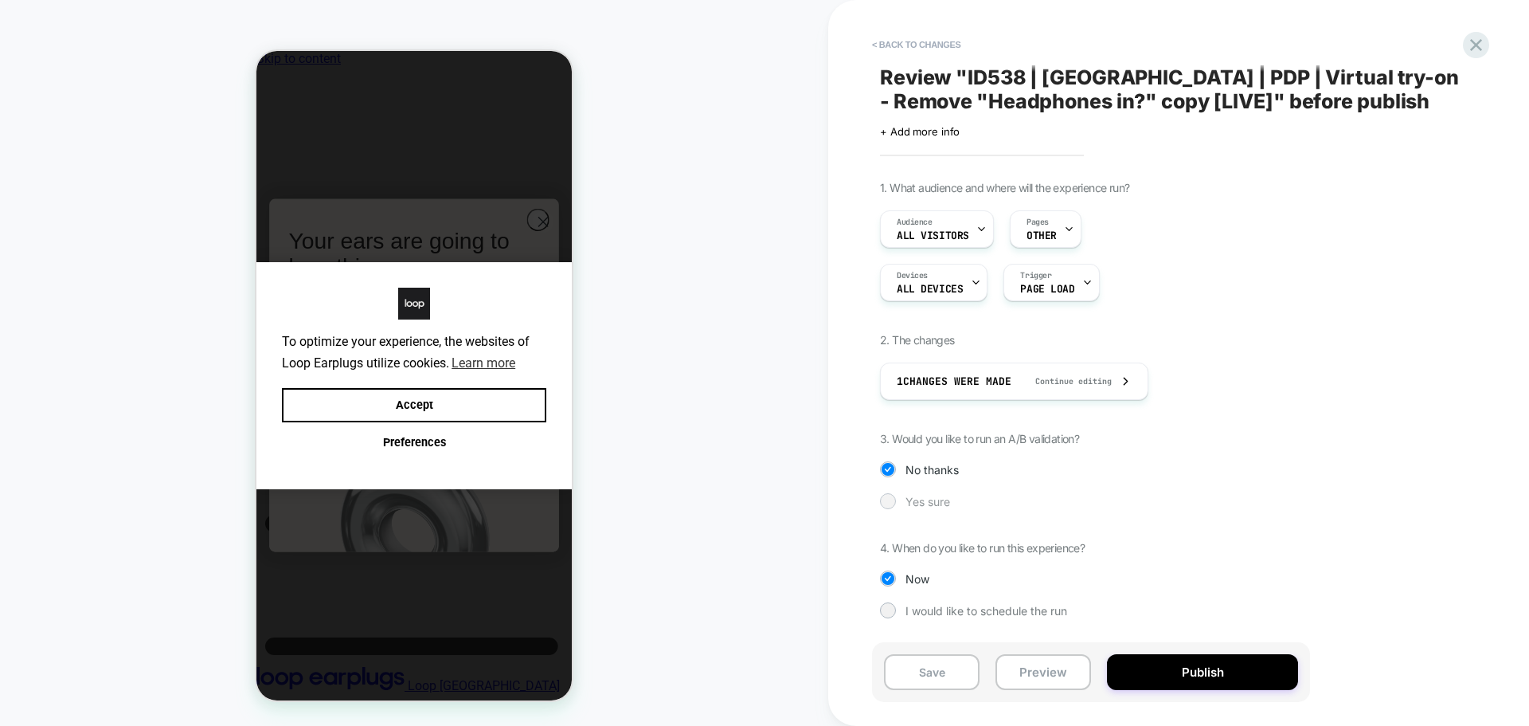
click at [921, 495] on span "Yes sure" at bounding box center [928, 502] width 45 height 14
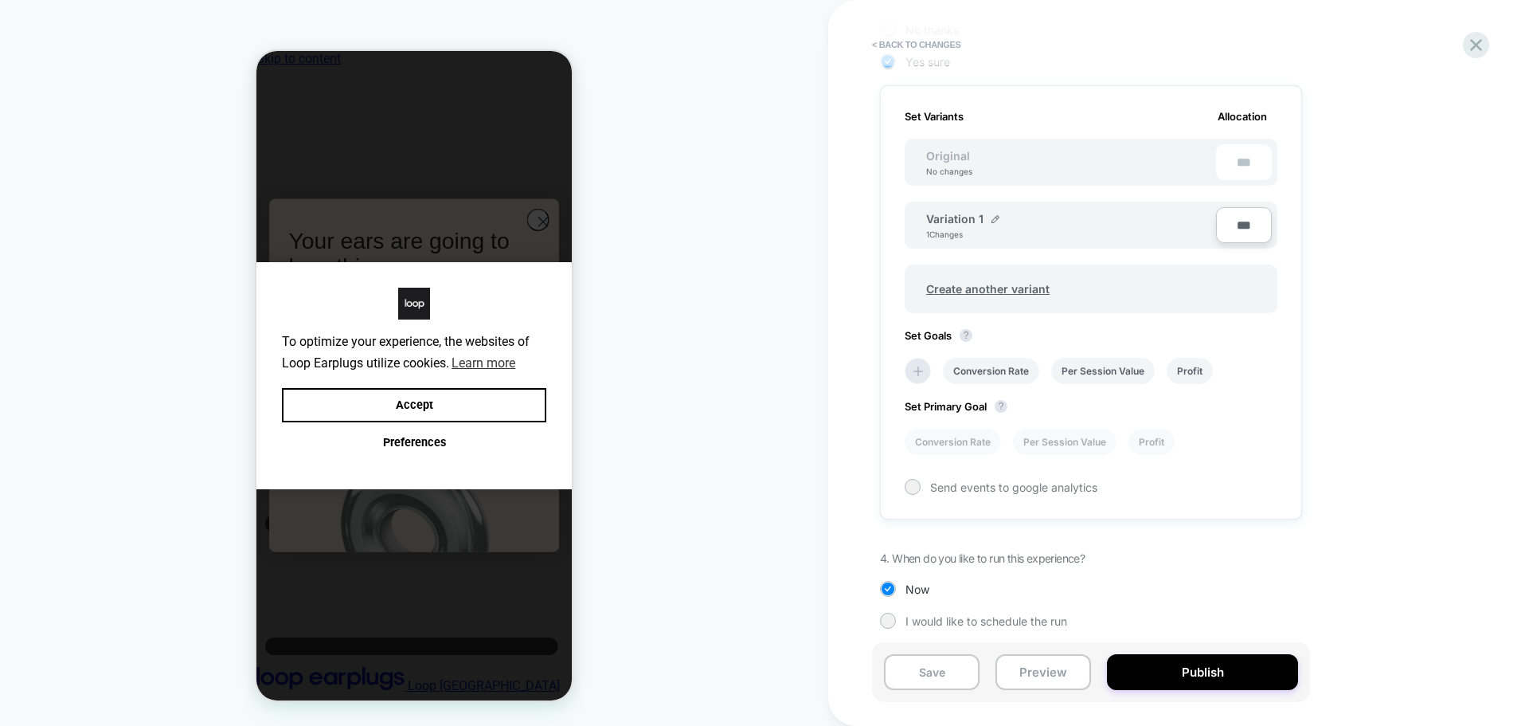
scroll to position [446, 0]
click at [910, 357] on icon at bounding box center [918, 365] width 16 height 16
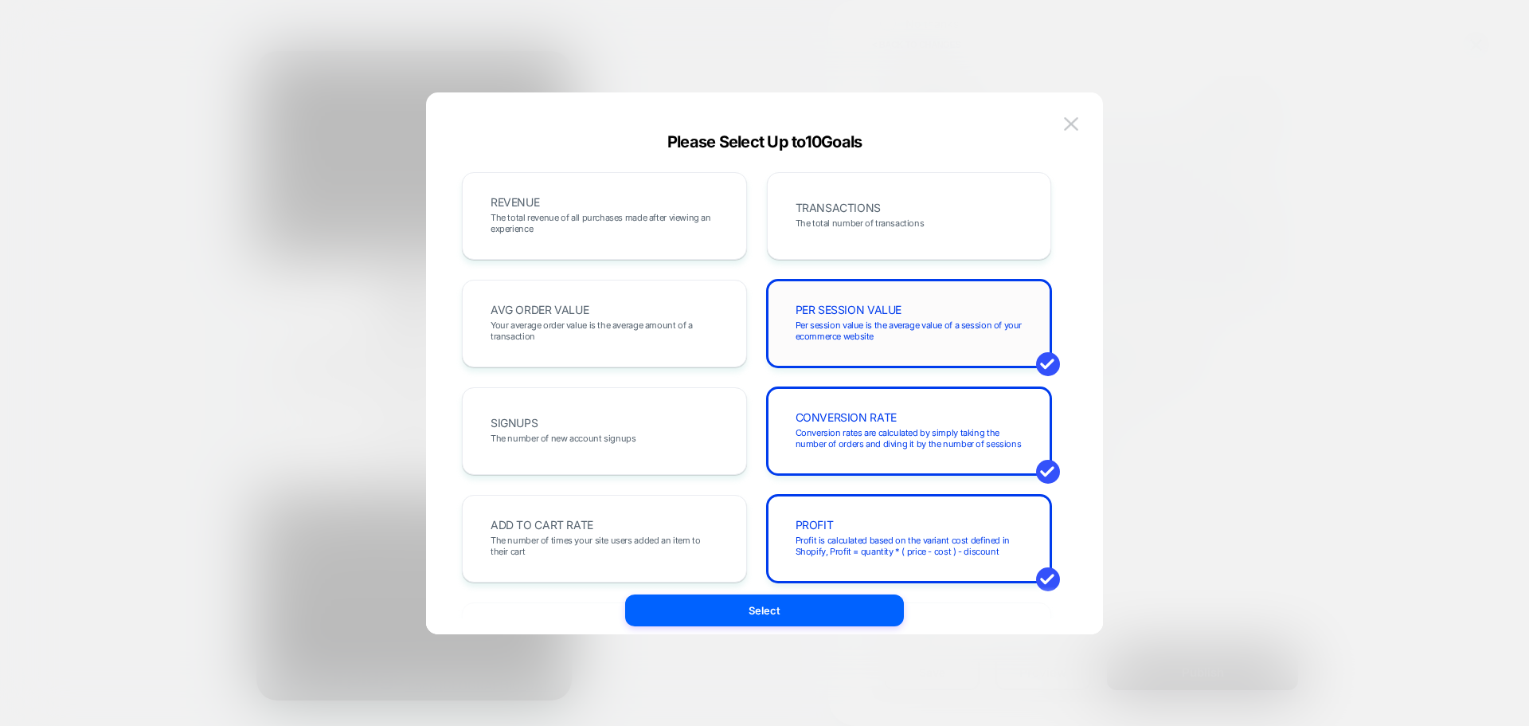
click at [928, 331] on span "Per session value is the average value of a session of your ecommerce website" at bounding box center [910, 330] width 228 height 22
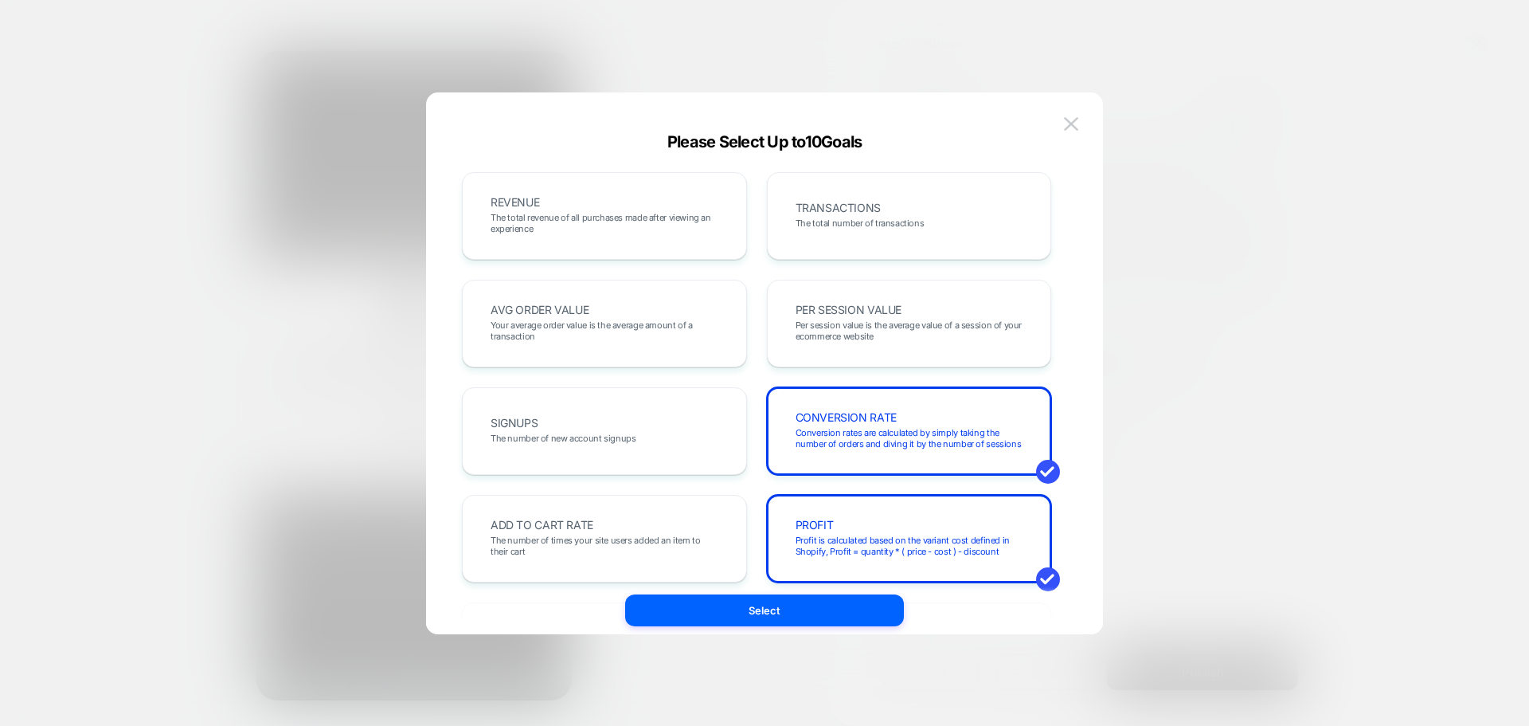
click at [938, 460] on div "CONVERSION RATE Conversion rates are calculated by simply taking the number of …" at bounding box center [909, 431] width 285 height 88
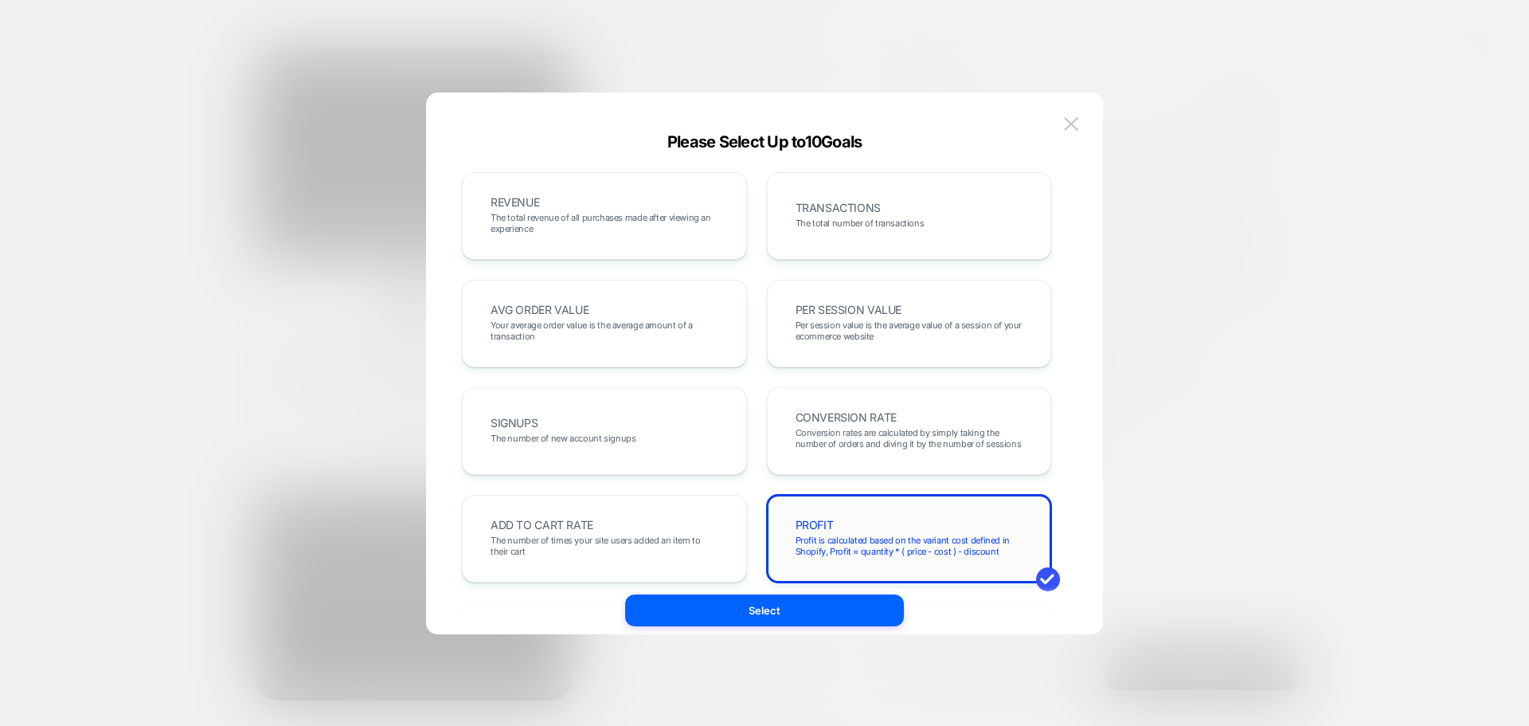
click at [947, 537] on span "Profit is calculated based on the variant cost defined in Shopify, Profit = qua…" at bounding box center [910, 546] width 228 height 22
click at [556, 202] on div "REVENUE The total revenue of all purchases made after viewing an experience" at bounding box center [605, 216] width 252 height 54
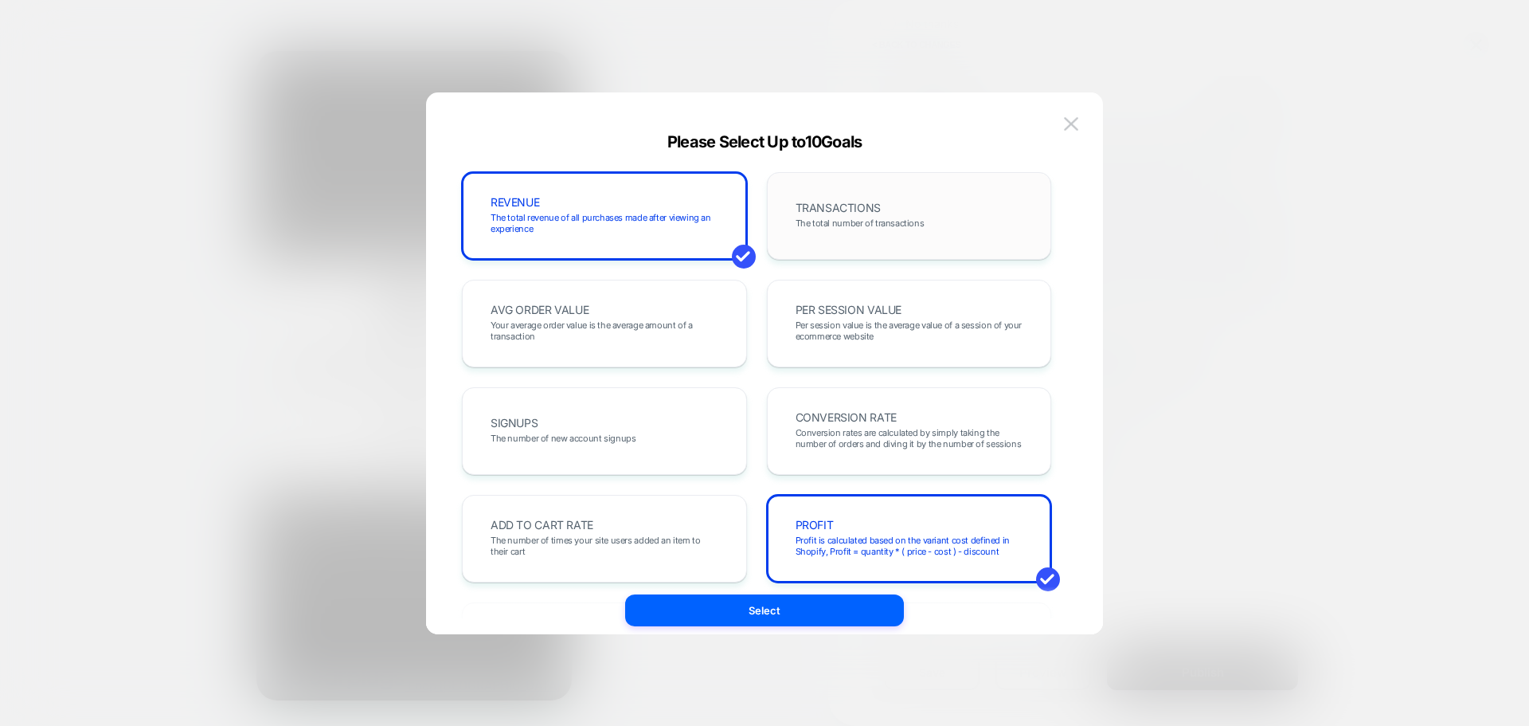
click at [897, 257] on div "TRANSACTIONS The total number of transactions" at bounding box center [909, 216] width 285 height 88
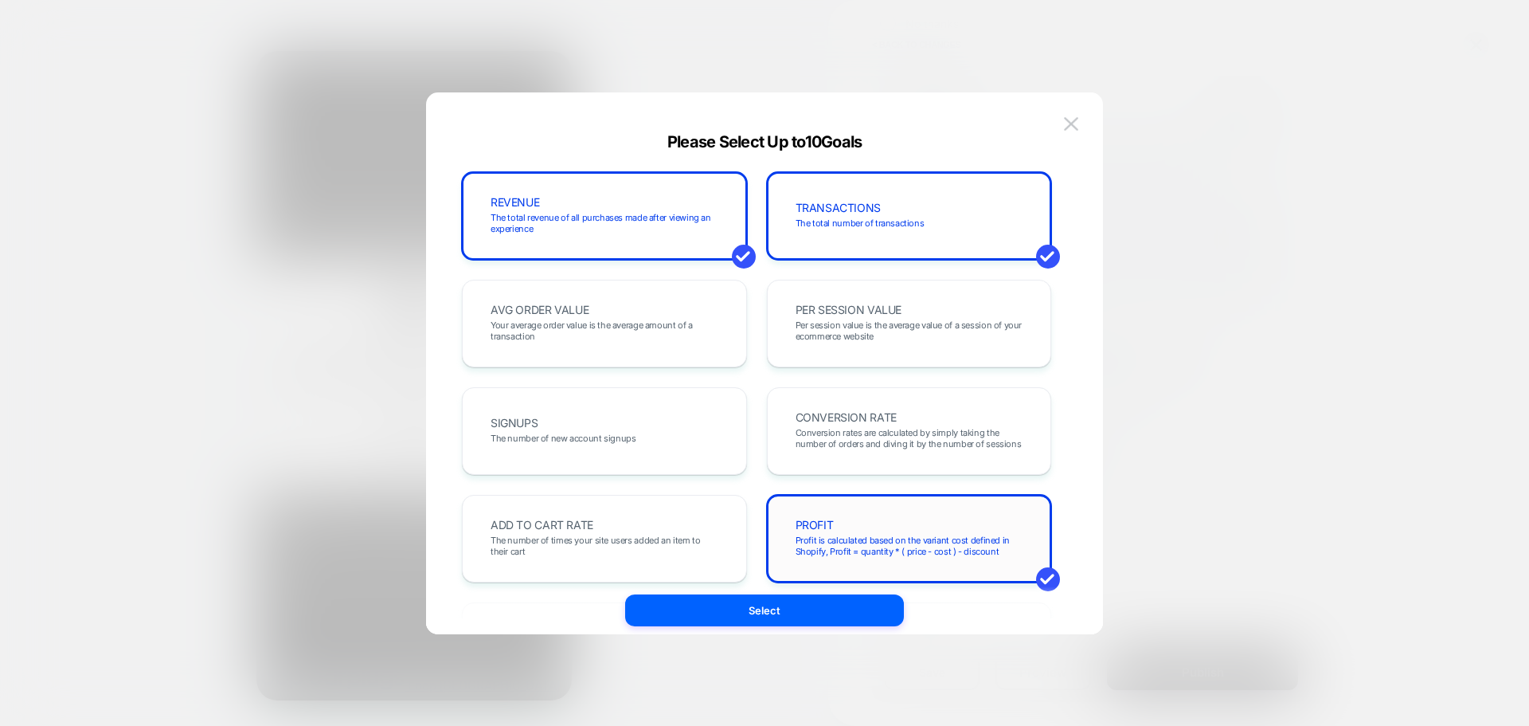
click at [901, 511] on div "PROFIT Profit is calculated based on the variant cost defined in Shopify, Profi…" at bounding box center [909, 539] width 285 height 88
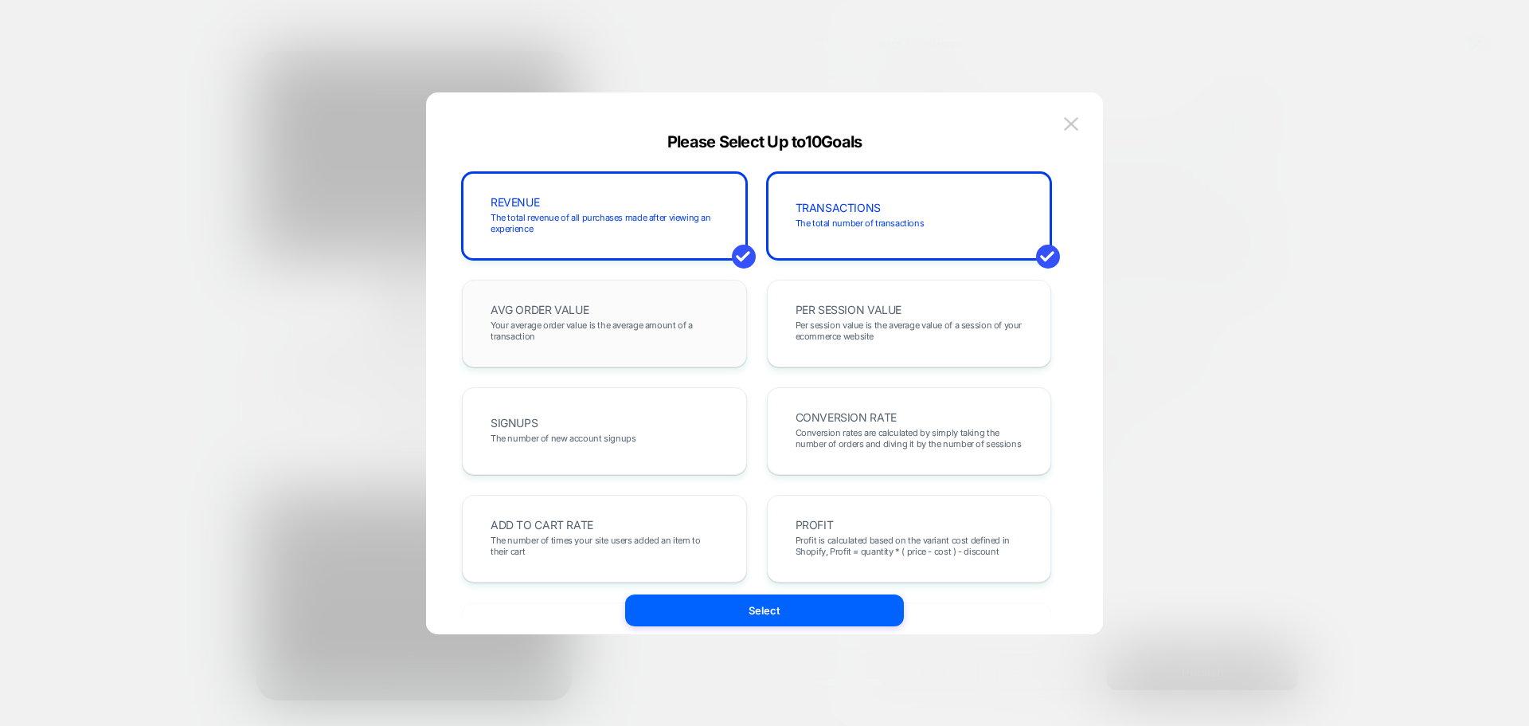
click at [649, 340] on span "Your average order value is the average amount of a transaction" at bounding box center [605, 330] width 228 height 22
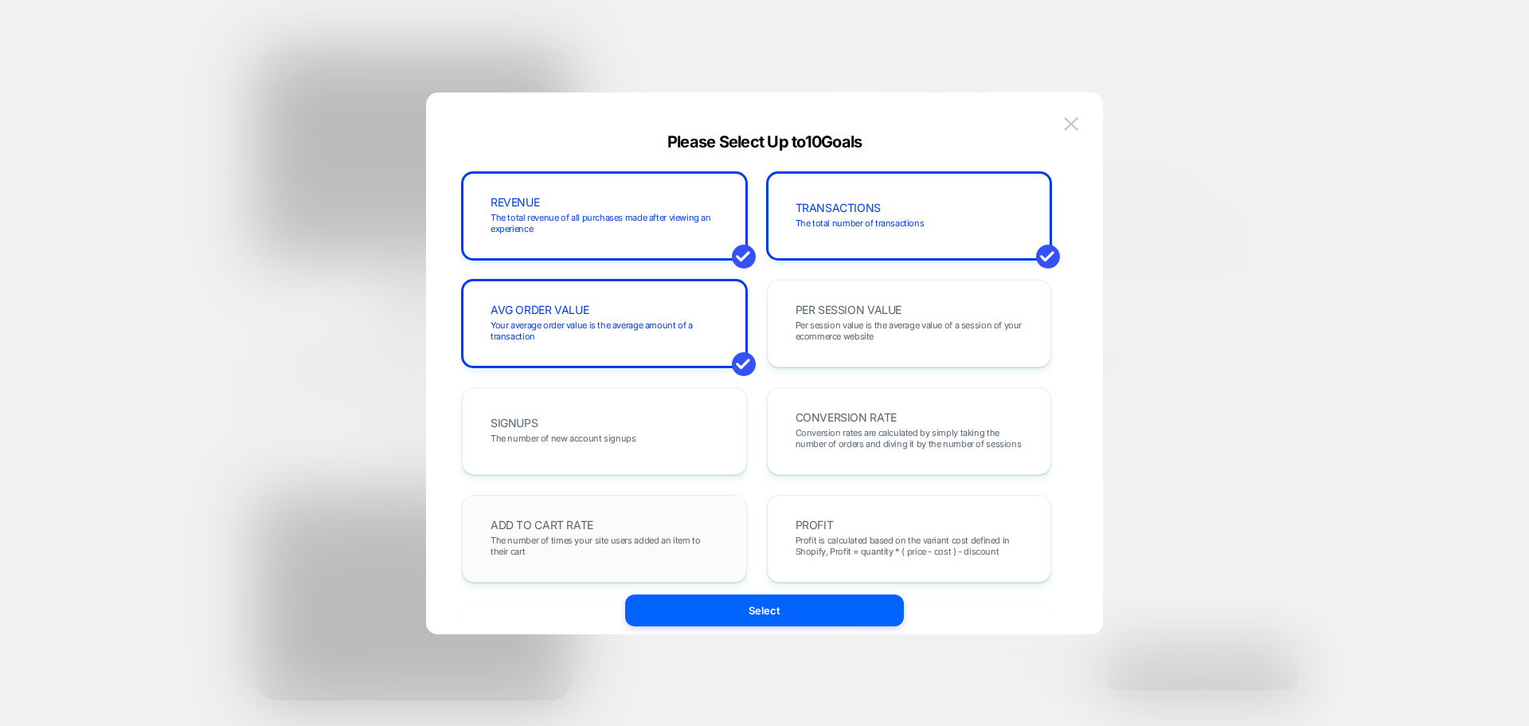
click at [643, 531] on div "ADD TO CART RATE The number of times your site users added an item to their cart" at bounding box center [605, 538] width 252 height 54
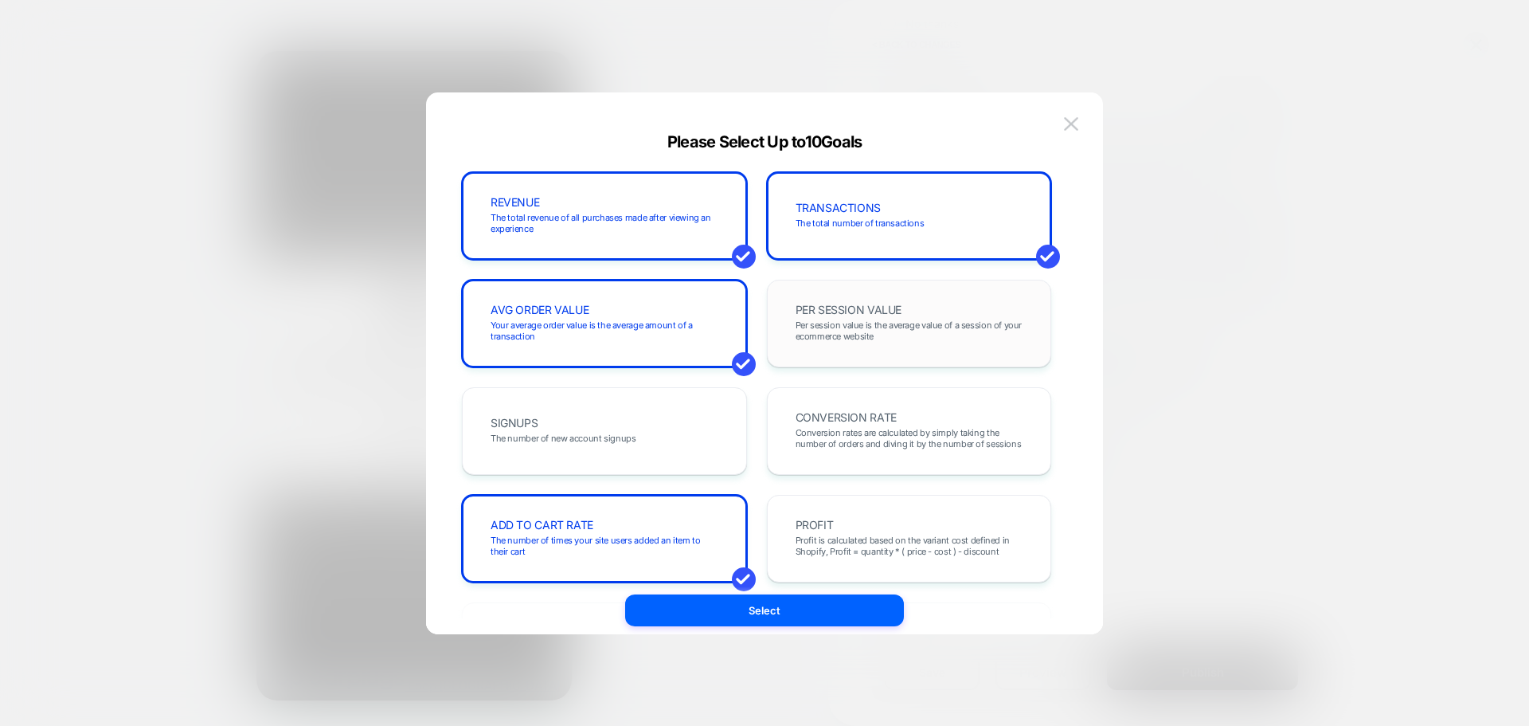
click at [910, 294] on div "PER SESSION VALUE Per session value is the average value of a session of your e…" at bounding box center [909, 324] width 285 height 88
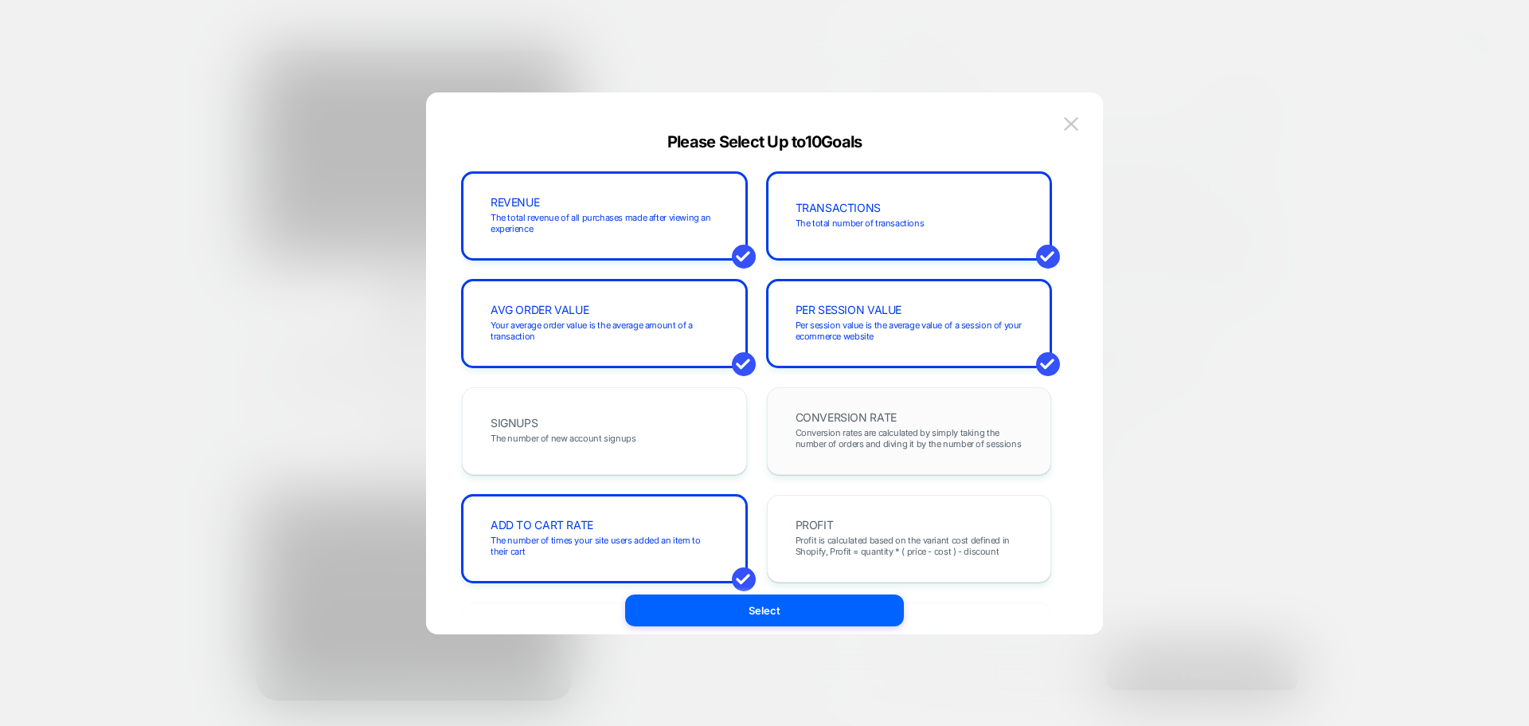
click at [914, 452] on div "CONVERSION RATE Conversion rates are calculated by simply taking the number of …" at bounding box center [910, 431] width 252 height 54
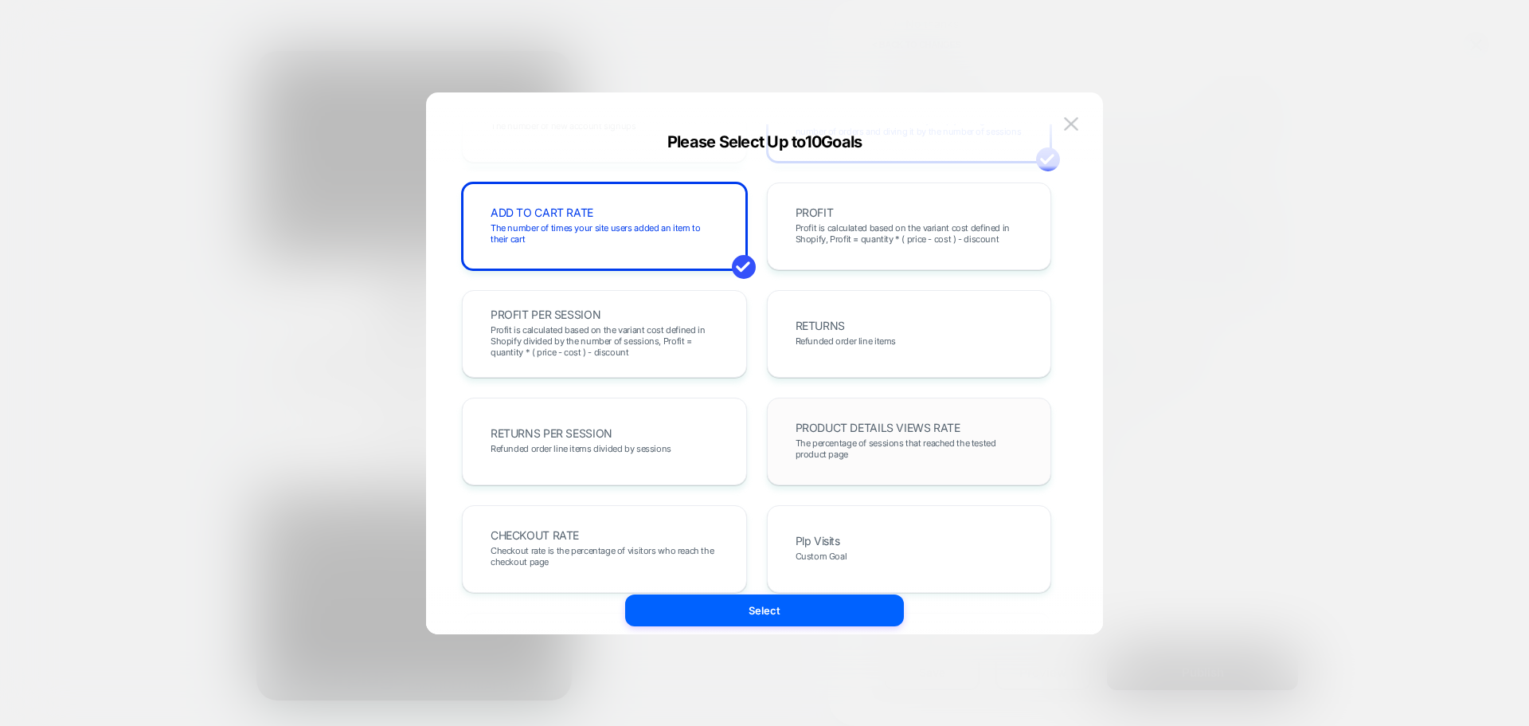
scroll to position [398, 0]
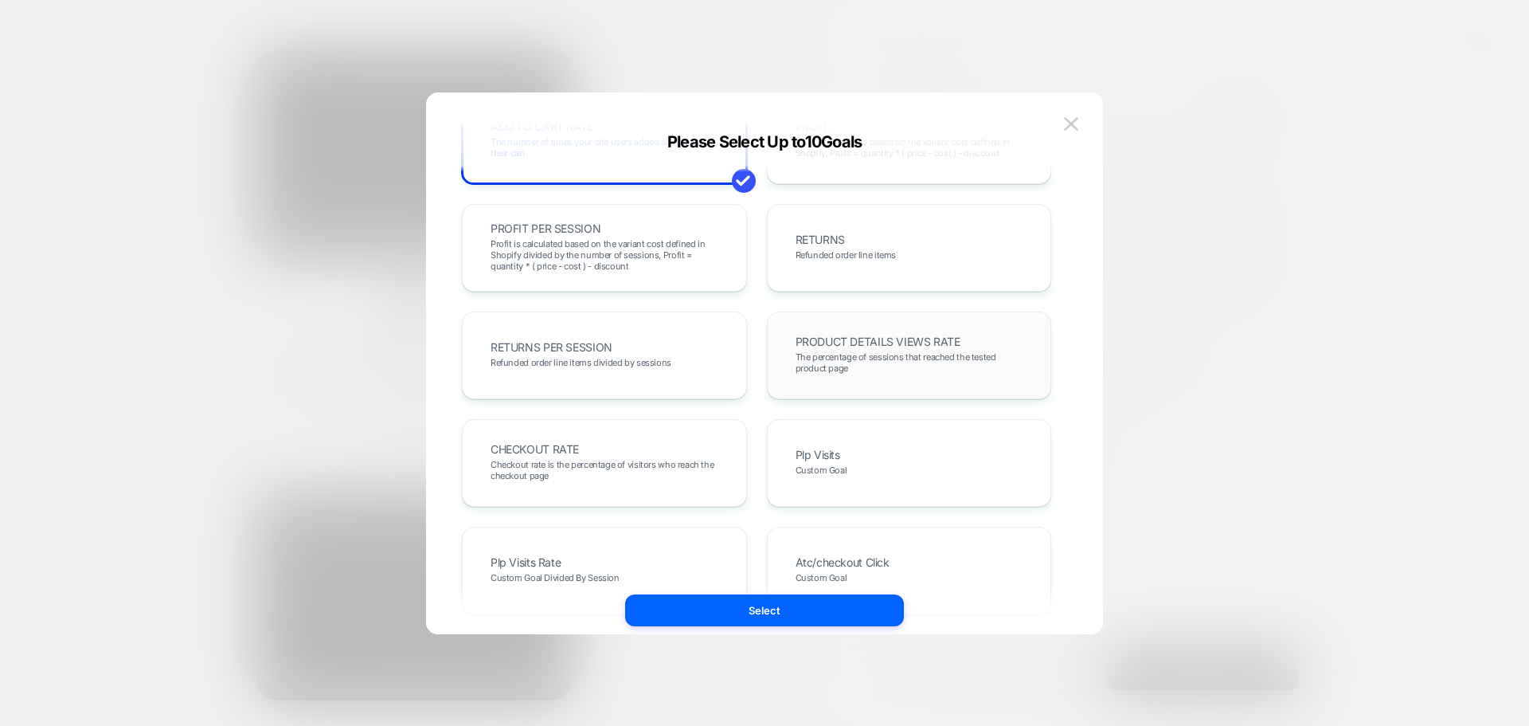
click at [914, 366] on span "The percentage of sessions that reached the tested product page" at bounding box center [910, 362] width 228 height 22
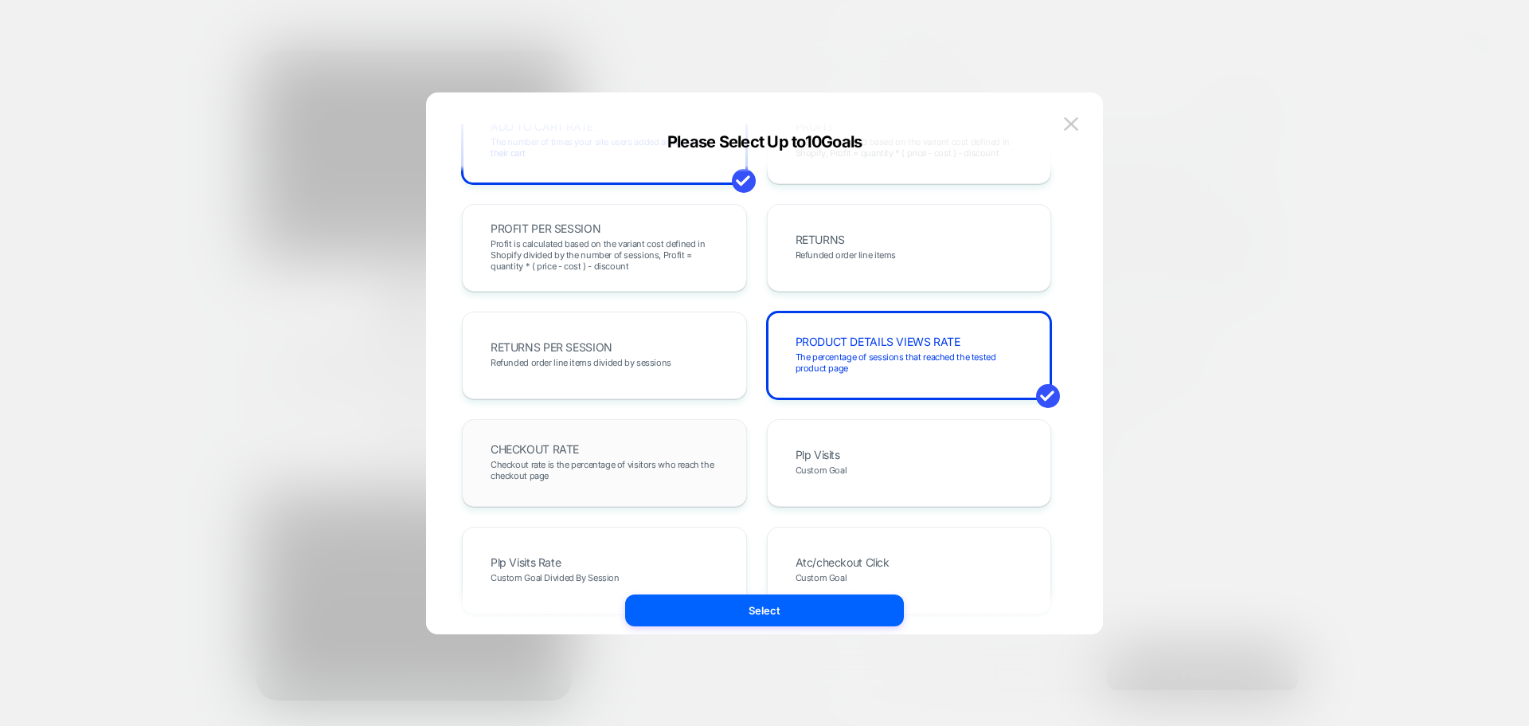
drag, startPoint x: 922, startPoint y: 452, endPoint x: 635, endPoint y: 441, distance: 287.8
click at [921, 453] on div "Plp Visits Custom Goal" at bounding box center [910, 463] width 252 height 54
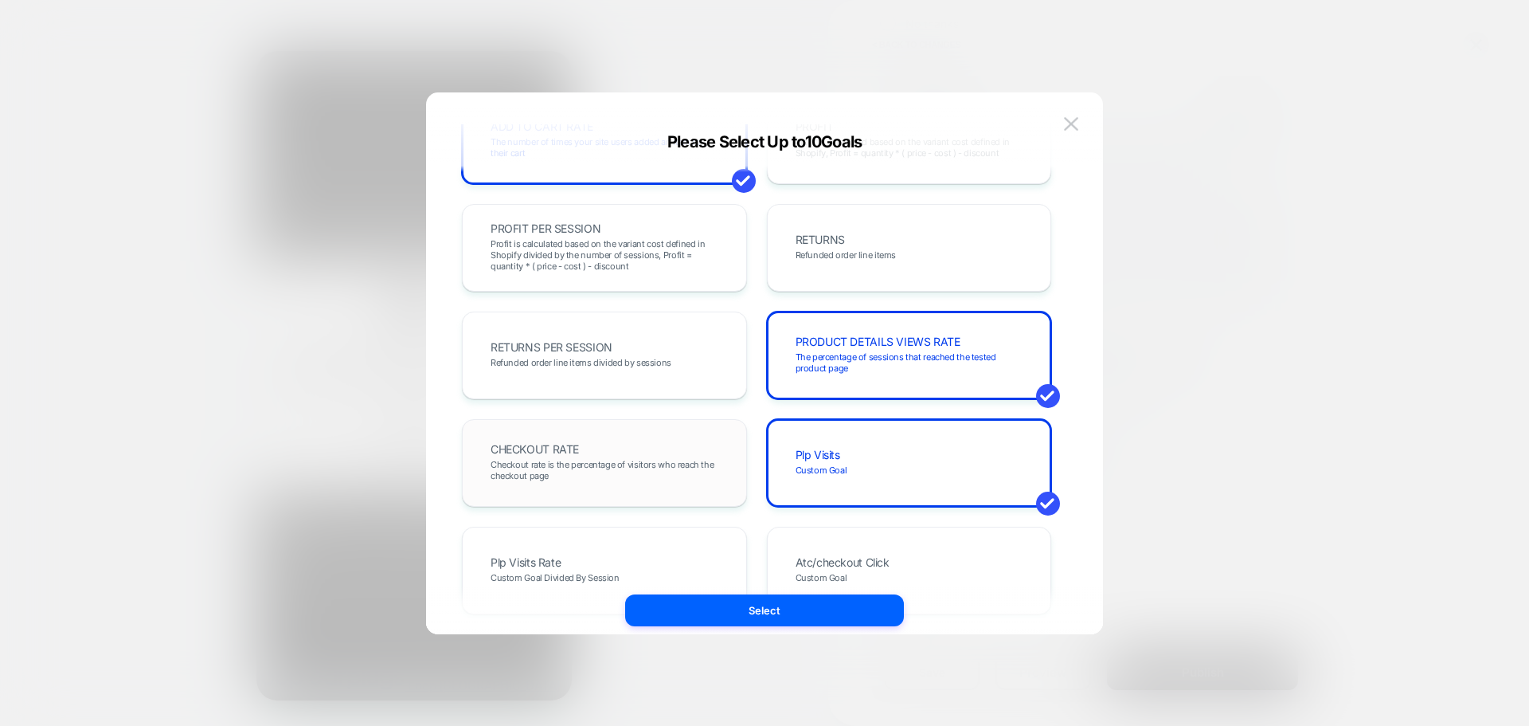
click at [635, 441] on div "CHECKOUT RATE Checkout rate is the percentage of visitors who reach the checkou…" at bounding box center [605, 463] width 252 height 54
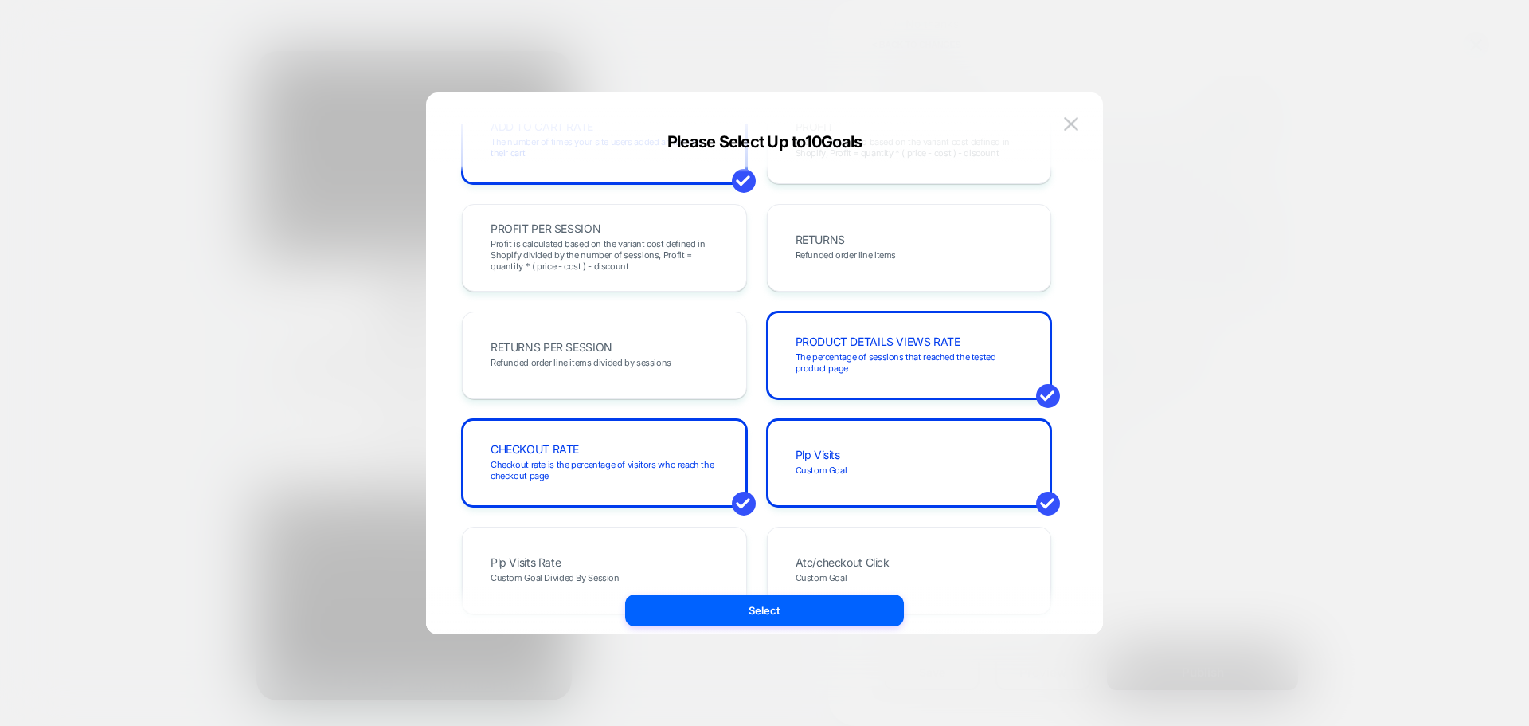
scroll to position [717, 0]
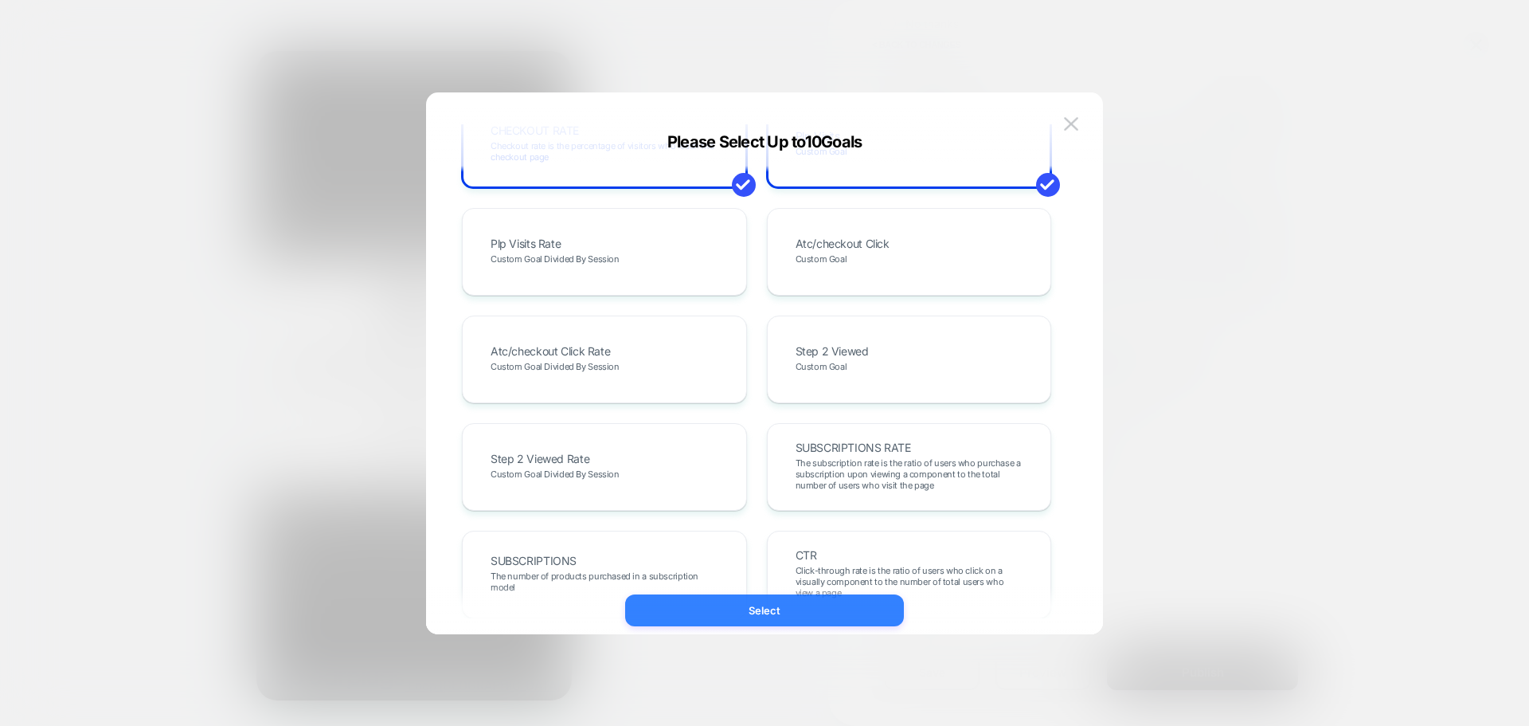
click at [816, 611] on button "Select" at bounding box center [764, 610] width 279 height 32
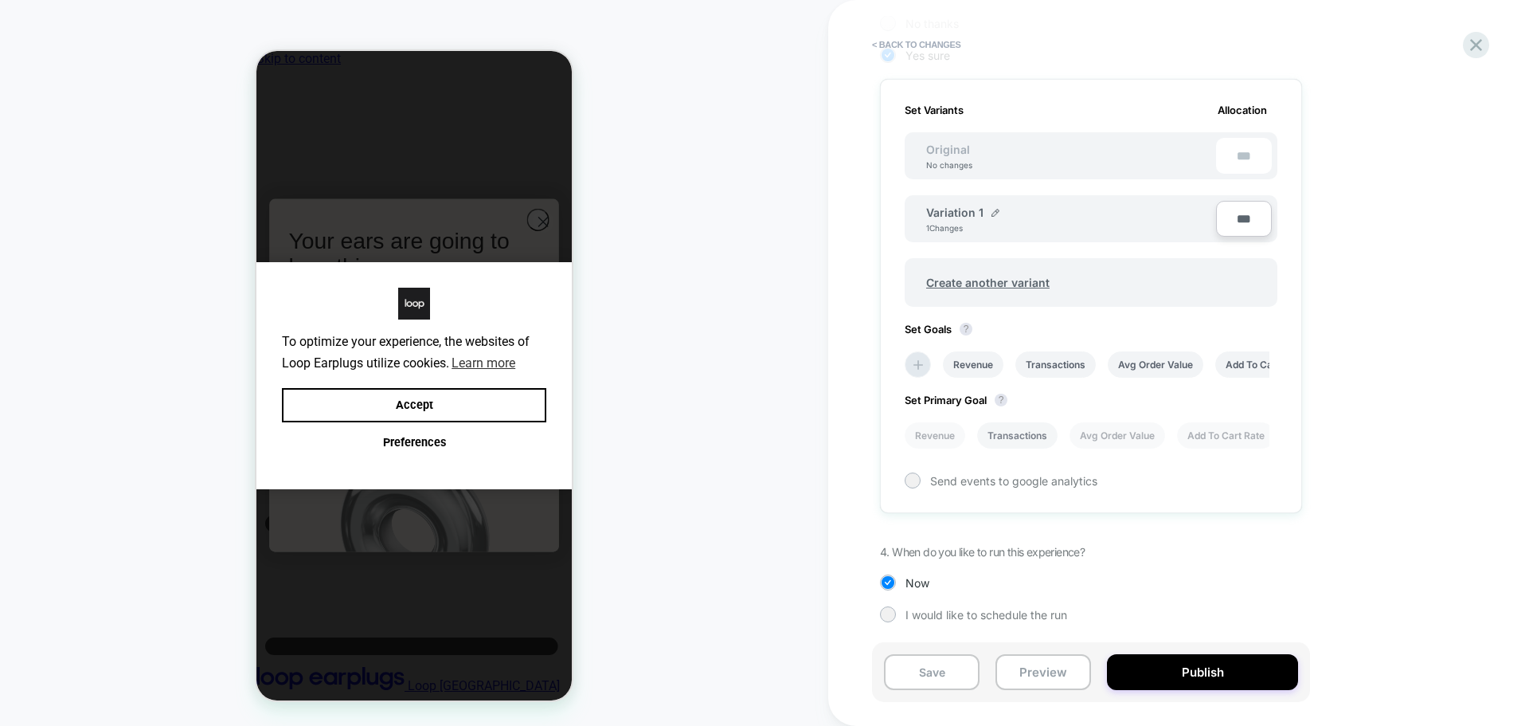
click at [1028, 441] on li "Transactions" at bounding box center [1017, 435] width 80 height 26
click at [1153, 659] on button "Publish" at bounding box center [1202, 672] width 191 height 36
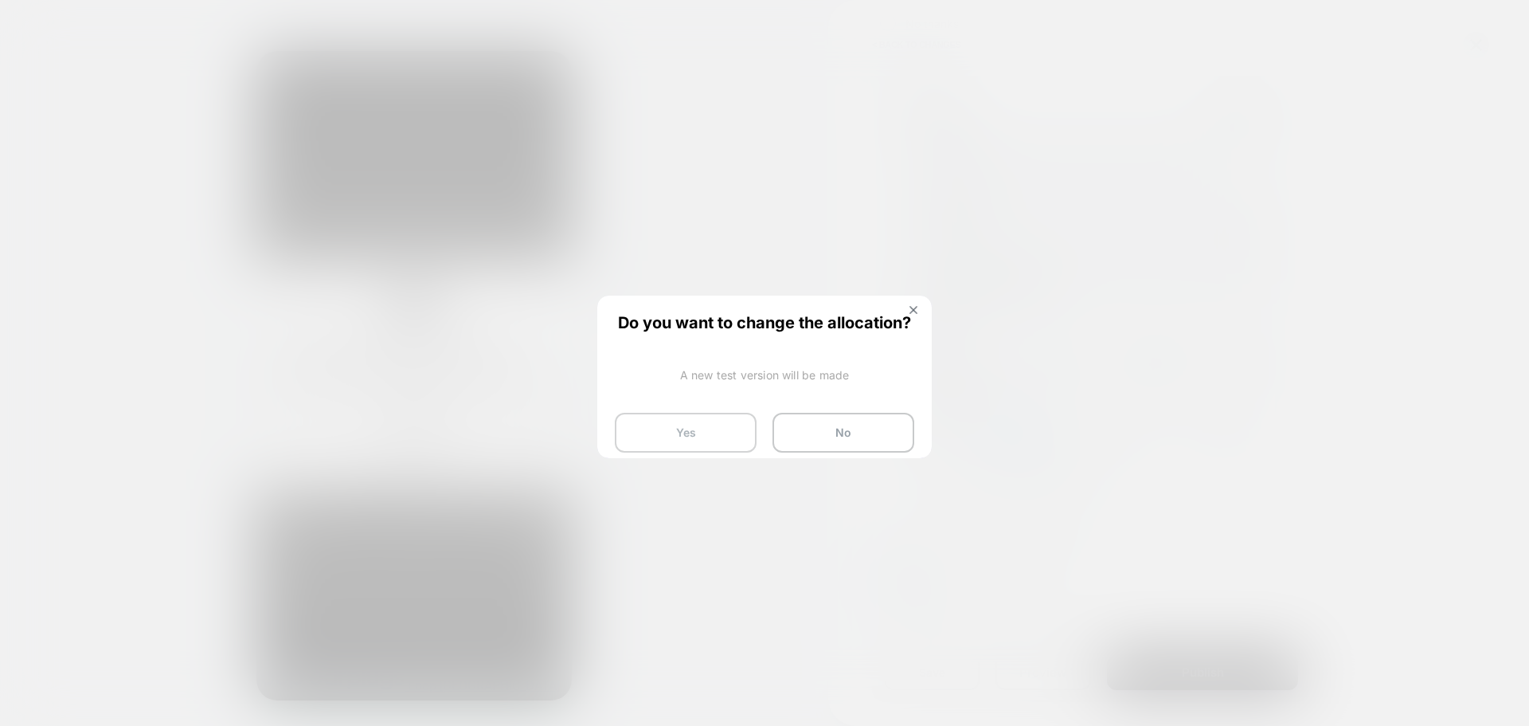
click at [666, 434] on button "Yes" at bounding box center [686, 433] width 142 height 40
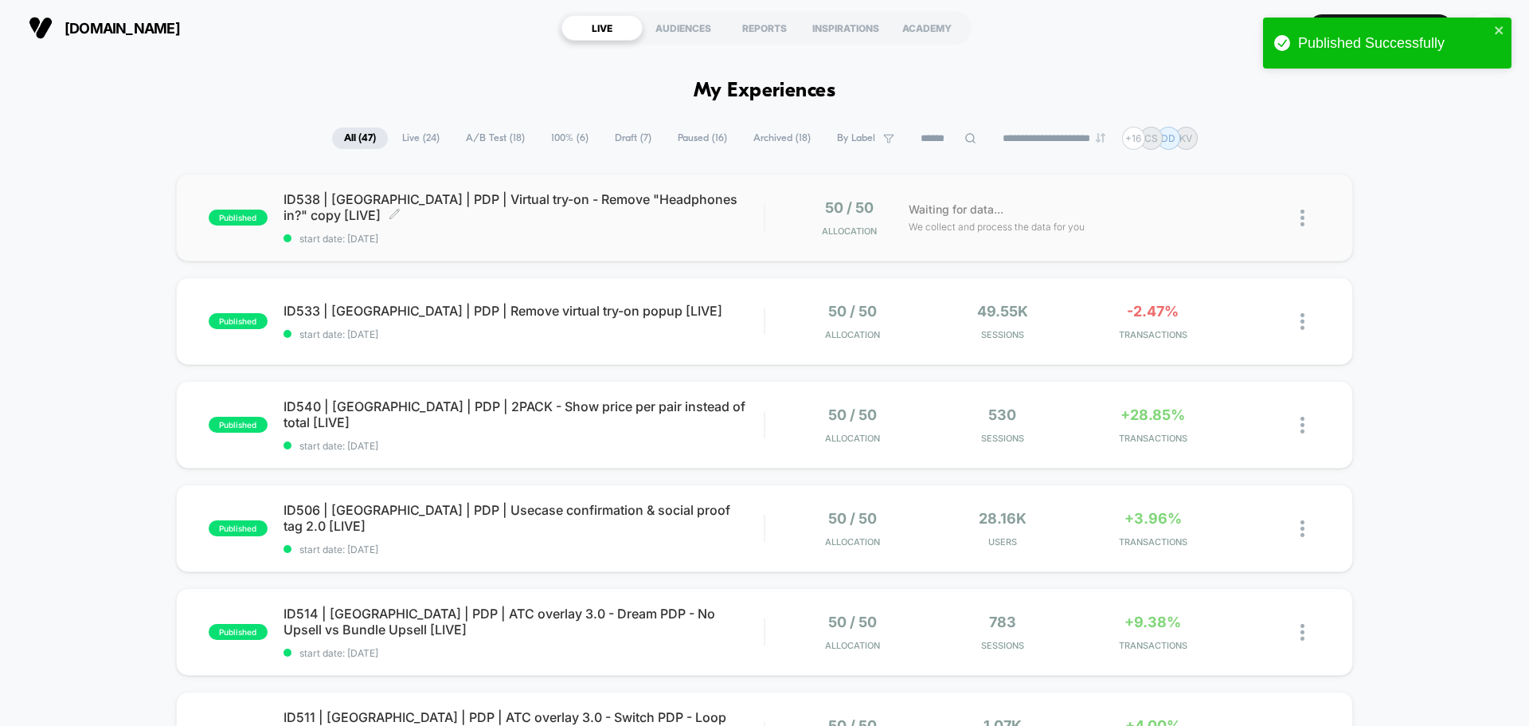
click at [710, 211] on span "ID538 | [GEOGRAPHIC_DATA] | PDP | Virtual try-on - Remove "Headphones in?" copy…" at bounding box center [524, 207] width 480 height 32
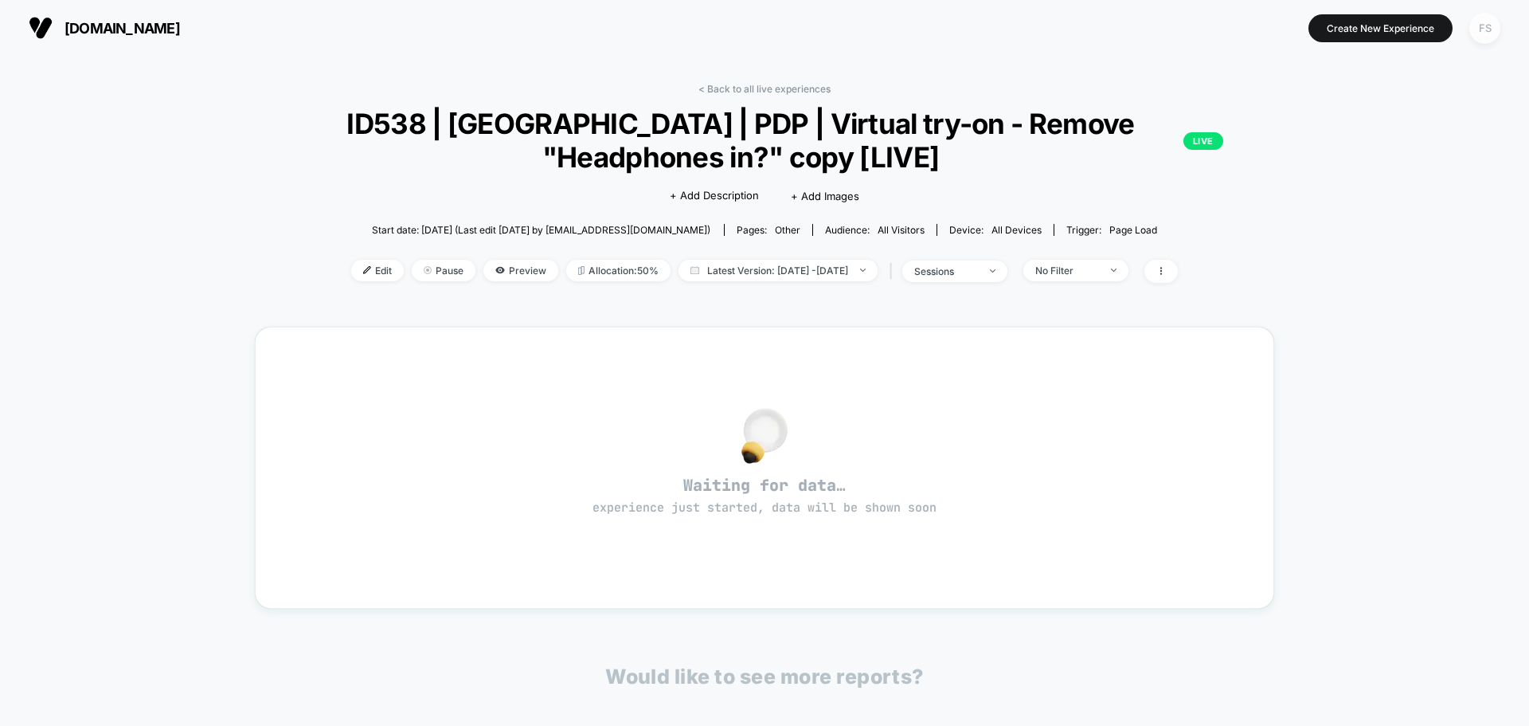
click at [1477, 25] on div "FS" at bounding box center [1485, 28] width 31 height 31
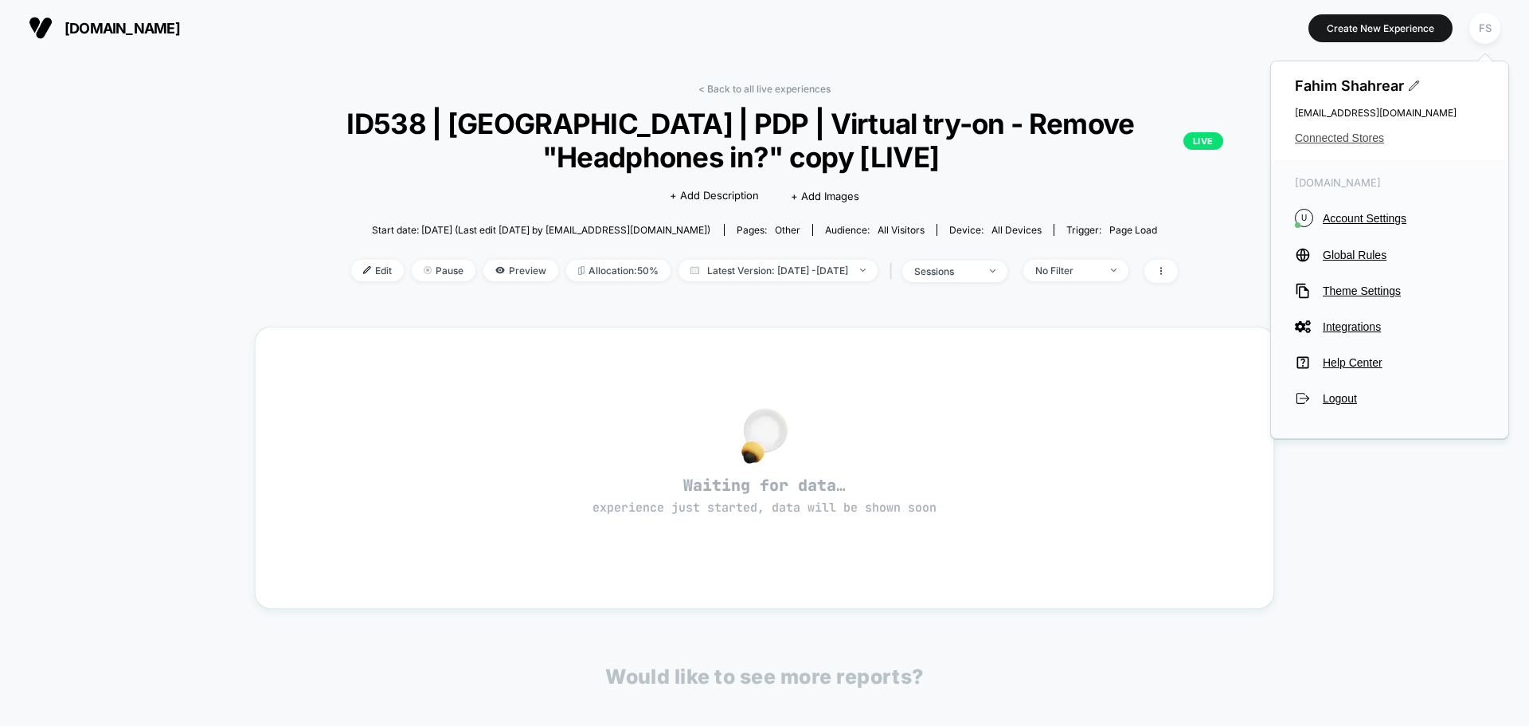
click at [1360, 137] on span "Connected Stores" at bounding box center [1390, 137] width 190 height 13
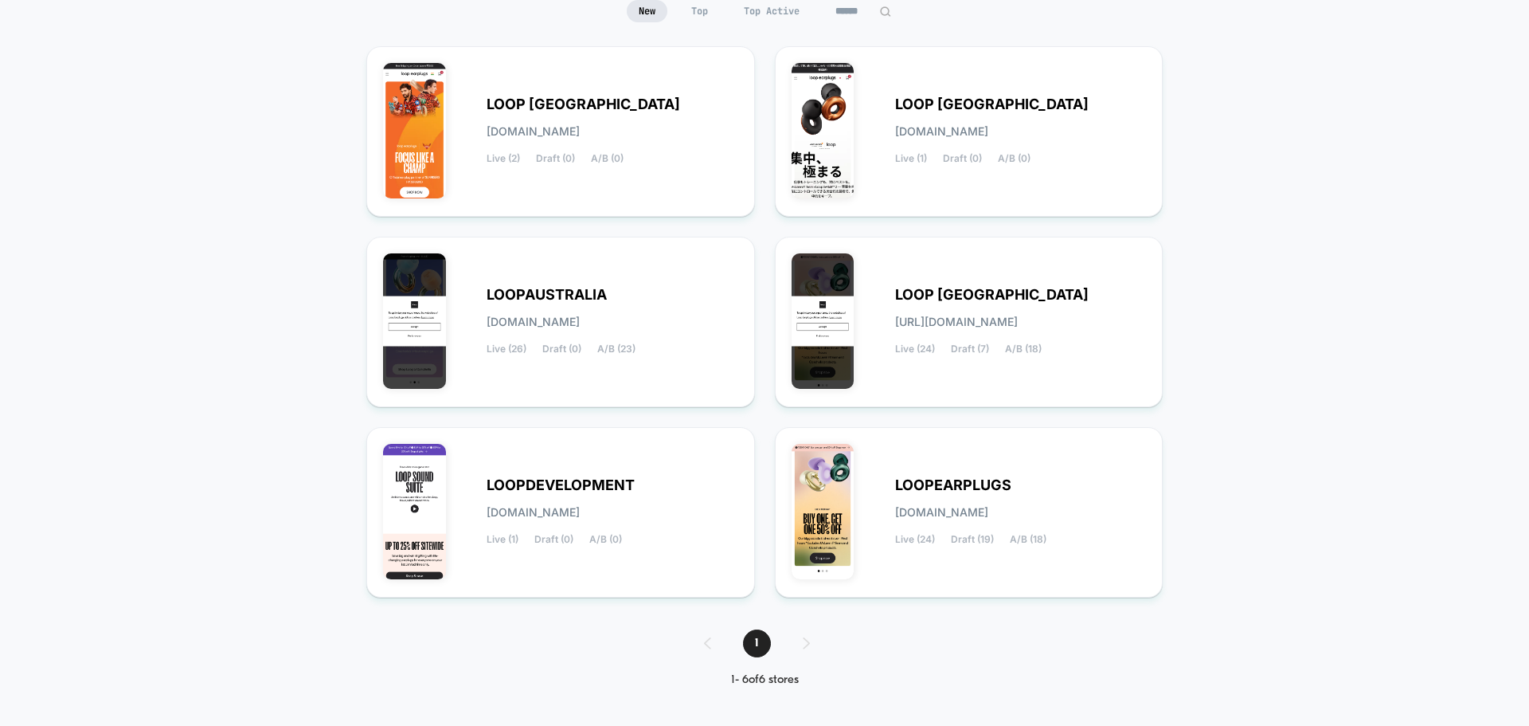
scroll to position [168, 0]
click at [1033, 559] on div "LOOPEARPLUGS [DOMAIN_NAME] Live (24) Draft (19) A/B (18)" at bounding box center [969, 511] width 355 height 137
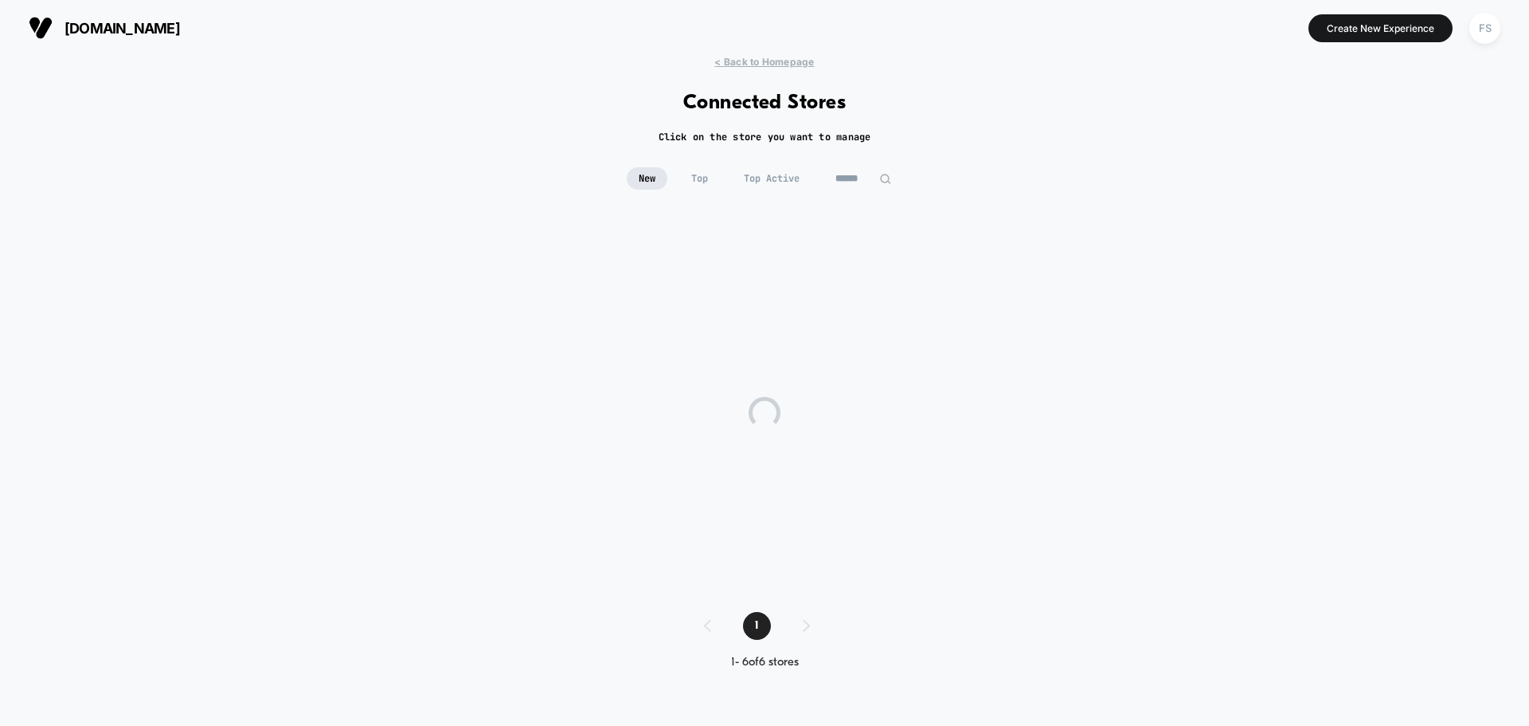
scroll to position [0, 0]
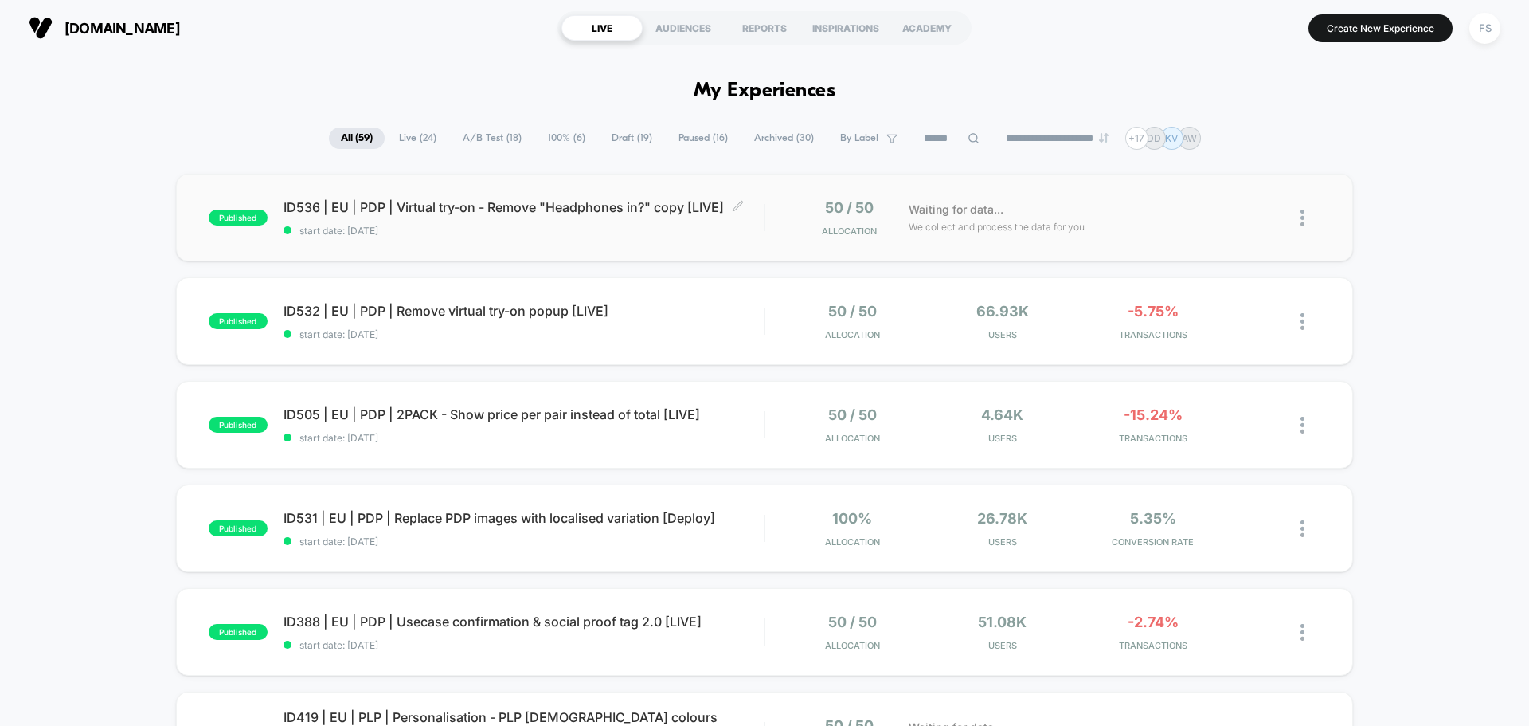
click at [427, 227] on span "start date: [DATE]" at bounding box center [524, 231] width 480 height 12
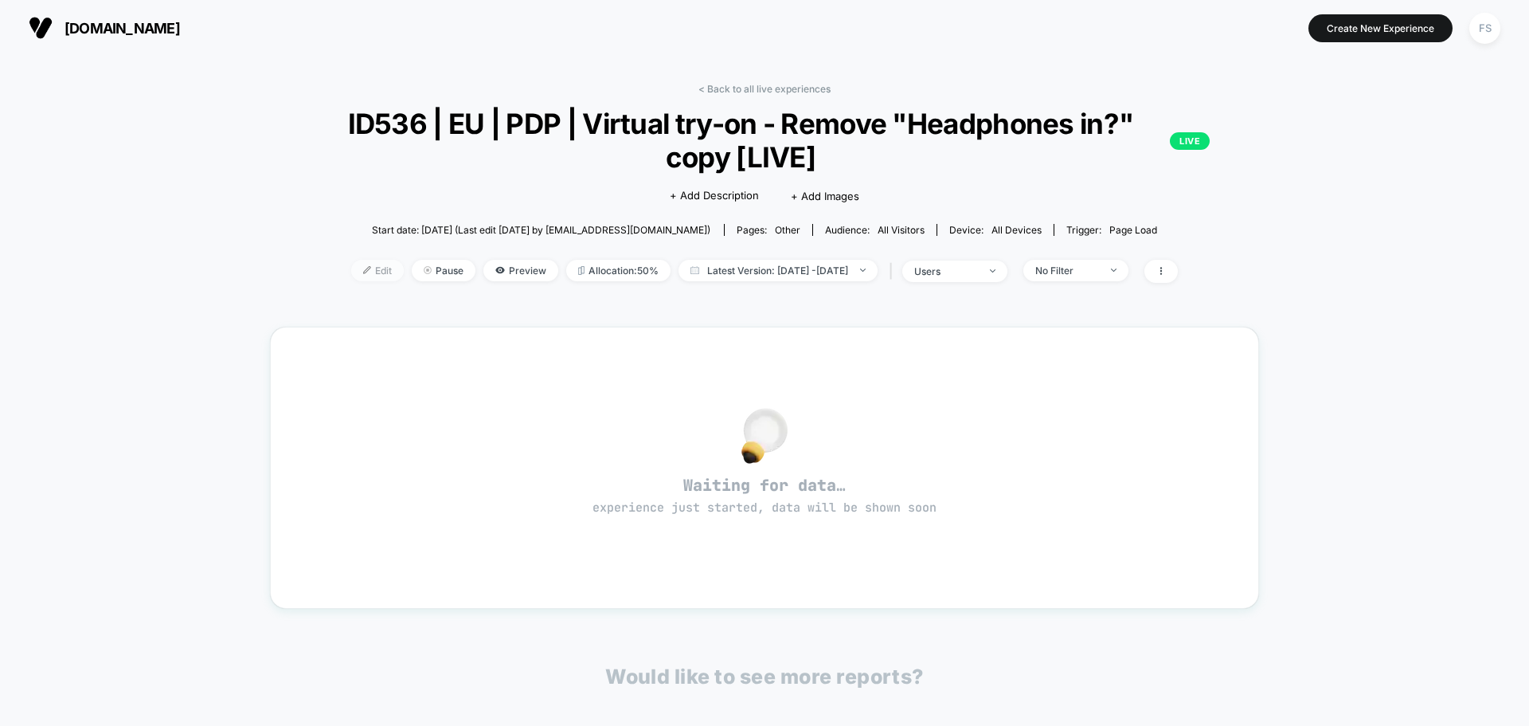
click at [351, 260] on span "Edit" at bounding box center [377, 271] width 53 height 22
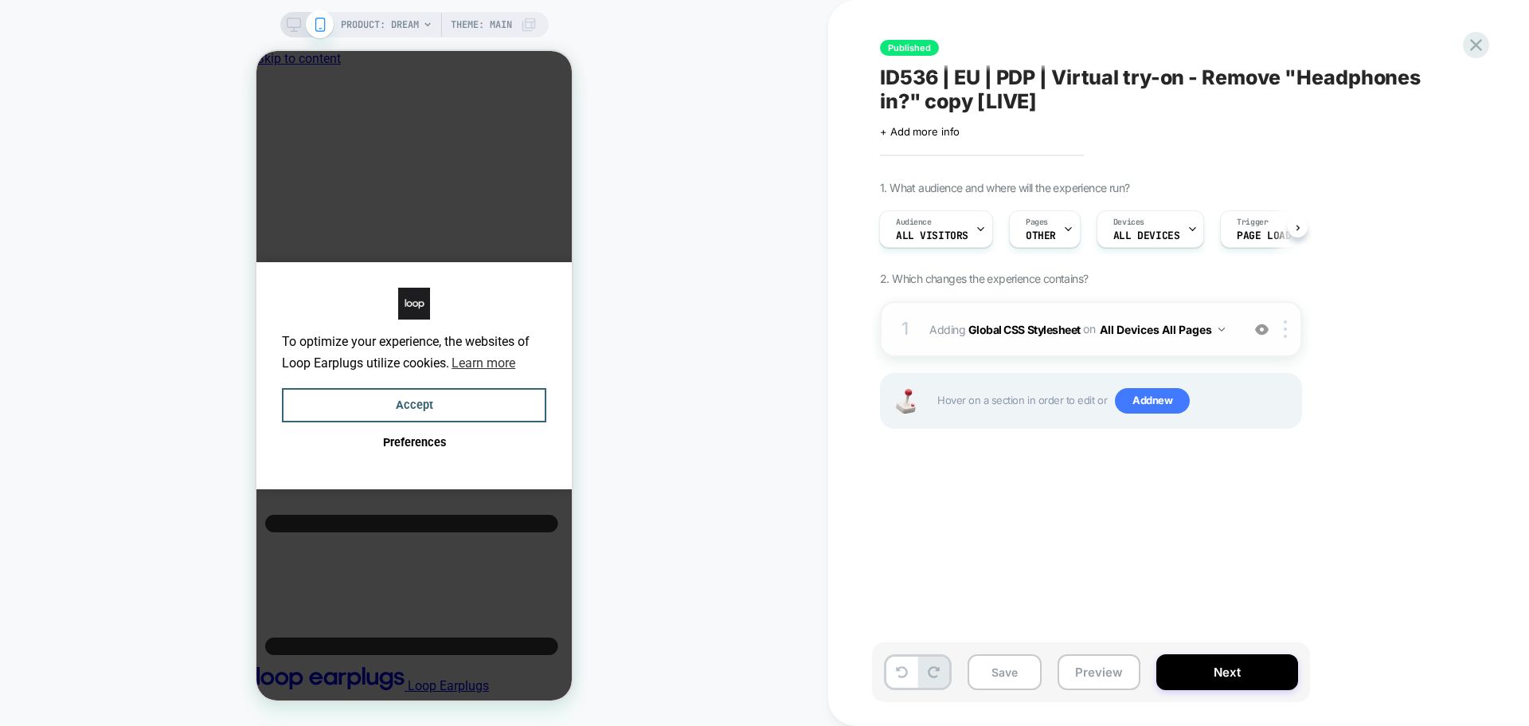
click at [1017, 319] on span "Adding Global CSS Stylesheet on All Devices All Pages" at bounding box center [1081, 329] width 303 height 23
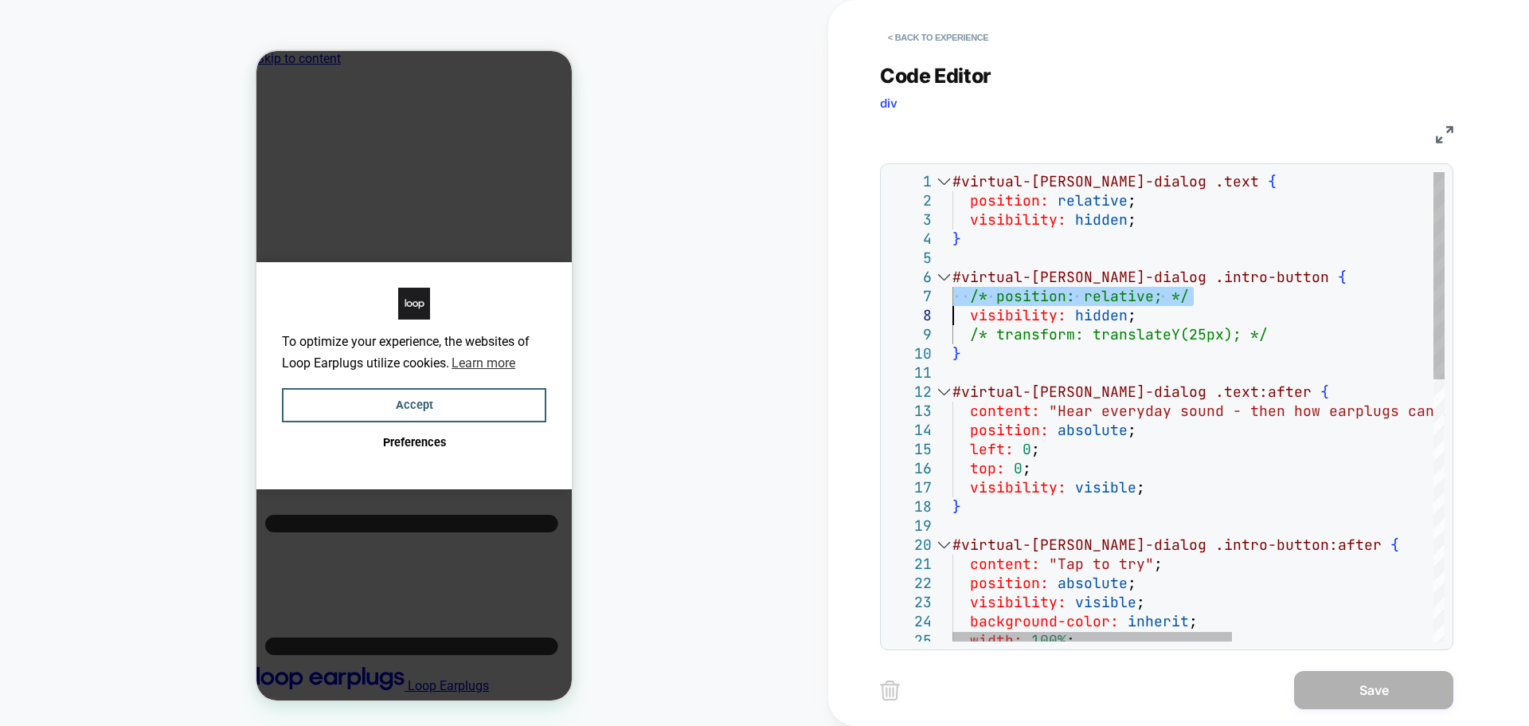
click at [953, 296] on div "#virtual-[PERSON_NAME]-dialog .text { position: relative ; visibility: hidden ;…" at bounding box center [1375, 703] width 845 height 1062
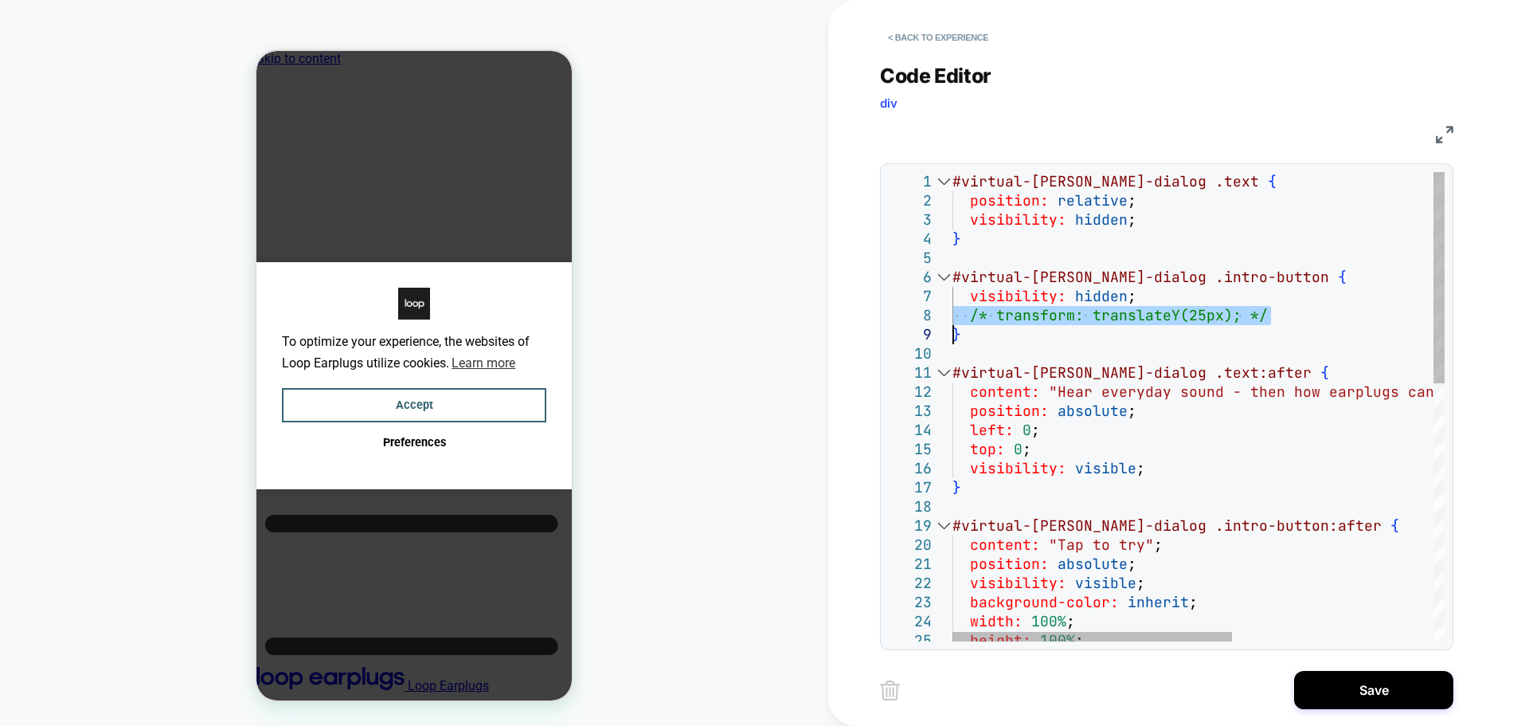
click at [953, 317] on div "#virtual-[PERSON_NAME]-dialog .text { position: relative ; visibility: hidden ;…" at bounding box center [1375, 693] width 845 height 1043
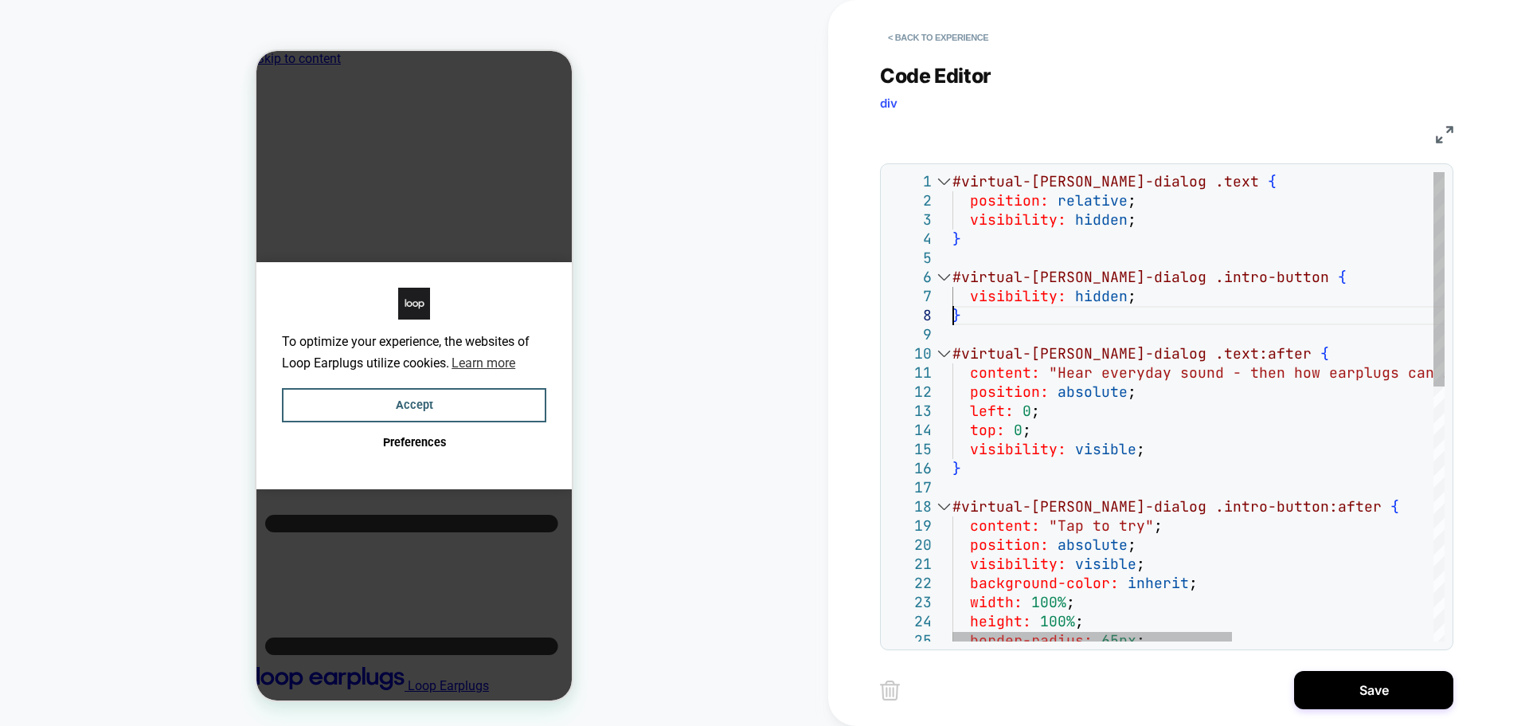
type textarea "**********"
click at [1376, 698] on button "Save" at bounding box center [1373, 690] width 159 height 38
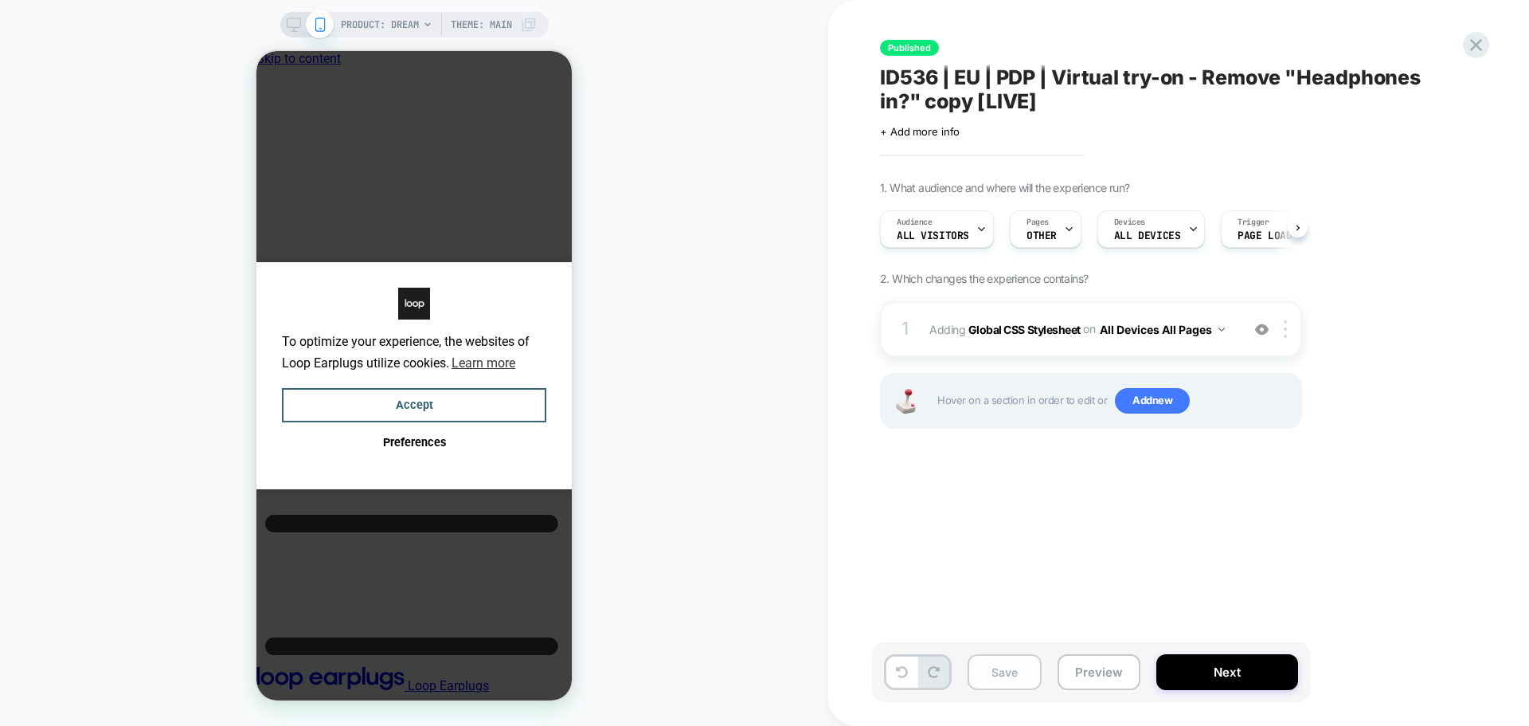
click at [981, 672] on button "Save" at bounding box center [1005, 672] width 74 height 36
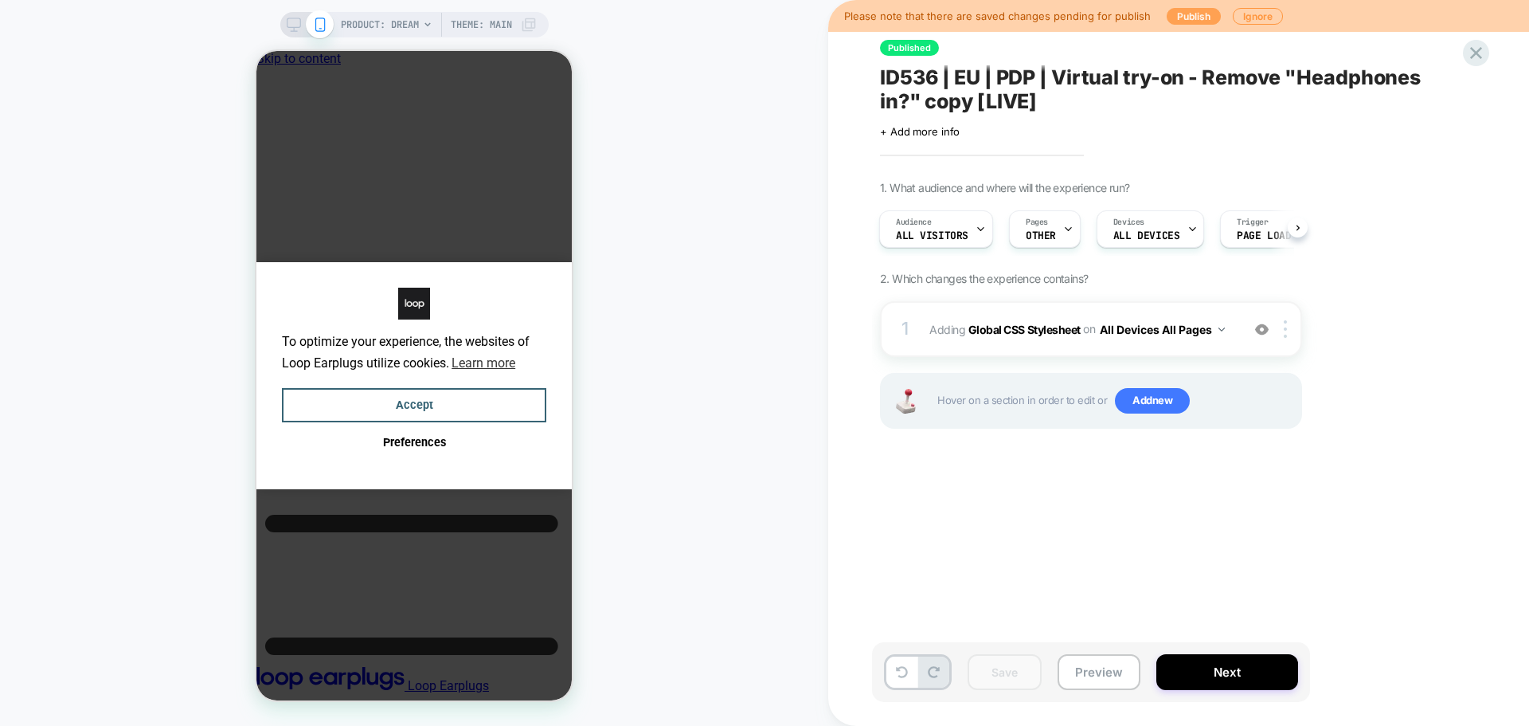
click at [1207, 18] on button "Publish" at bounding box center [1194, 16] width 54 height 17
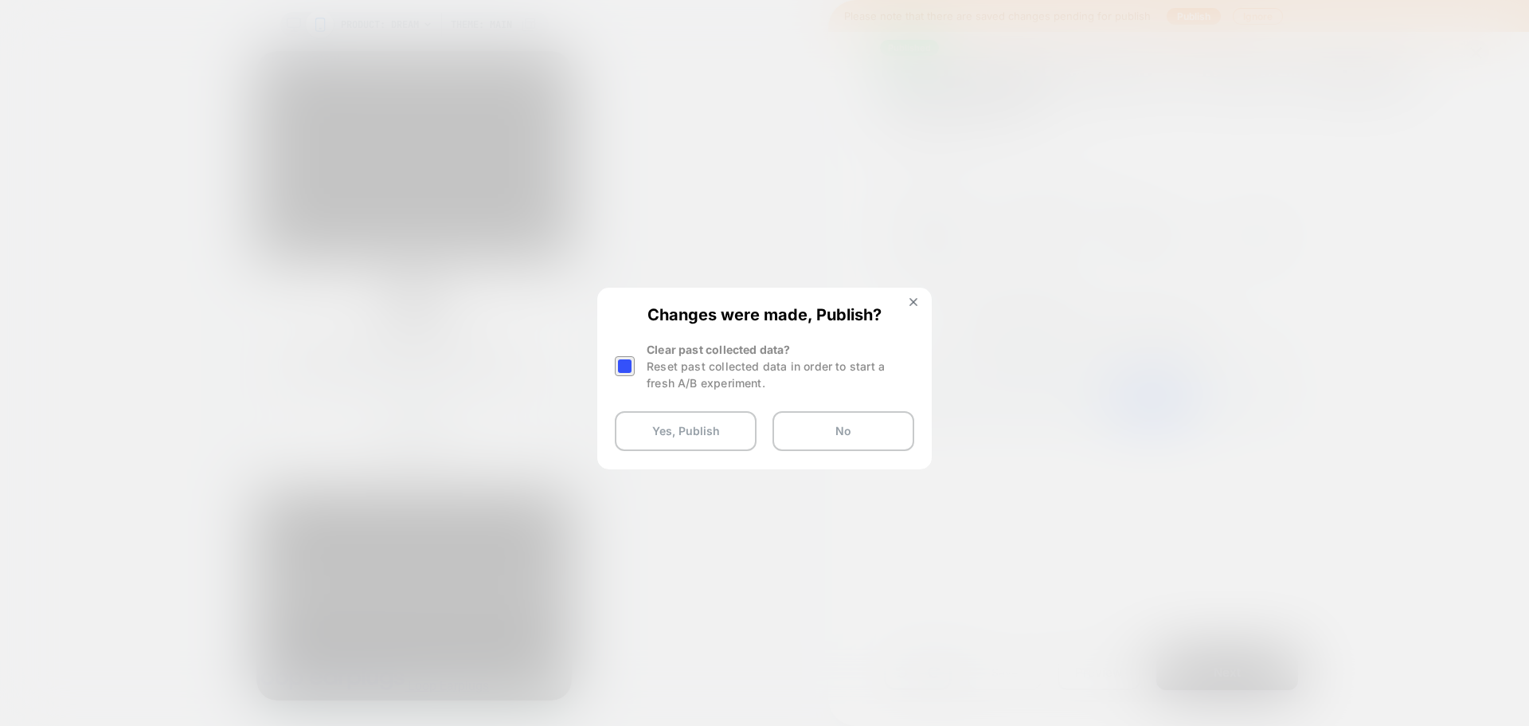
click at [613, 365] on div "Changes were made, Publish? Clear past collected data? Reset past collected dat…" at bounding box center [764, 378] width 331 height 178
click at [621, 366] on div at bounding box center [625, 366] width 20 height 20
click at [677, 437] on button "Yes, Publish" at bounding box center [686, 431] width 142 height 40
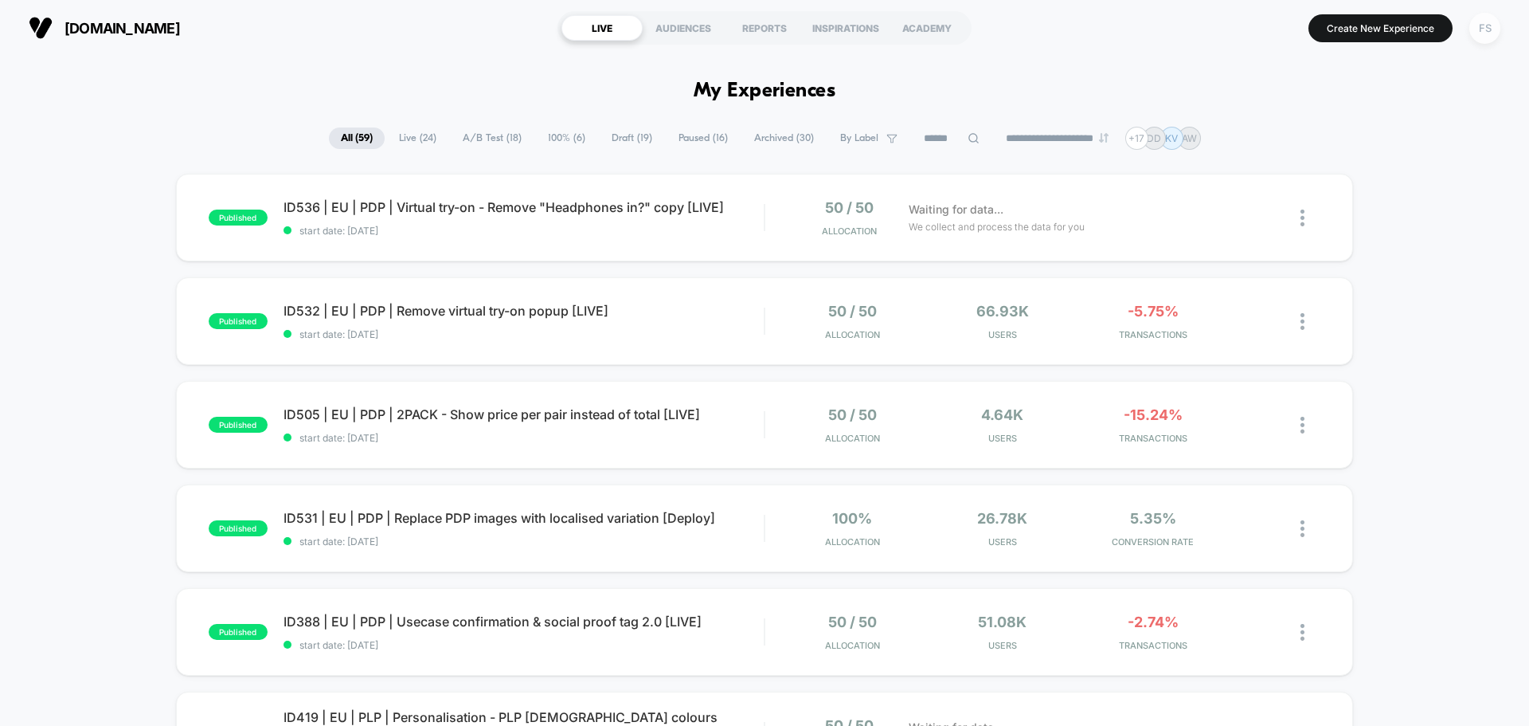
click at [1474, 29] on div "FS" at bounding box center [1485, 28] width 31 height 31
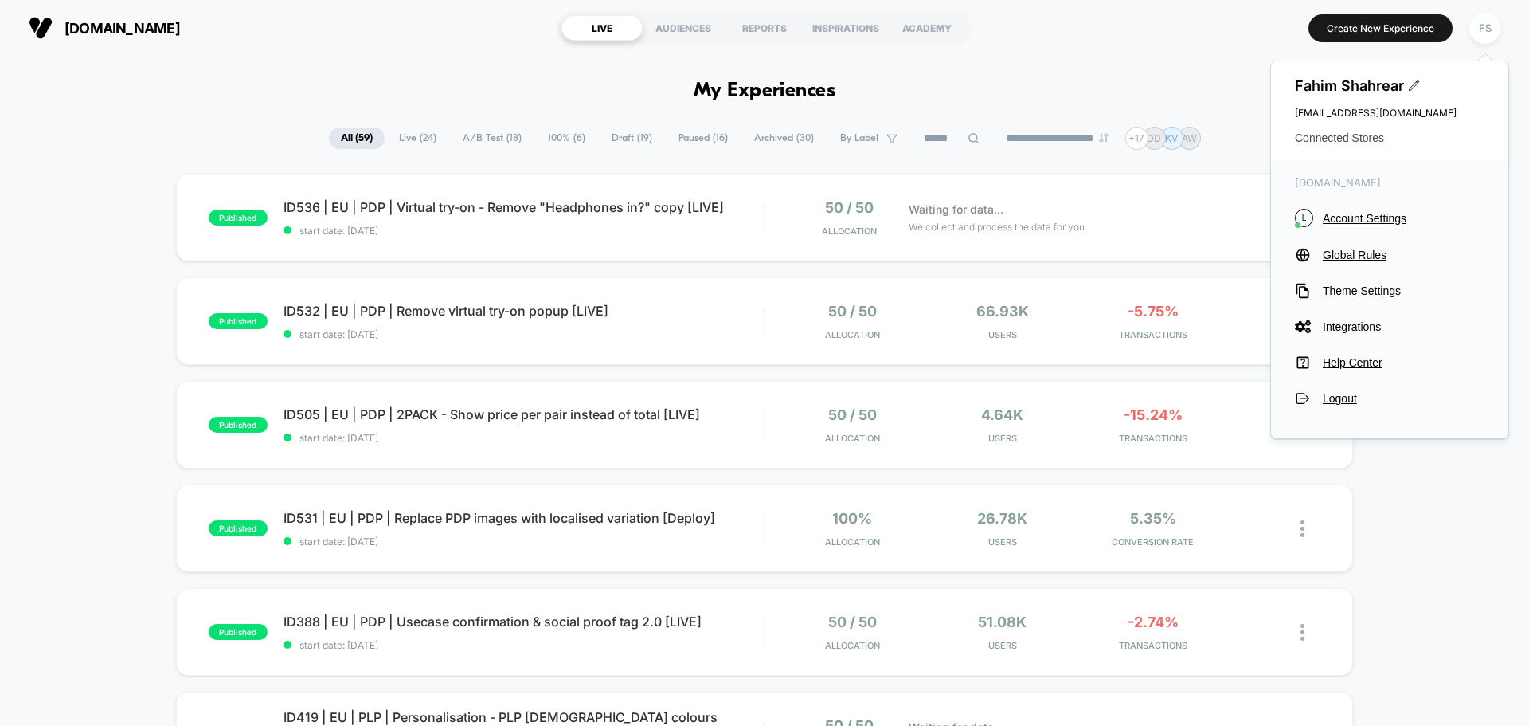
click at [1346, 140] on span "Connected Stores" at bounding box center [1390, 137] width 190 height 13
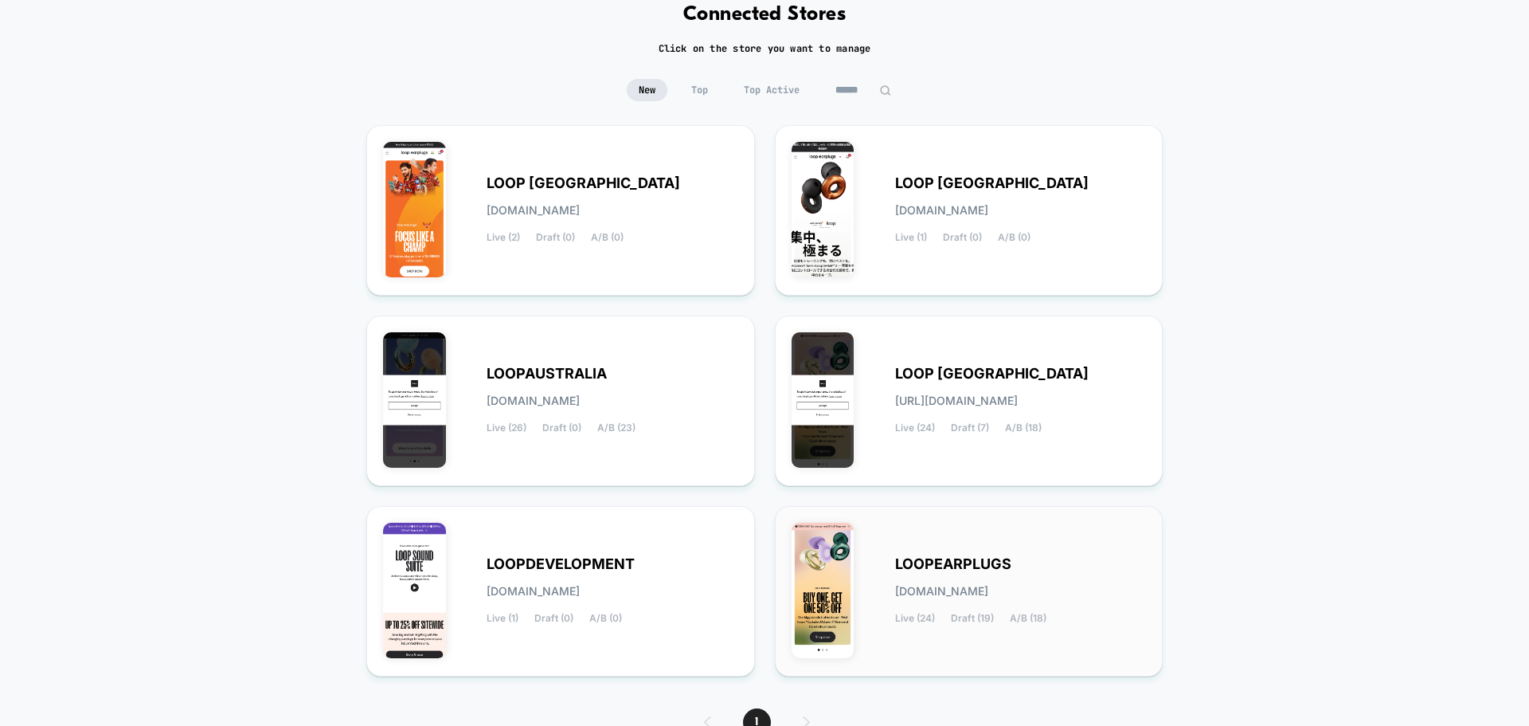
scroll to position [159, 0]
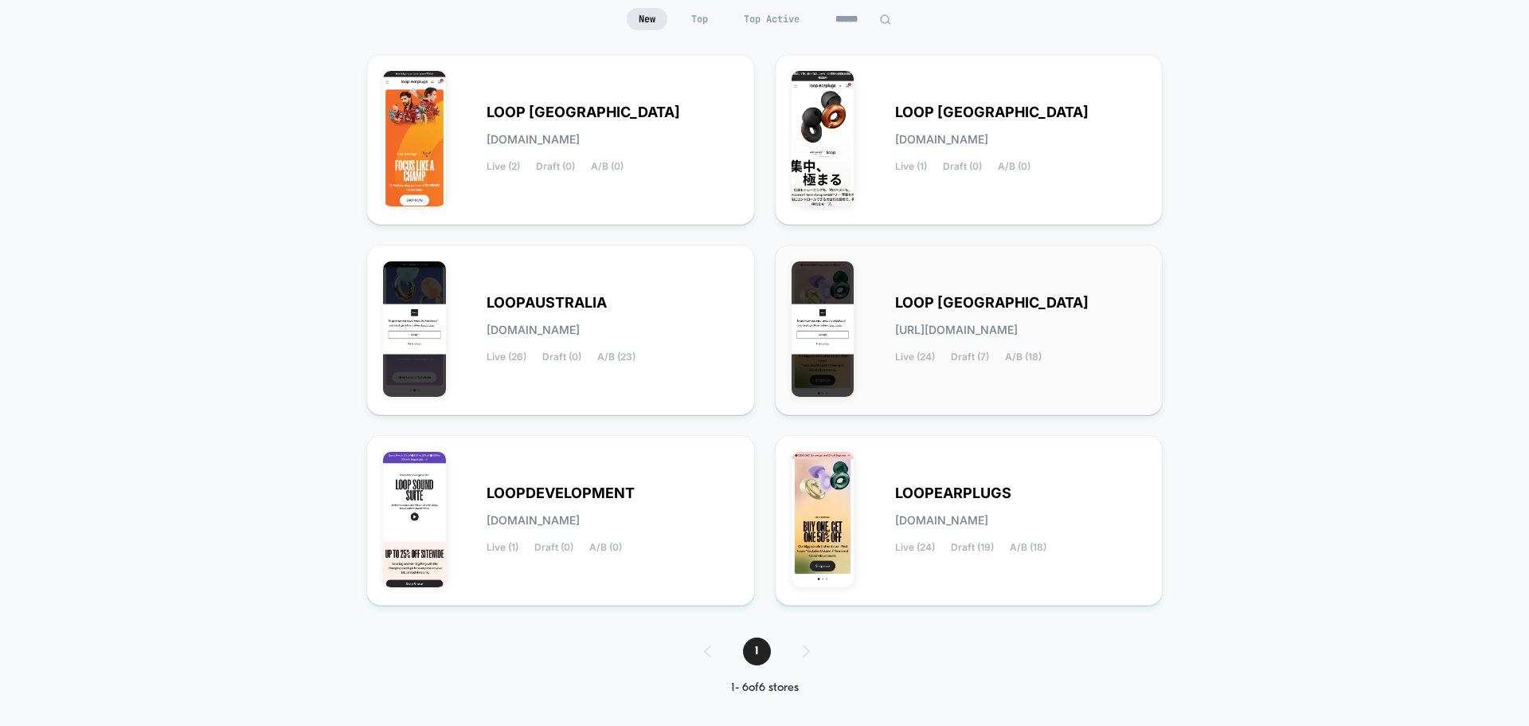
click at [1011, 346] on div "LOOP [GEOGRAPHIC_DATA] [URL][DOMAIN_NAME] Live (24) Draft (7) A/B (18)" at bounding box center [1021, 329] width 252 height 65
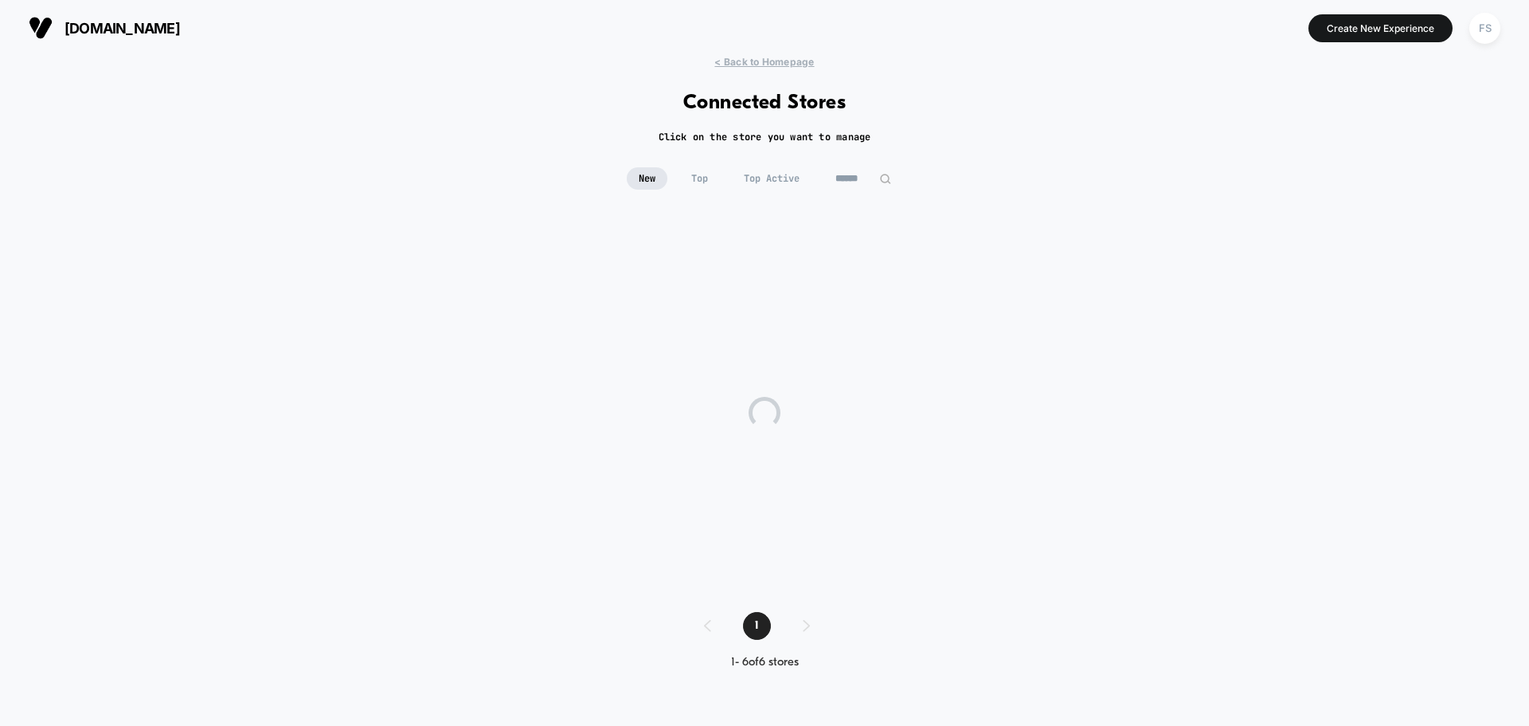
scroll to position [0, 0]
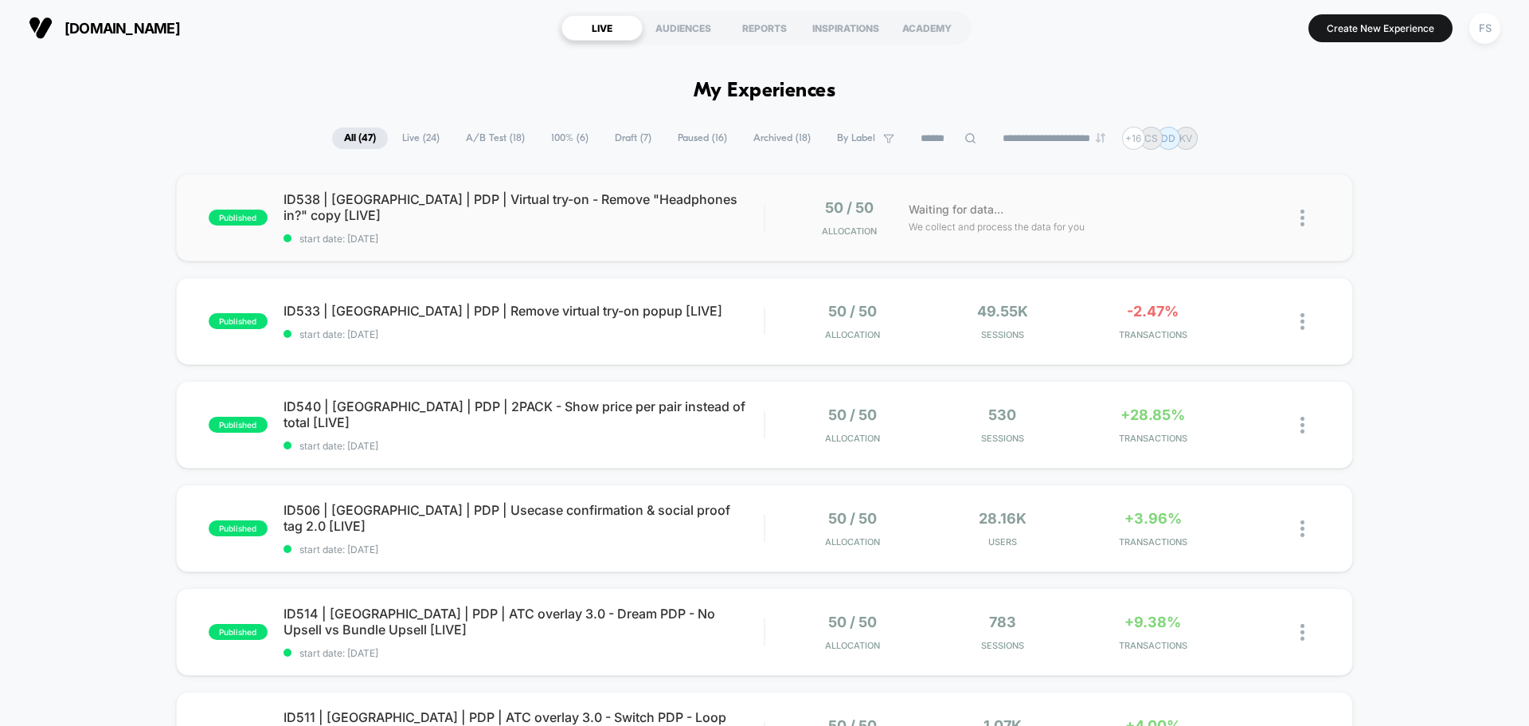
click at [562, 197] on div "published ID538 | [GEOGRAPHIC_DATA] | PDP | Virtual try-on - Remove "Headphones…" at bounding box center [764, 218] width 1177 height 88
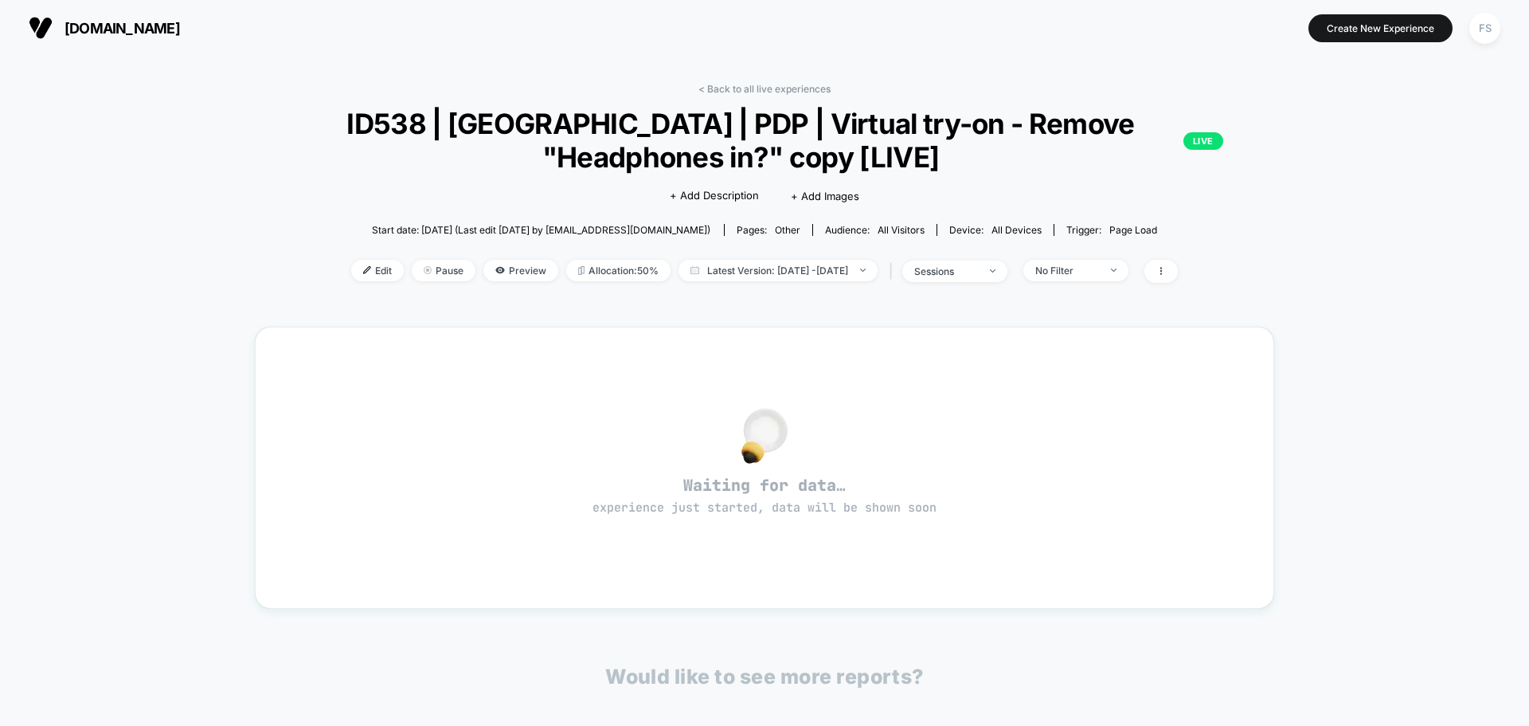
click at [742, 105] on div "< Back to all live experiences ID538 | [GEOGRAPHIC_DATA] | PDP | Virtual try-on…" at bounding box center [765, 193] width 1020 height 220
click at [779, 79] on div "< Back to all live experiences ID538 | [GEOGRAPHIC_DATA] | PDP | Virtual try-on…" at bounding box center [765, 459] width 1020 height 775
click at [773, 86] on link "< Back to all live experiences" at bounding box center [765, 89] width 132 height 12
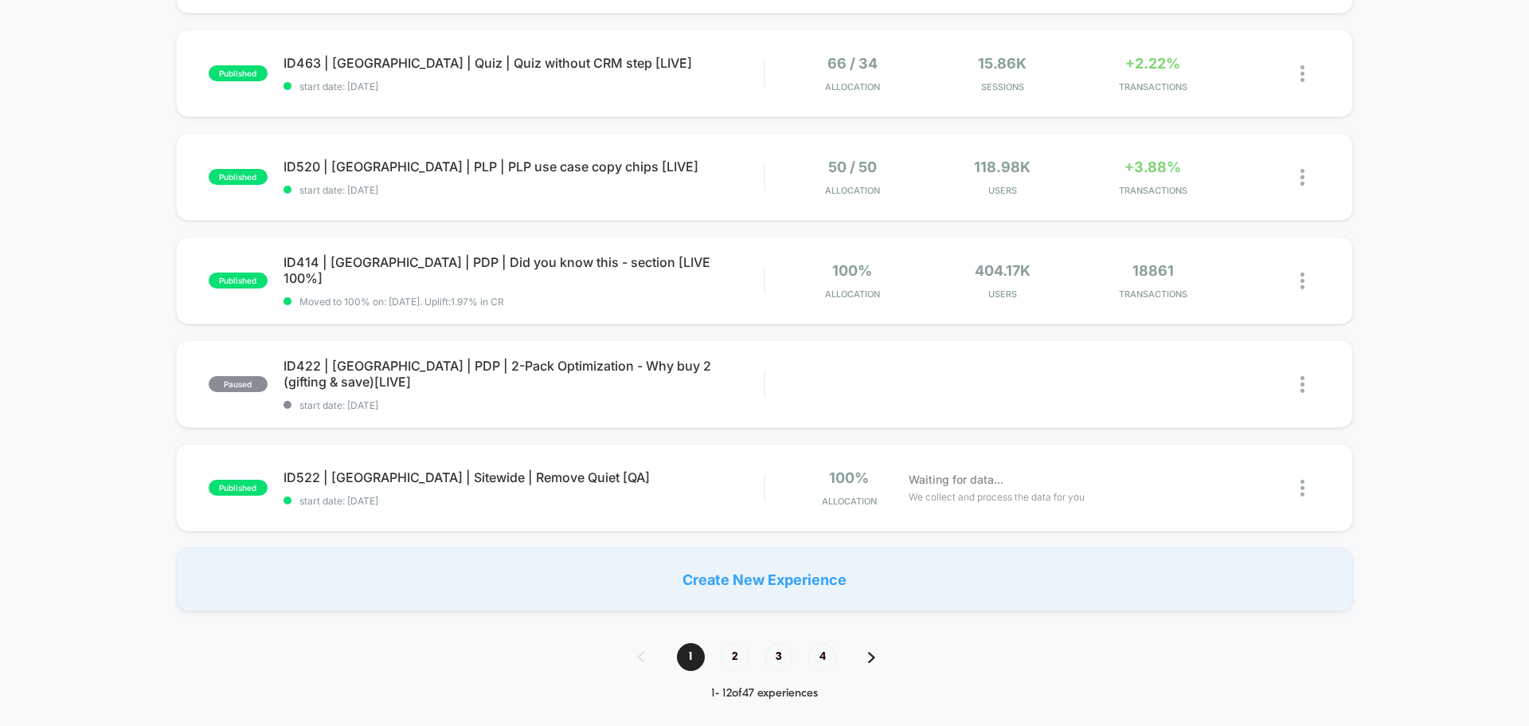
scroll to position [876, 0]
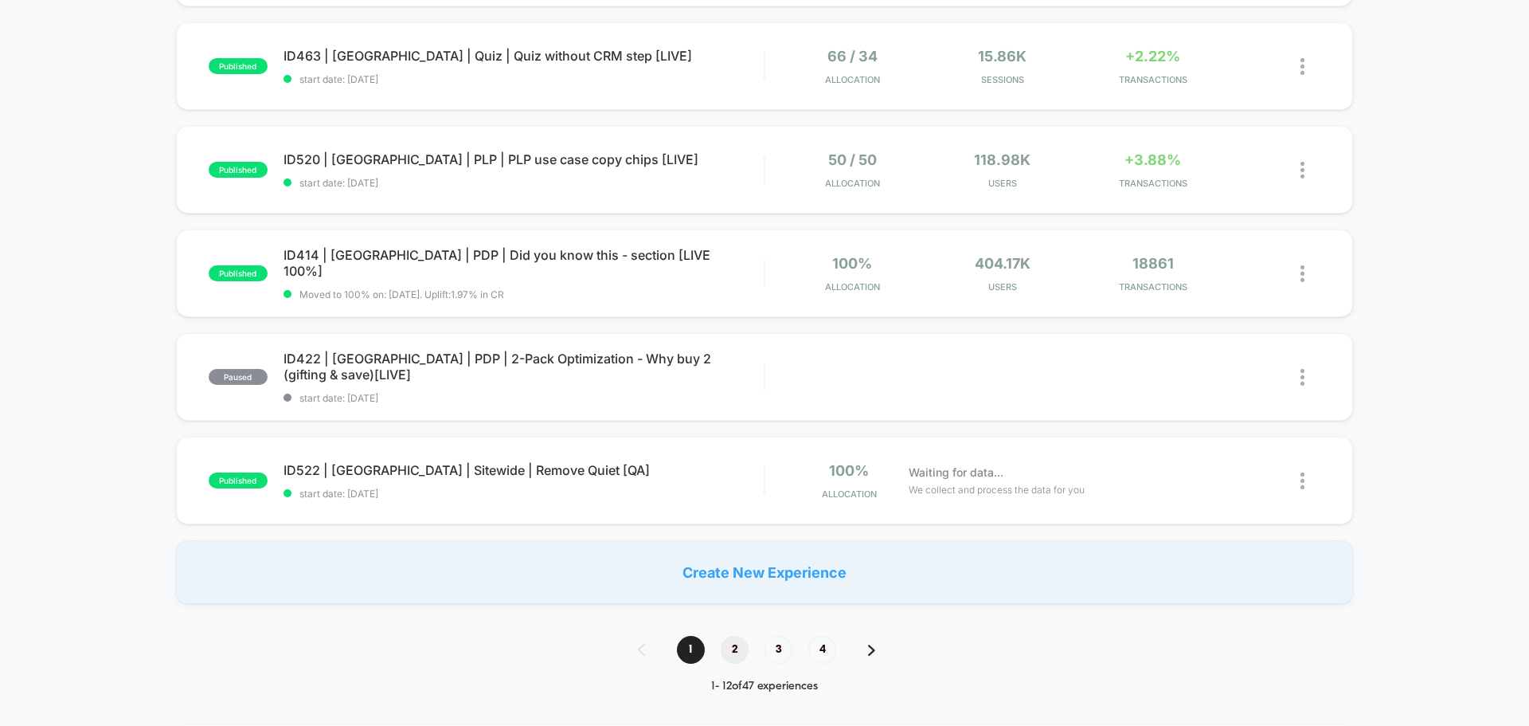
click at [744, 648] on span "2" at bounding box center [735, 650] width 28 height 28
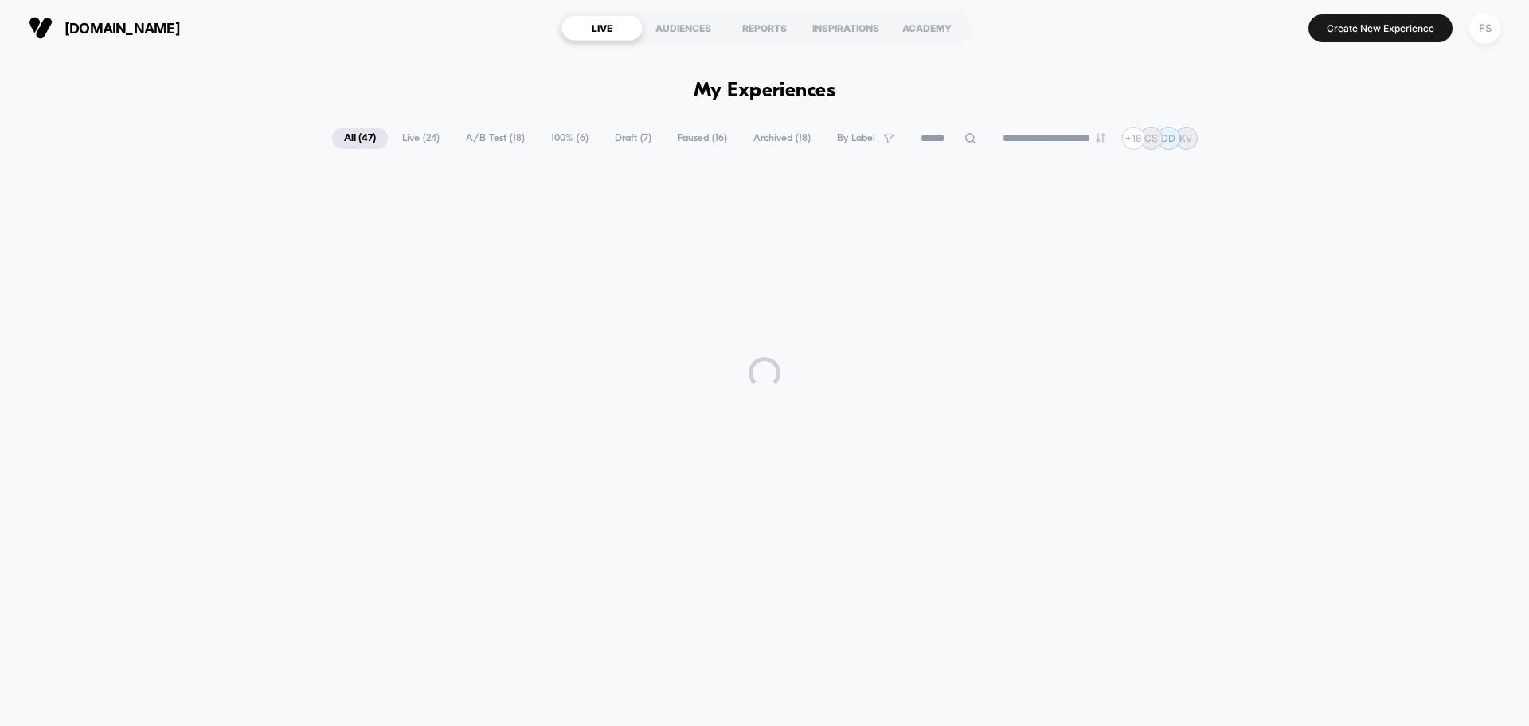
scroll to position [0, 0]
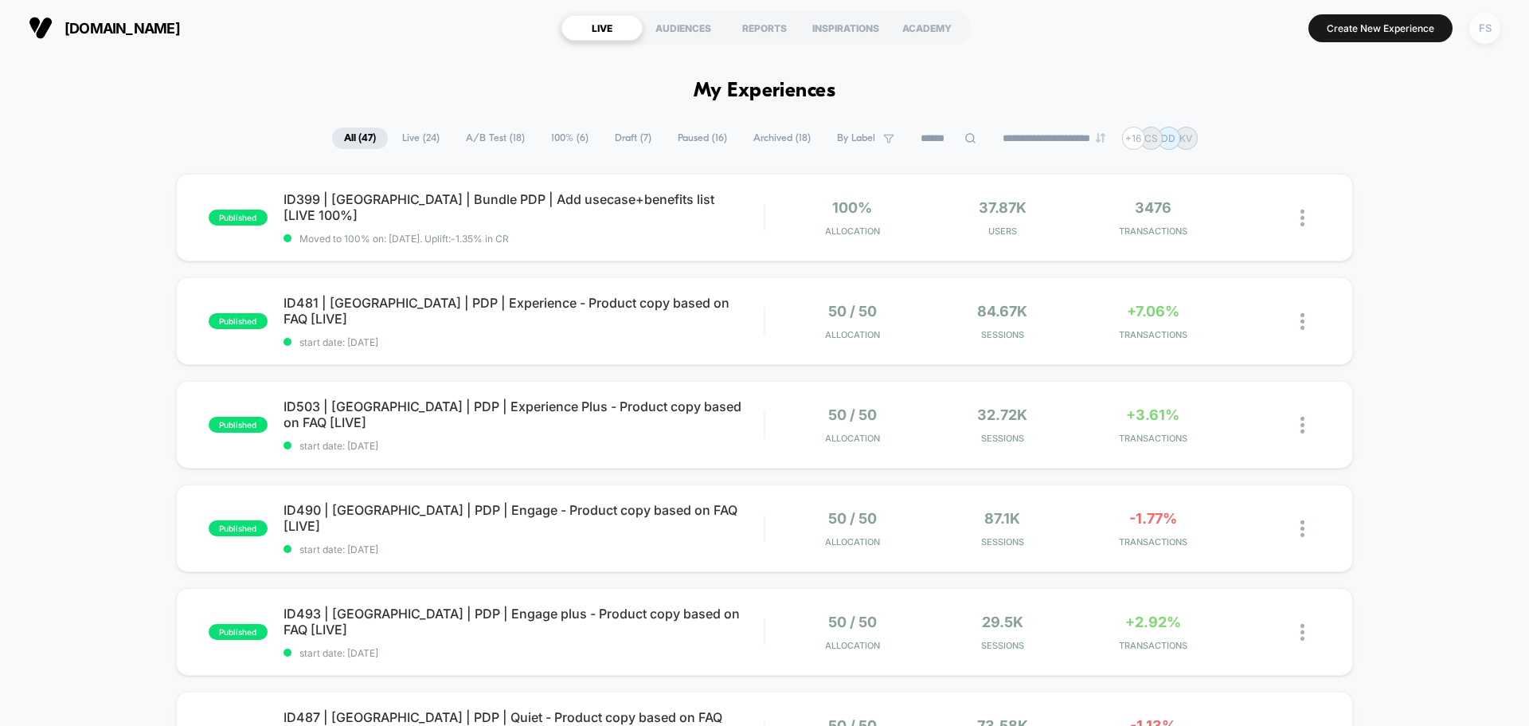
click at [1489, 28] on div "FS" at bounding box center [1485, 28] width 31 height 31
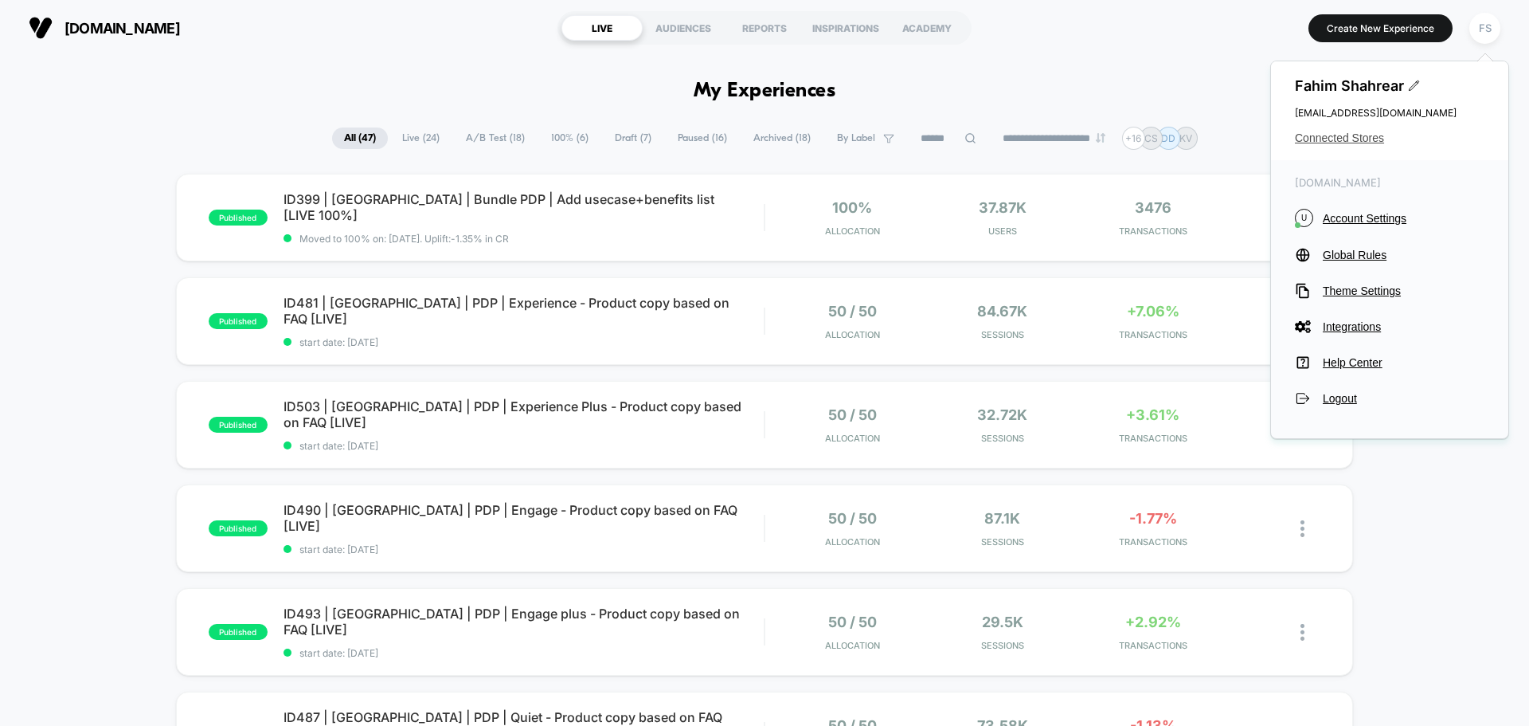
click at [1379, 135] on span "Connected Stores" at bounding box center [1390, 137] width 190 height 13
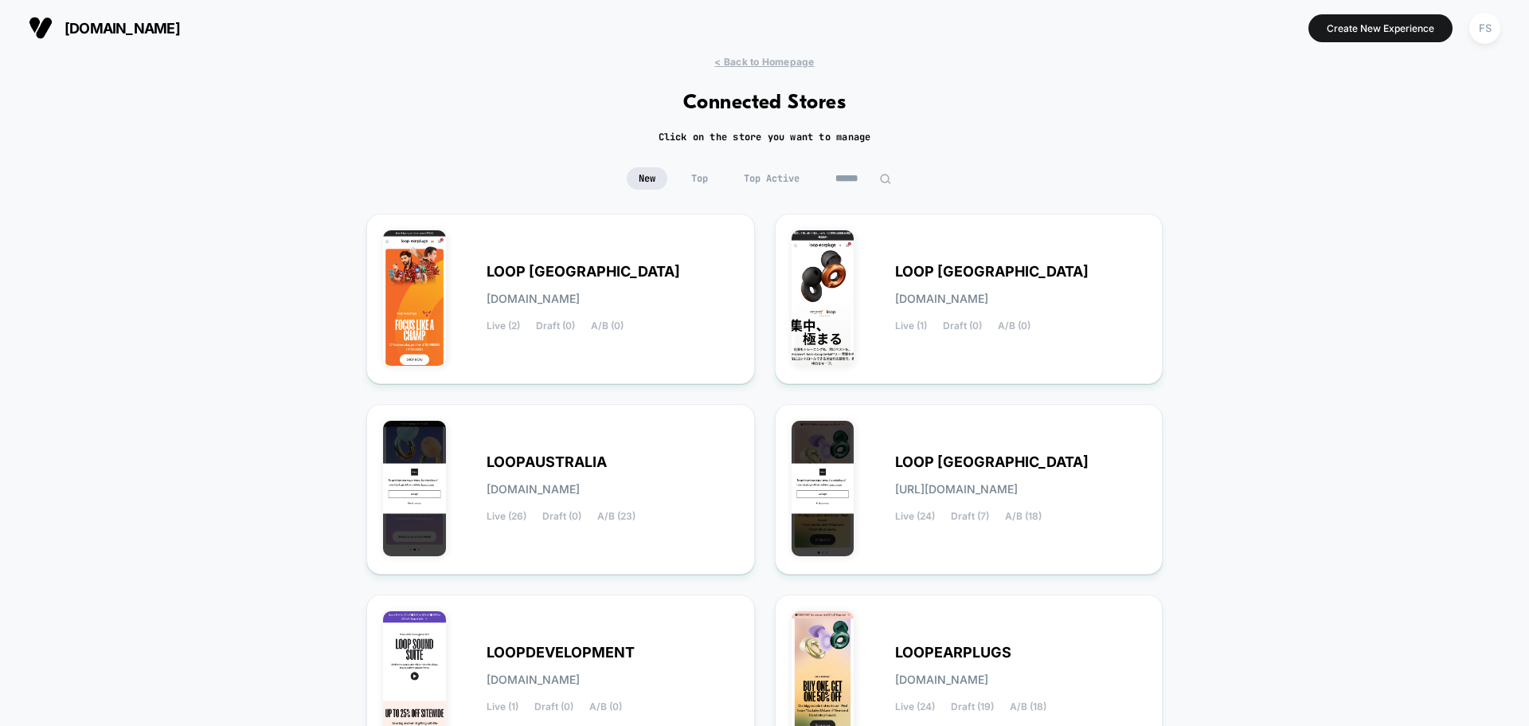
scroll to position [168, 0]
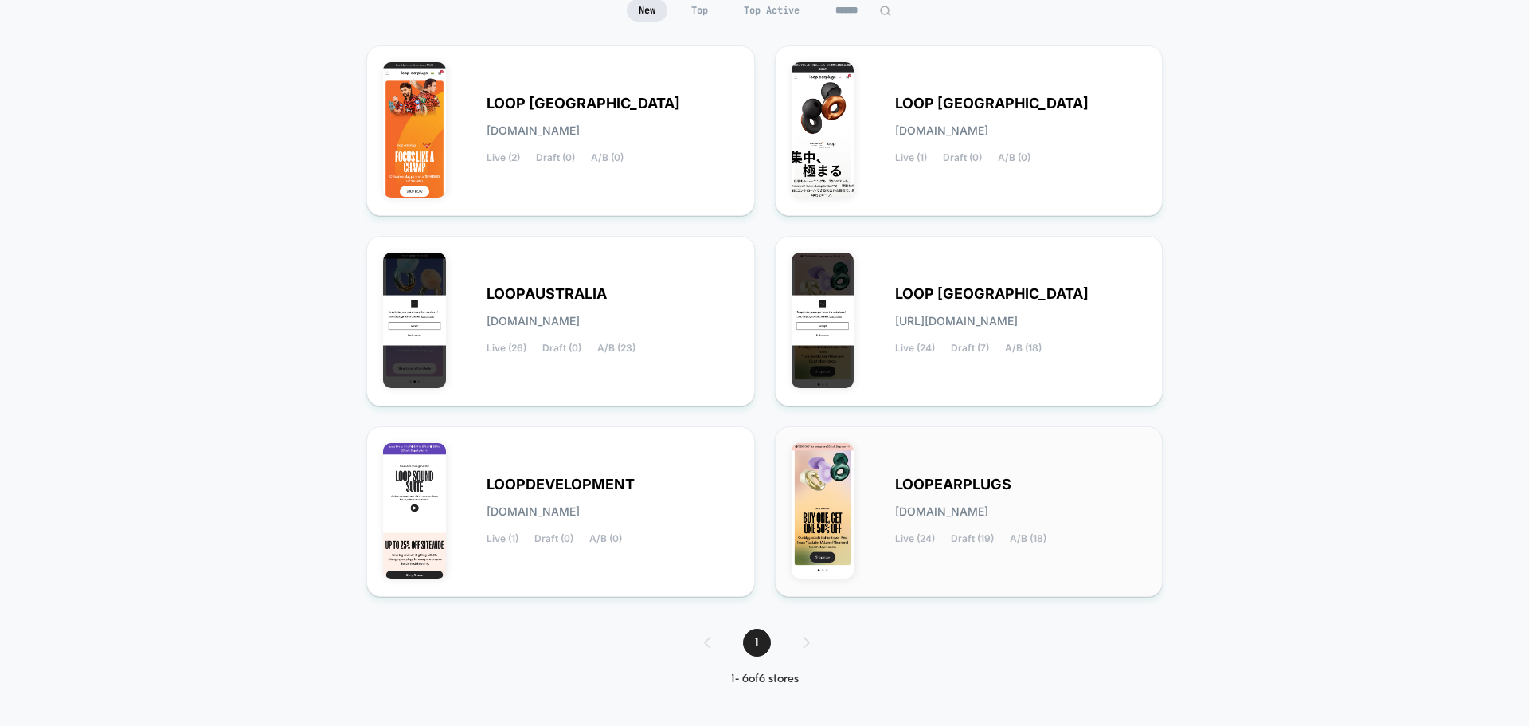
click at [1066, 512] on div "LOOPEARPLUGS [DOMAIN_NAME] Live (24) Draft (19) A/B (18)" at bounding box center [1021, 511] width 252 height 65
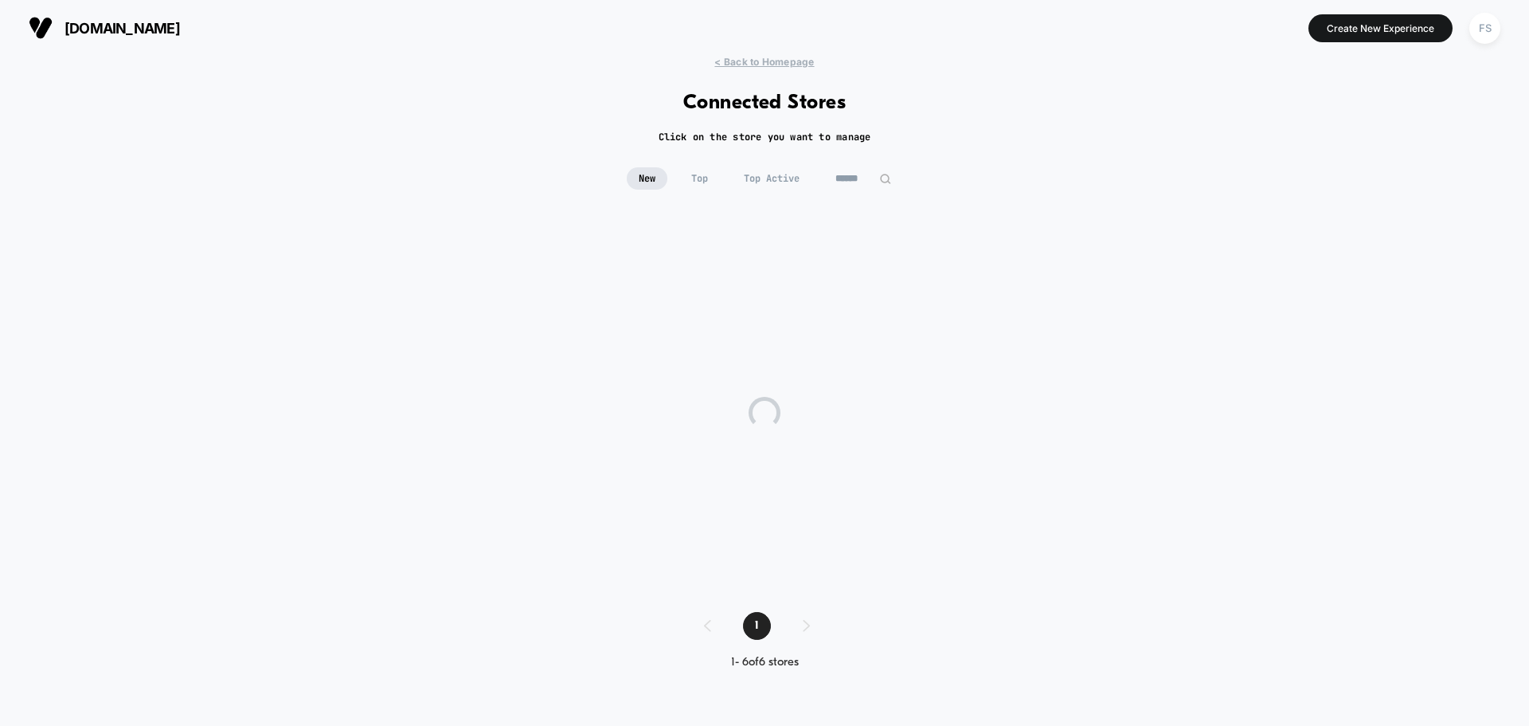
scroll to position [0, 0]
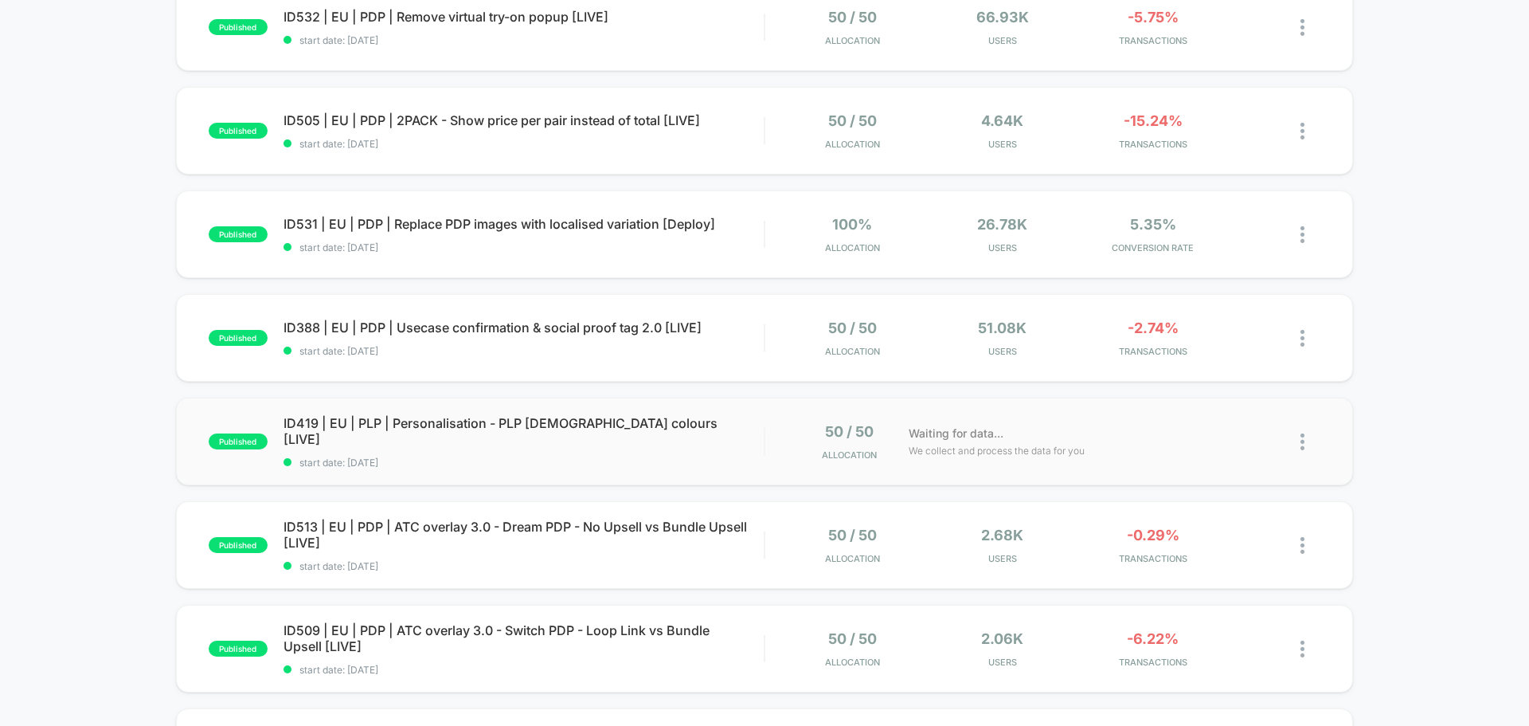
scroll to position [478, 0]
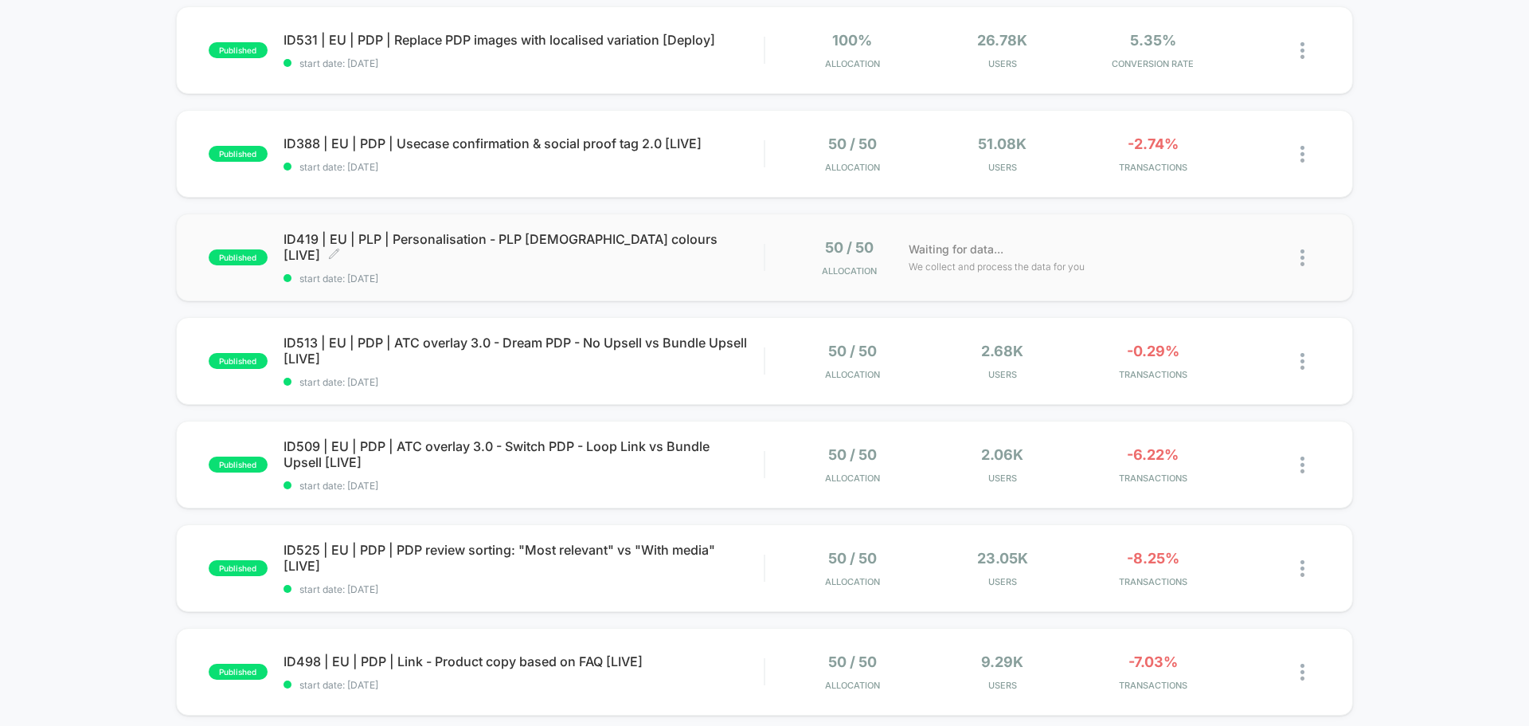
click at [380, 262] on div "ID419 | EU | PLP | Personalisation - PLP [DEMOGRAPHIC_DATA] colours [LIVE] Clic…" at bounding box center [524, 257] width 480 height 53
